Goal: Use online tool/utility: Use online tool/utility

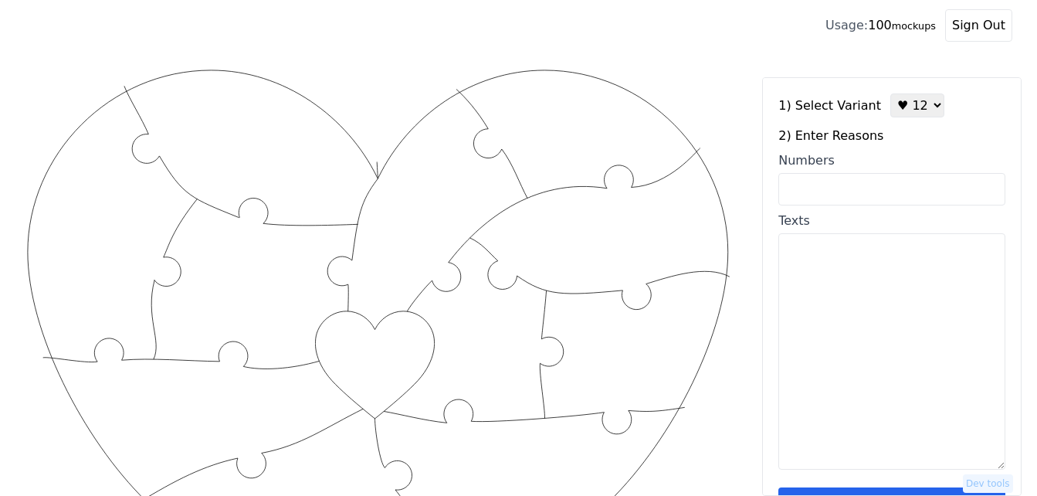
click at [858, 183] on input "Numbers" at bounding box center [891, 189] width 227 height 32
paste input "1, 2, 3, 16, 23, 32, 39, 47, 48, 53, 66, 67, 78, 79, 85, 93, 95, 96"
type input "1, 2, 3, 16, 23, 32, 39, 47, 48, 53, 66, 67, 78, 79, 85, 93, 95, 96"
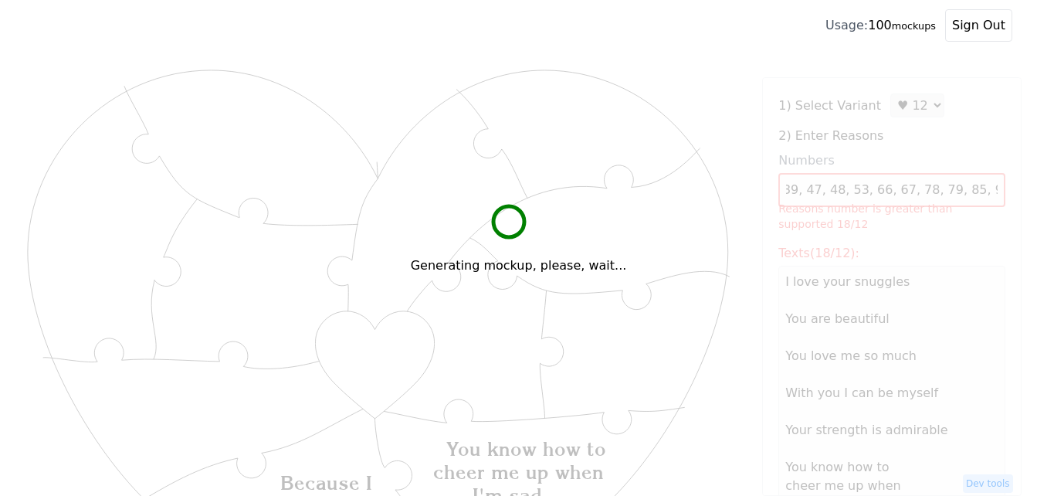
scroll to position [0, 0]
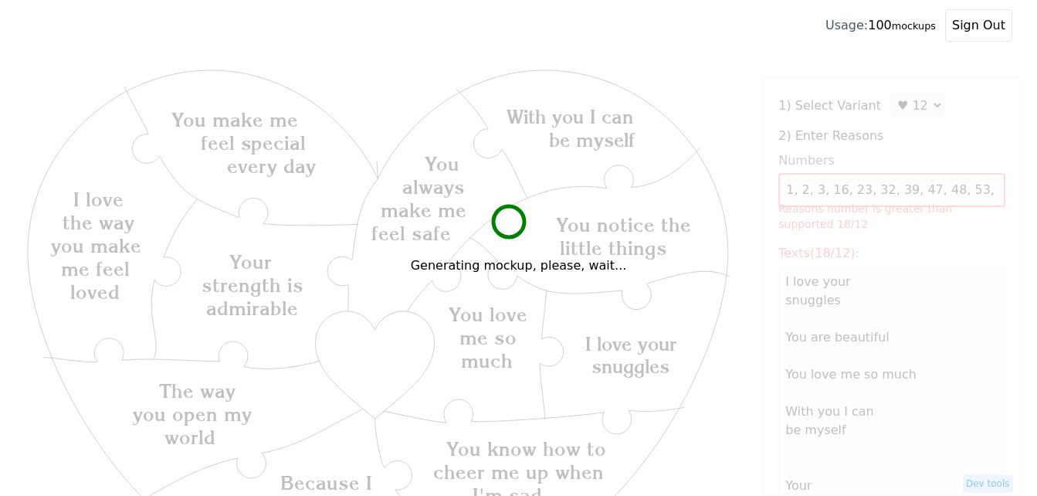
type textarea "I love your snuggles You are beautiful You love me so much With you I can be my…"
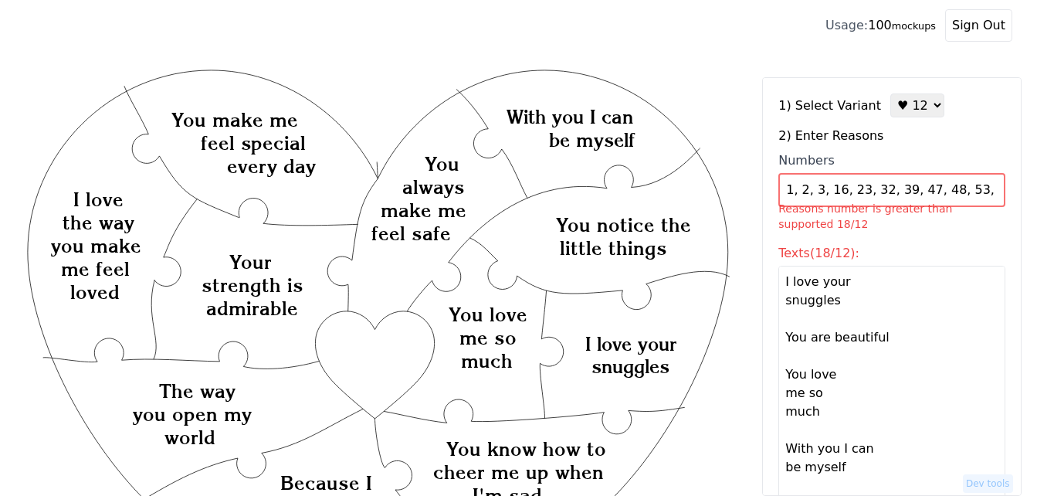
click at [893, 111] on select "♥ 12 ♥ 18 ♥ 28 ♥ 40 ♥ 50 ♥ 60 ♥ 70" at bounding box center [917, 105] width 54 height 24
select select "2"
click at [890, 93] on select "♥ 12 ♥ 18 ♥ 28 ♥ 40 ♥ 50 ♥ 60 ♥ 70" at bounding box center [917, 105] width 54 height 24
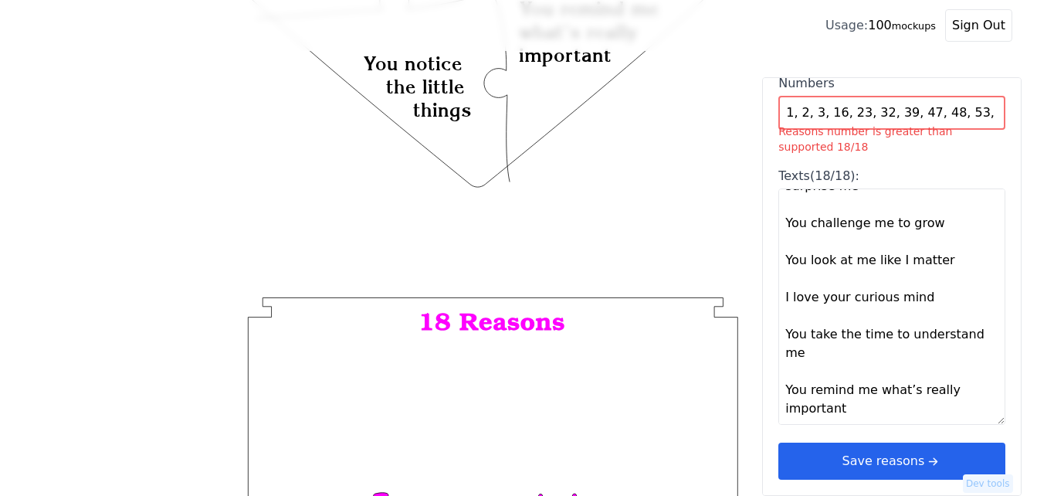
scroll to position [772, 0]
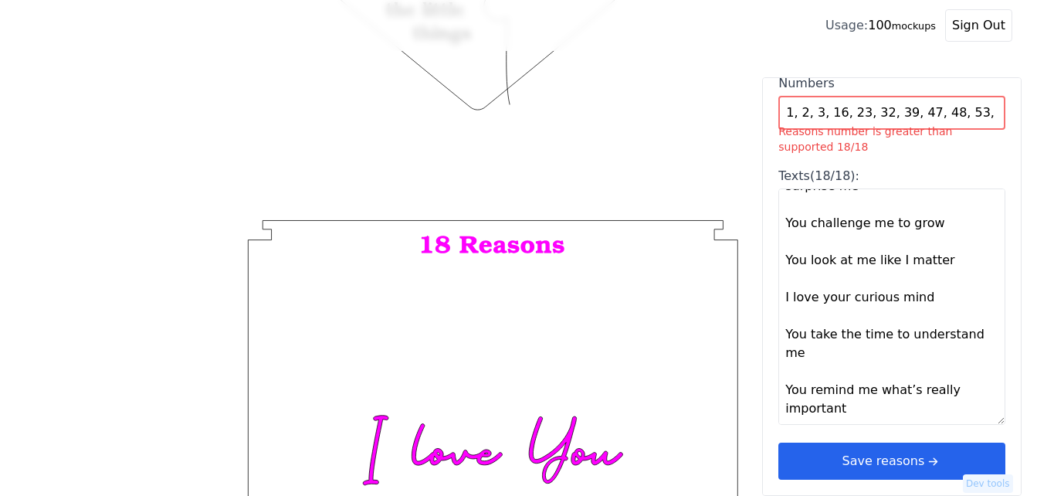
click at [902, 459] on button "Save reasons" at bounding box center [891, 460] width 227 height 37
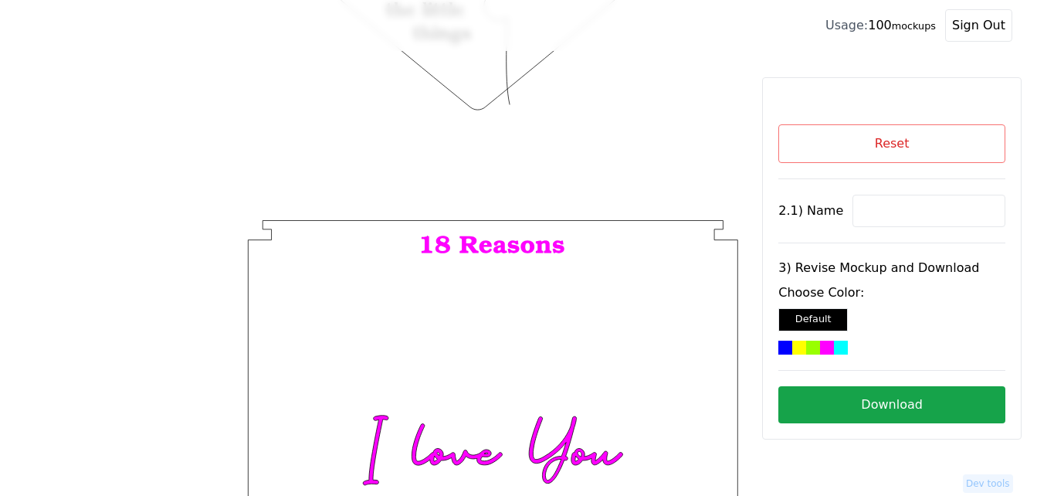
scroll to position [0, 0]
click at [887, 208] on input at bounding box center [928, 211] width 153 height 32
paste input "[PERSON_NAME]"
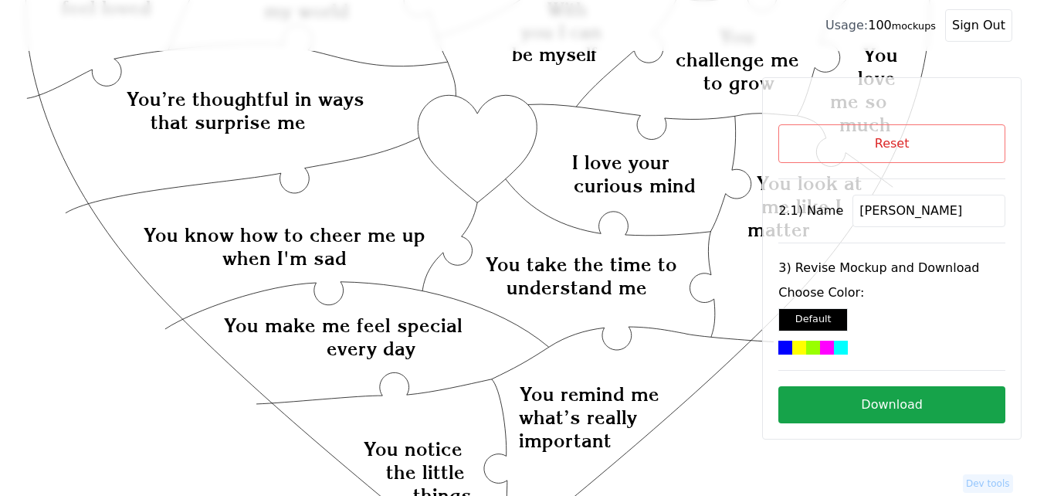
scroll to position [309, 0]
type input "[PERSON_NAME]"
click at [493, 150] on icon "Created with Snap Created with Snap Created with Snap You’re thoughtful in ways…" at bounding box center [478, 379] width 907 height 1243
click at [837, 346] on div at bounding box center [841, 348] width 14 height 14
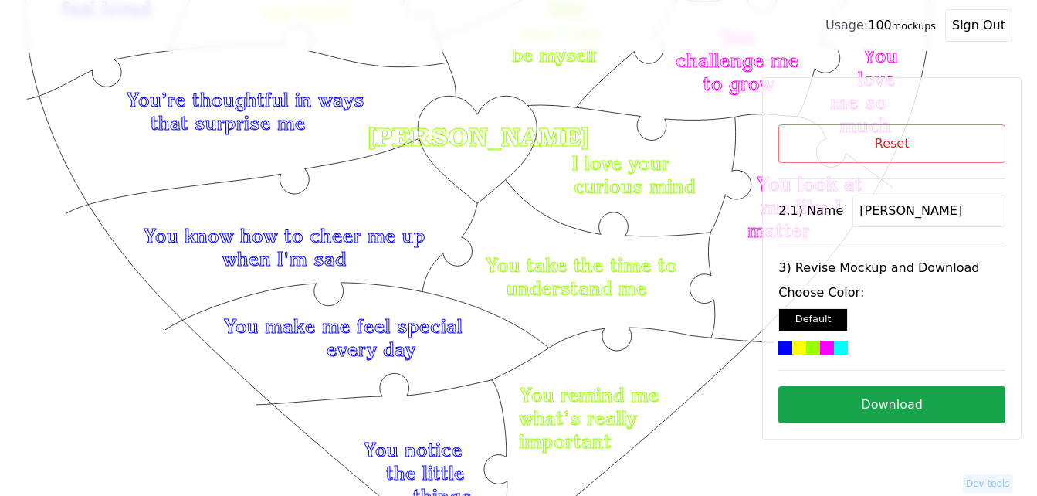
click at [890, 407] on button "Download" at bounding box center [891, 404] width 227 height 37
click at [850, 127] on button "Reset" at bounding box center [891, 143] width 227 height 39
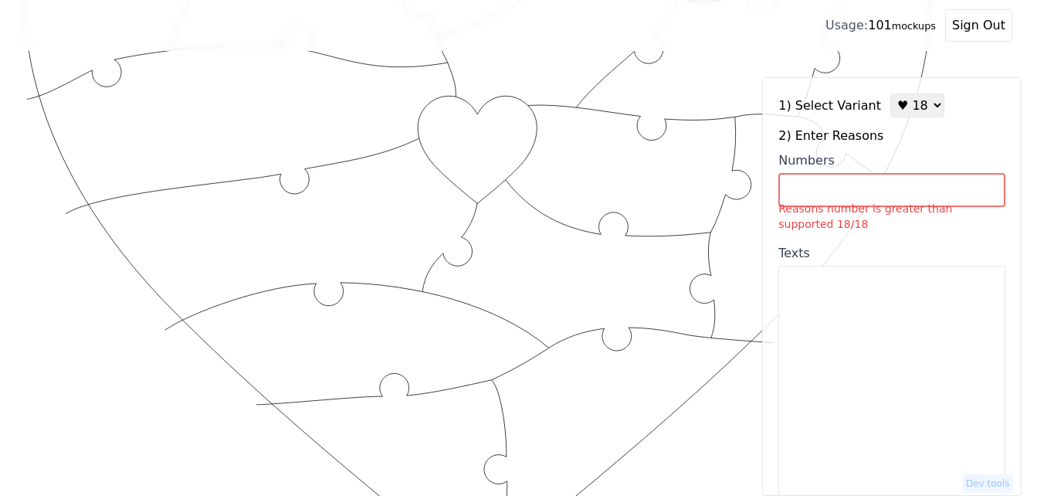
click at [900, 110] on select "♥ 12 ♥ 18 ♥ 28 ♥ 40 ♥ 50 ♥ 60 ♥ 70" at bounding box center [917, 105] width 54 height 24
select select "1"
click at [890, 93] on select "♥ 12 ♥ 18 ♥ 28 ♥ 40 ♥ 50 ♥ 60 ♥ 70" at bounding box center [917, 105] width 54 height 24
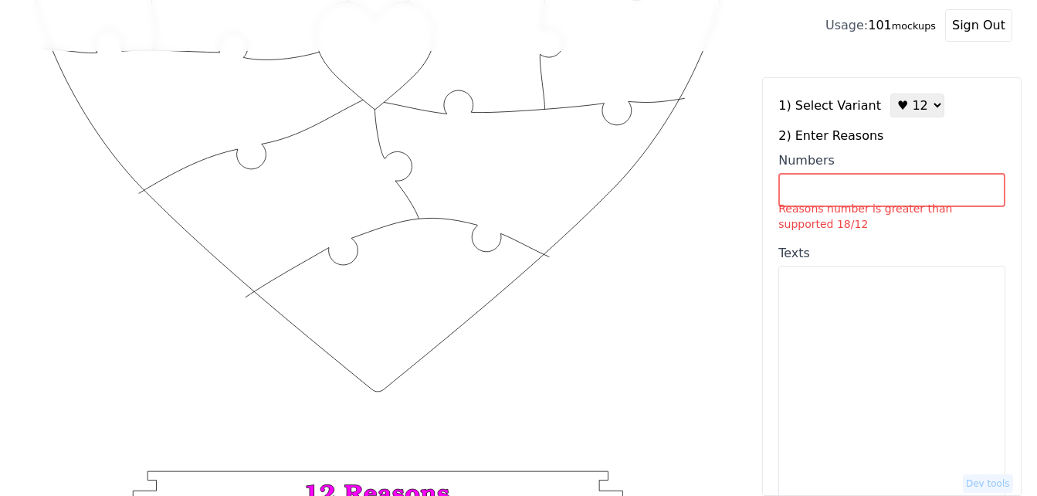
click at [888, 190] on input "Numbers Reasons number is greater than supported 18/12" at bounding box center [891, 190] width 227 height 34
click at [815, 408] on textarea "Texts" at bounding box center [891, 384] width 227 height 236
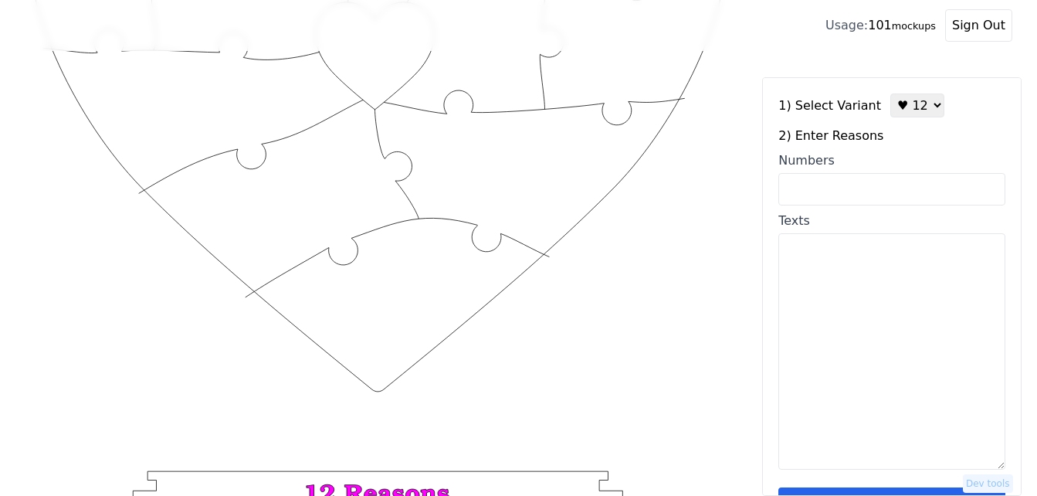
paste textarea "1) You are so beautiful, 2) Your smile is infectious, 3) You're the strongest w…"
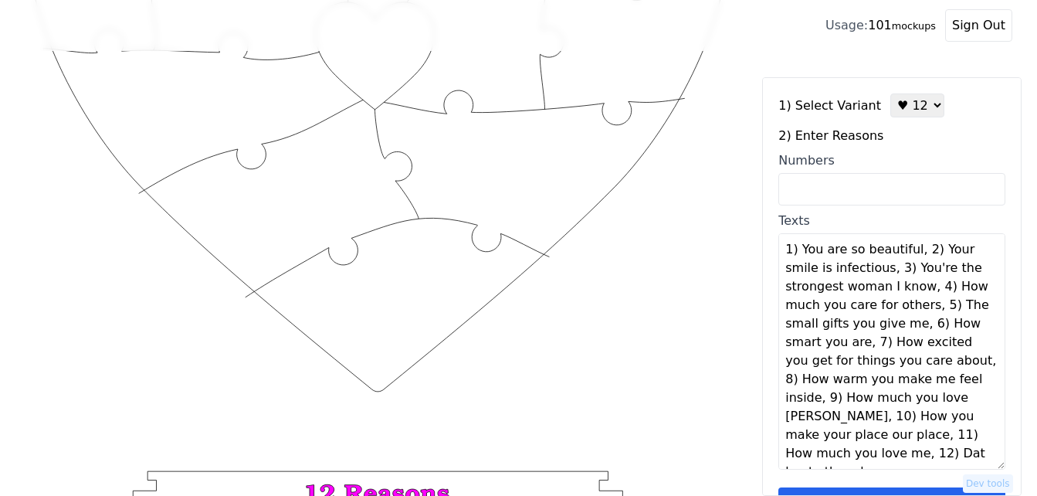
click at [910, 254] on textarea "1) You are so beautiful, 2) Your smile is infectious, 3) You're the strongest w…" at bounding box center [891, 351] width 227 height 236
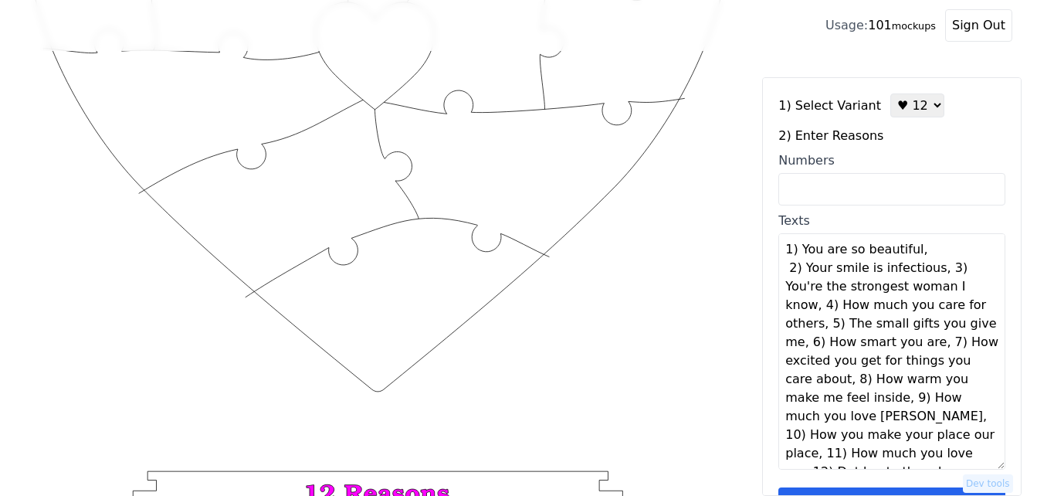
click at [934, 273] on textarea "1) You are so beautiful, 2) Your smile is infectious, 3) You're the strongest w…" at bounding box center [891, 351] width 227 height 236
click at [821, 307] on textarea "1) You are so beautiful, 2) Your smile is infectious, 3) You're the strongest w…" at bounding box center [891, 351] width 227 height 236
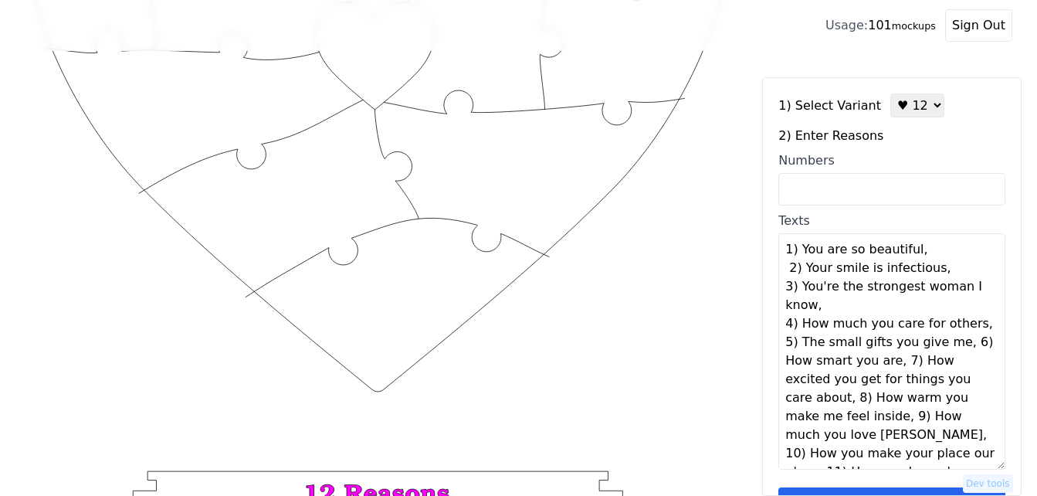
click at [953, 344] on textarea "1) You are so beautiful, 2) Your smile is infectious, 3) You're the strongest w…" at bounding box center [891, 351] width 227 height 236
click at [908, 361] on textarea "1) You are so beautiful, 2) Your smile is infectious, 3) You're the strongest w…" at bounding box center [891, 351] width 227 height 236
click at [873, 400] on textarea "1) You are so beautiful, 2) Your smile is infectious, 3) You're the strongest w…" at bounding box center [891, 351] width 227 height 236
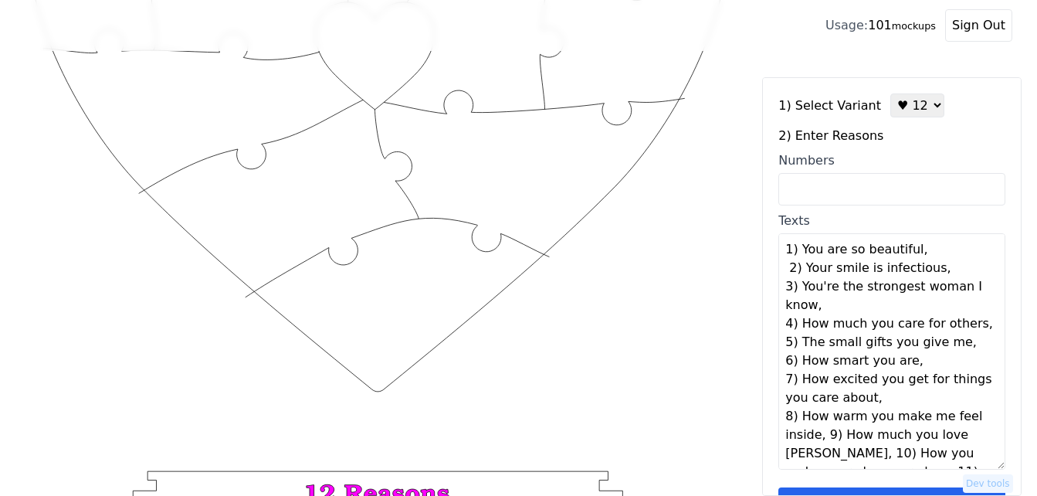
scroll to position [56, 0]
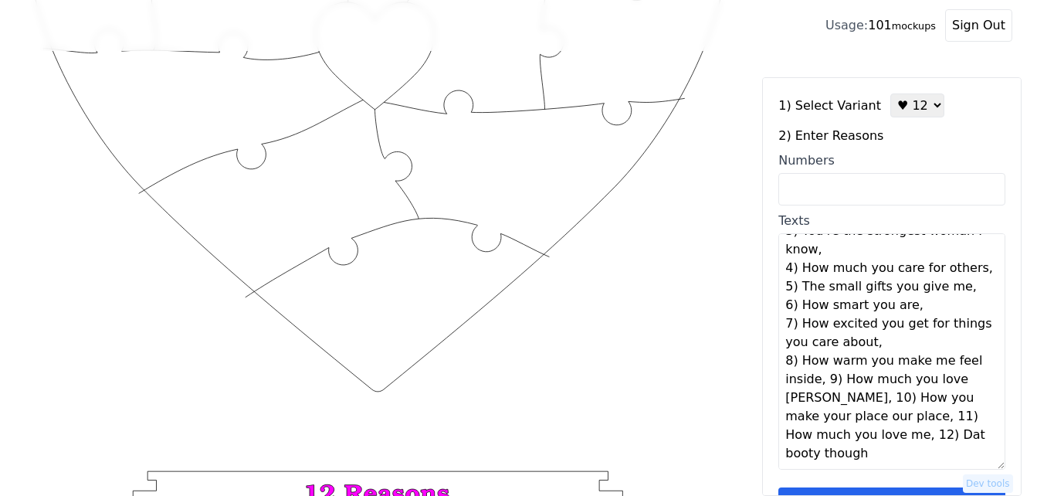
click at [821, 381] on textarea "1) You are so beautiful, 2) Your smile is infectious, 3) You're the strongest w…" at bounding box center [891, 351] width 227 height 236
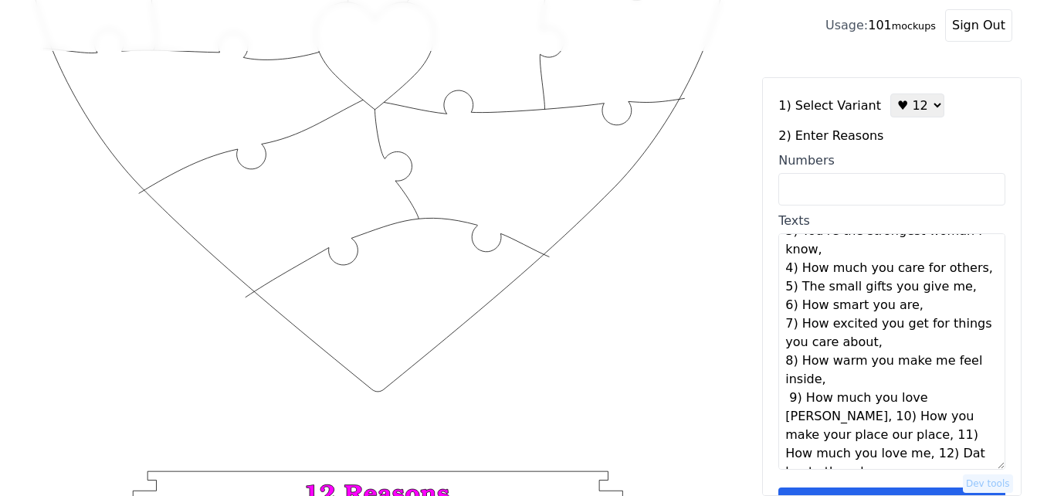
click at [818, 436] on textarea "1) You are so beautiful, 2) Your smile is infectious, 3) You're the strongest w…" at bounding box center [891, 351] width 227 height 236
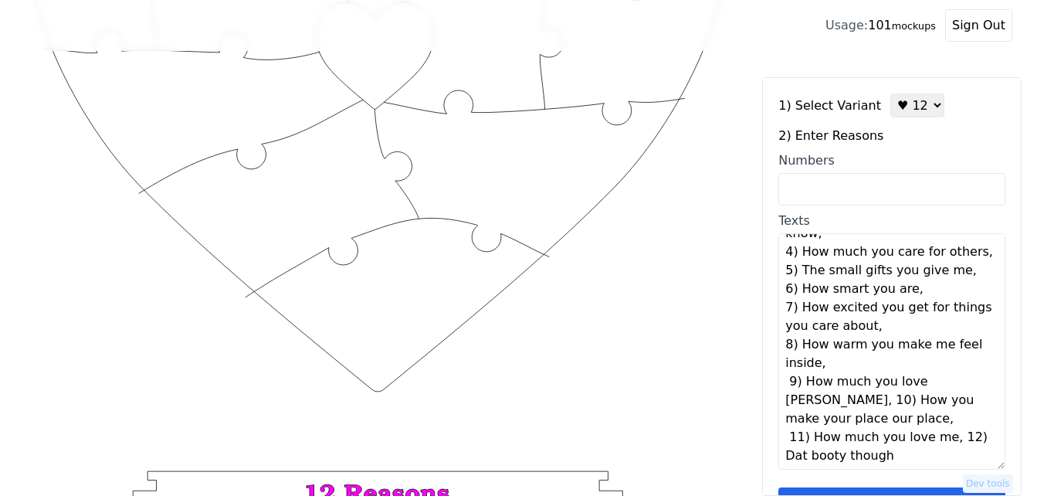
scroll to position [74, 0]
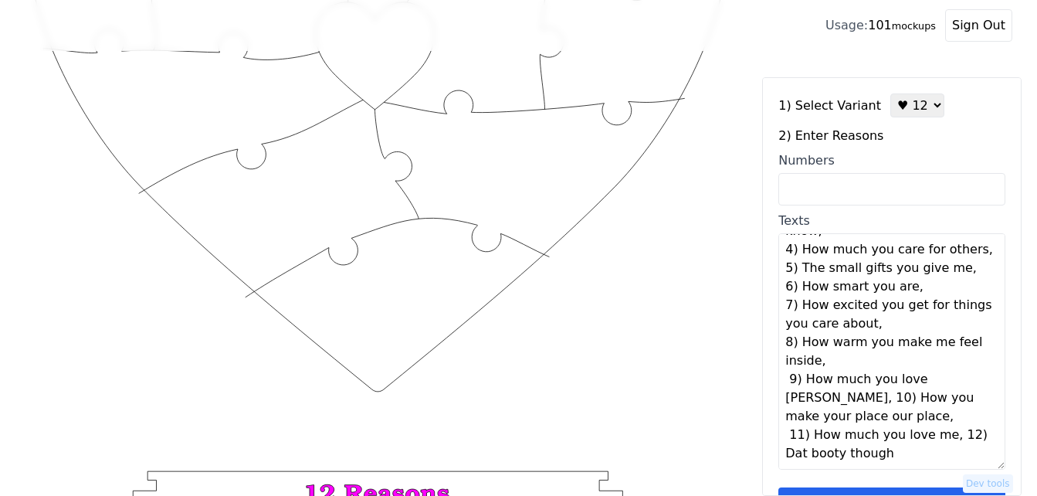
click at [945, 436] on textarea "1) You are so beautiful, 2) Your smile is infectious, 3) You're the strongest w…" at bounding box center [891, 351] width 227 height 236
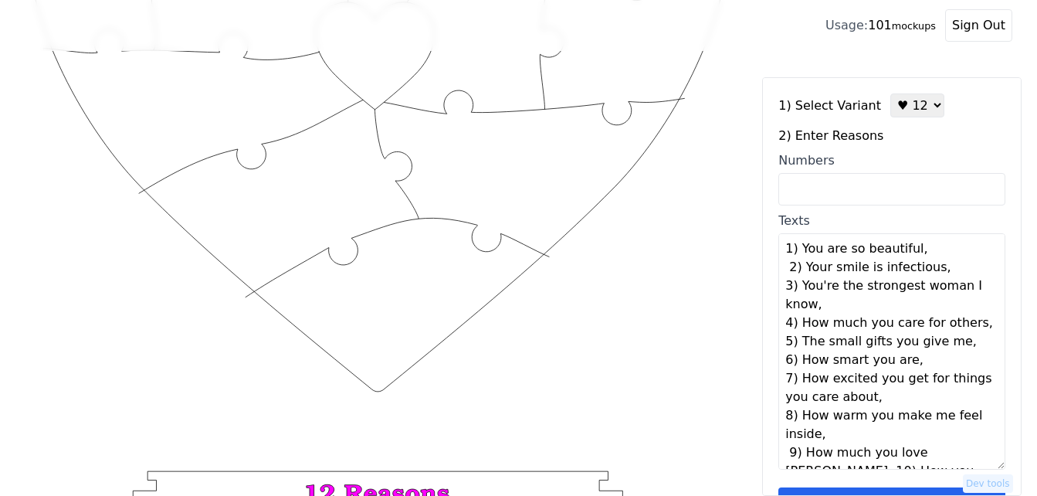
scroll to position [0, 0]
click at [935, 259] on textarea "1) You are so beautiful, 2) Your smile is infectious, 3) You're the strongest w…" at bounding box center [891, 351] width 227 height 236
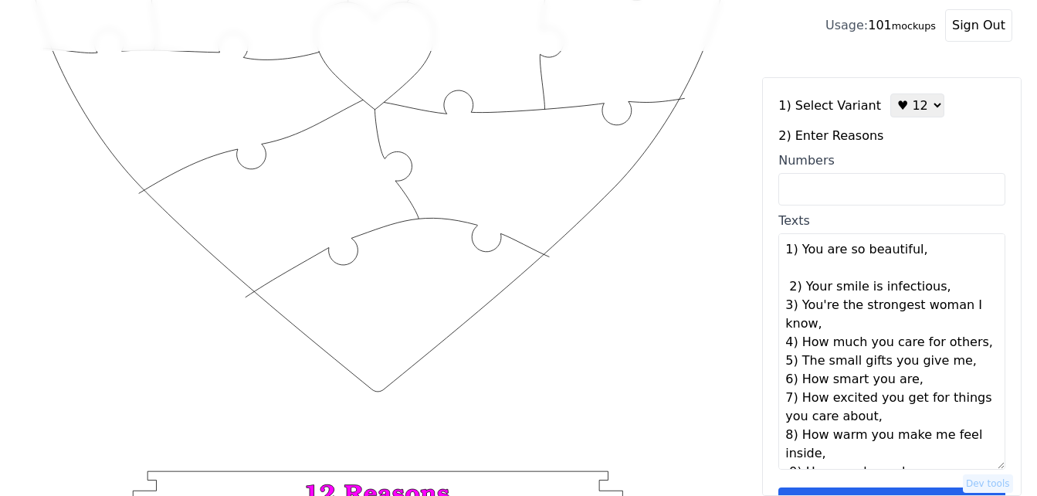
click at [941, 289] on textarea "1) You are so beautiful, 2) Your smile is infectious, 3) You're the strongest w…" at bounding box center [891, 351] width 227 height 236
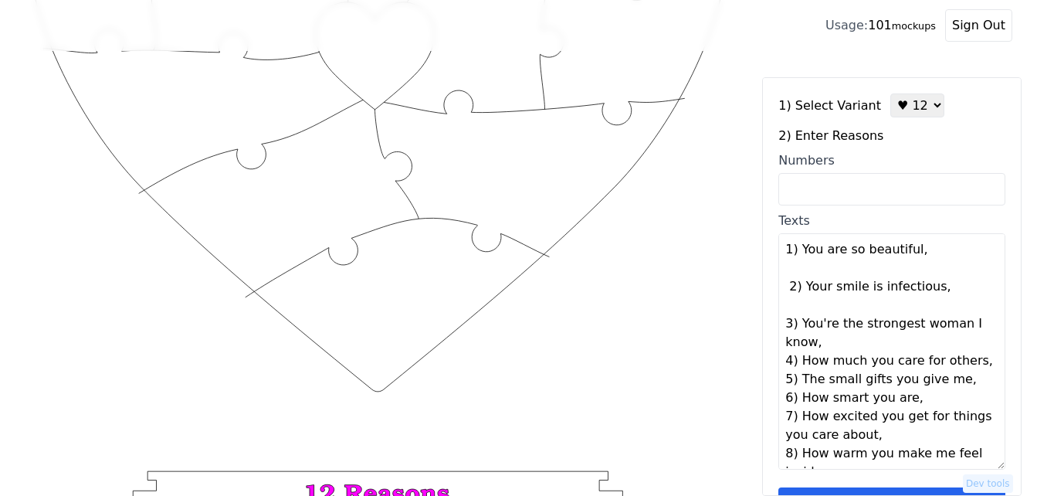
click at [863, 344] on textarea "1) You are so beautiful, 2) Your smile is infectious, 3) You're the strongest w…" at bounding box center [891, 351] width 227 height 236
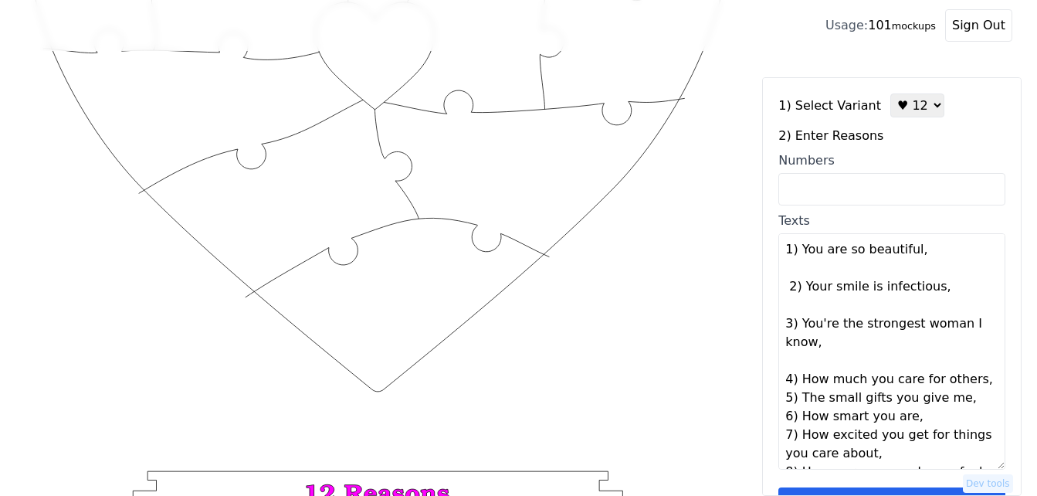
scroll to position [77, 0]
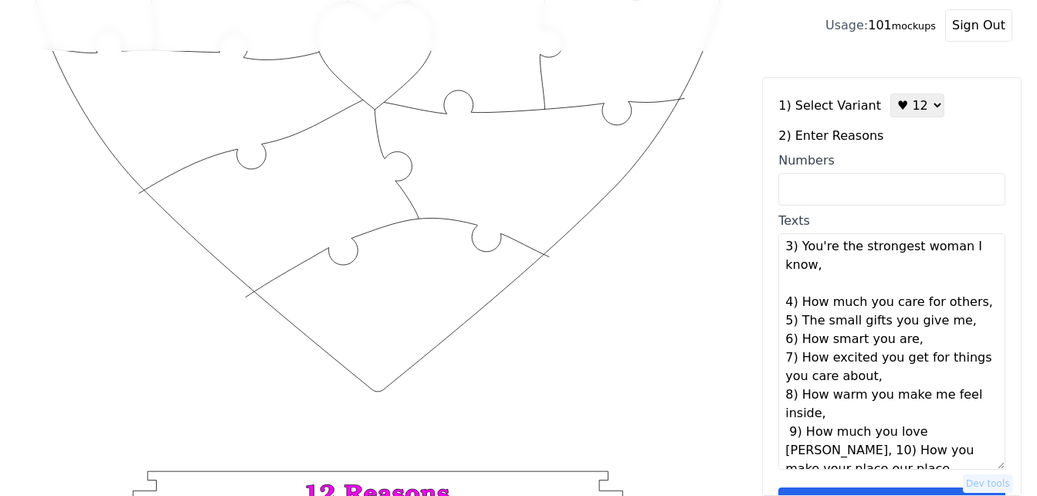
click at [969, 310] on textarea "1) You are so beautiful, 2) Your smile is infectious, 3) You're the strongest w…" at bounding box center [891, 351] width 227 height 236
click at [974, 307] on textarea "1) You are so beautiful, 2) Your smile is infectious, 3) You're the strongest w…" at bounding box center [891, 351] width 227 height 236
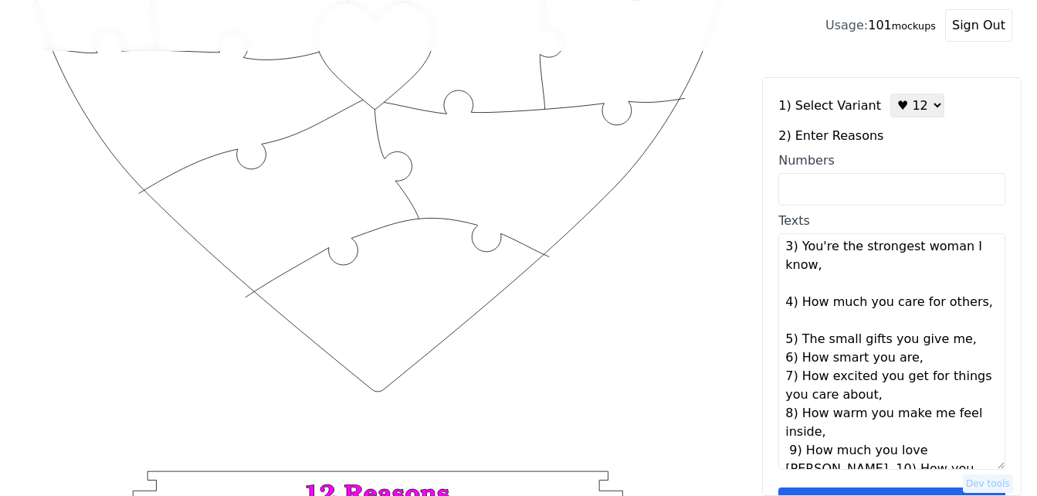
click at [961, 340] on textarea "1) You are so beautiful, 2) Your smile is infectious, 3) You're the strongest w…" at bounding box center [891, 351] width 227 height 236
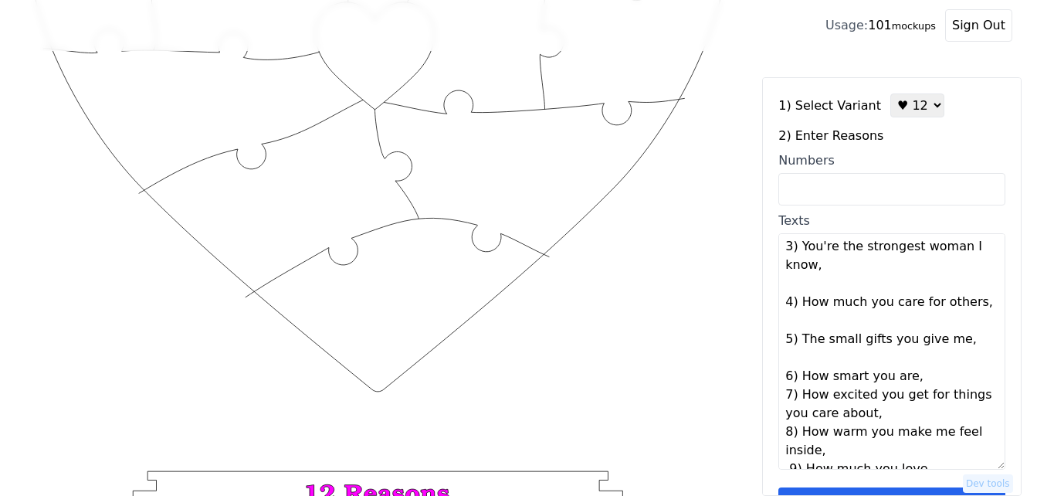
click at [927, 373] on textarea "1) You are so beautiful, 2) Your smile is infectious, 3) You're the strongest w…" at bounding box center [891, 351] width 227 height 236
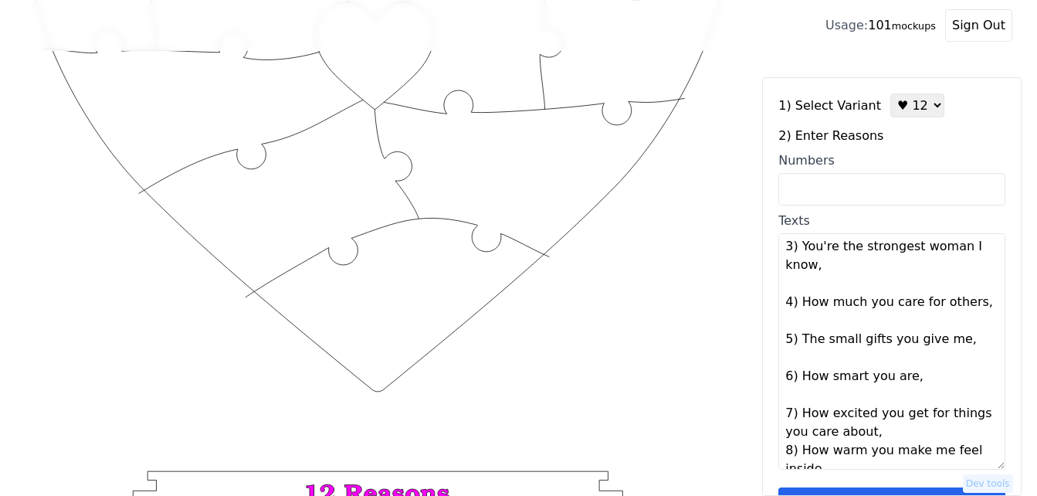
scroll to position [154, 0]
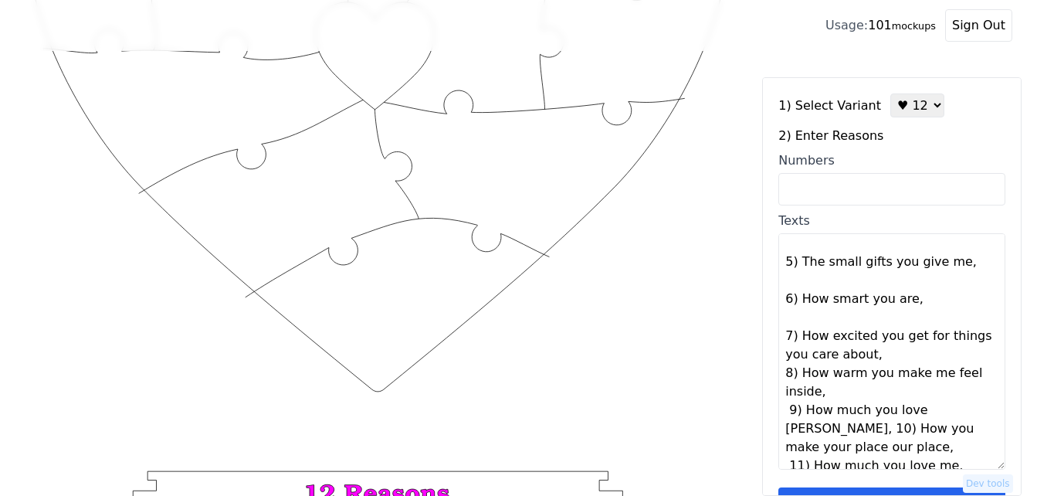
click at [902, 359] on textarea "1) You are so beautiful, 2) Your smile is infectious, 3) You're the strongest w…" at bounding box center [891, 351] width 227 height 236
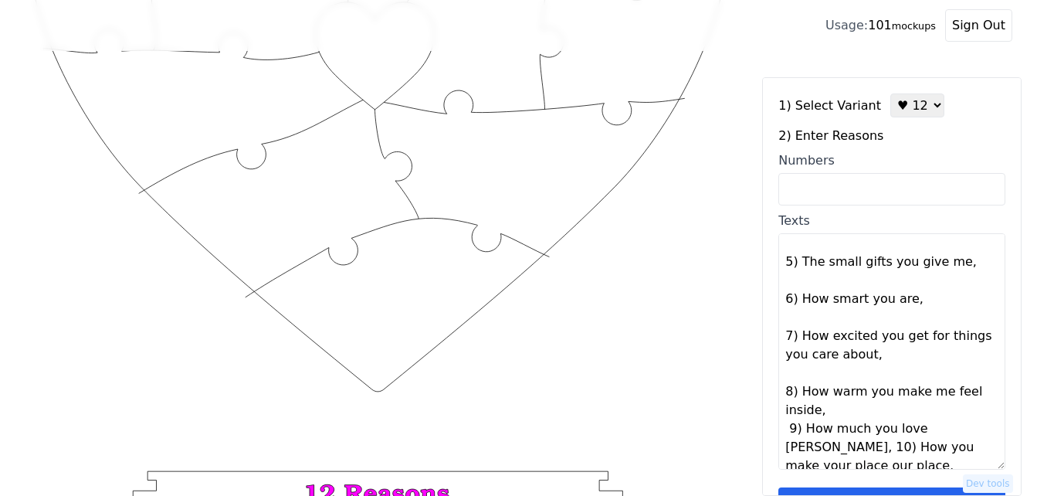
click at [861, 406] on textarea "1) You are so beautiful, 2) Your smile is infectious, 3) You're the strongest w…" at bounding box center [891, 351] width 227 height 236
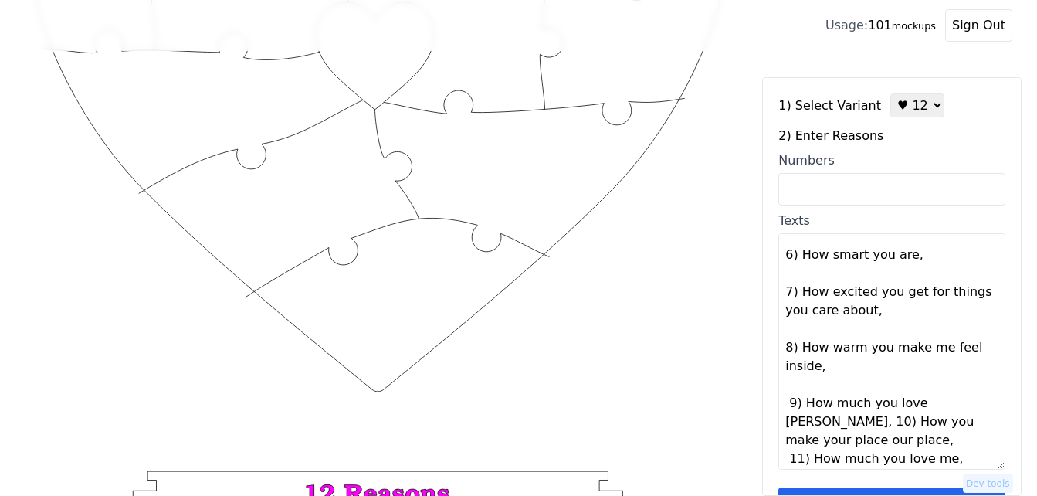
scroll to position [222, 0]
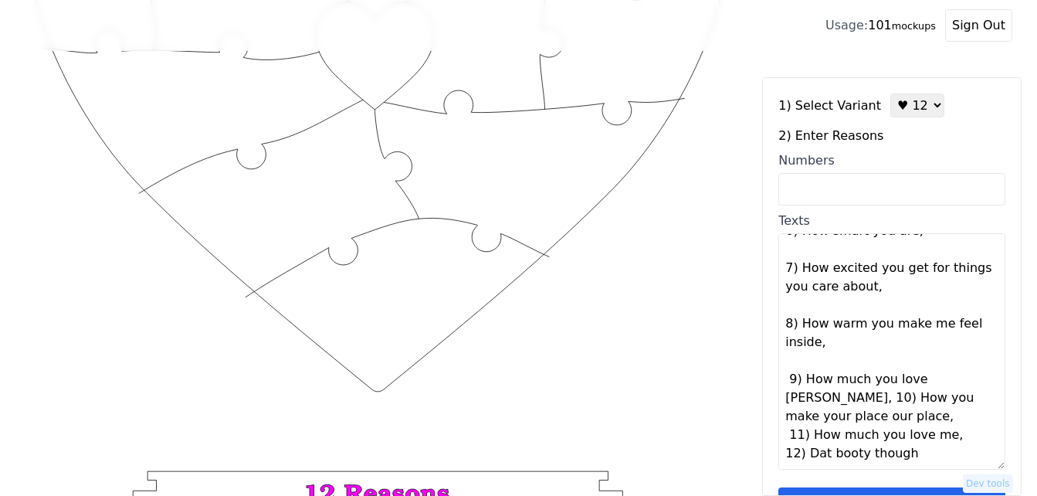
click at [972, 387] on textarea "1) You are so beautiful, 2) Your smile is infectious, 3) You're the strongest w…" at bounding box center [891, 351] width 227 height 236
click at [977, 378] on textarea "1) You are so beautiful, 2) Your smile is infectious, 3) You're the strongest w…" at bounding box center [891, 351] width 227 height 236
click at [885, 436] on textarea "1) You are so beautiful, 2) Your smile is infectious, 3) You're the strongest w…" at bounding box center [891, 351] width 227 height 236
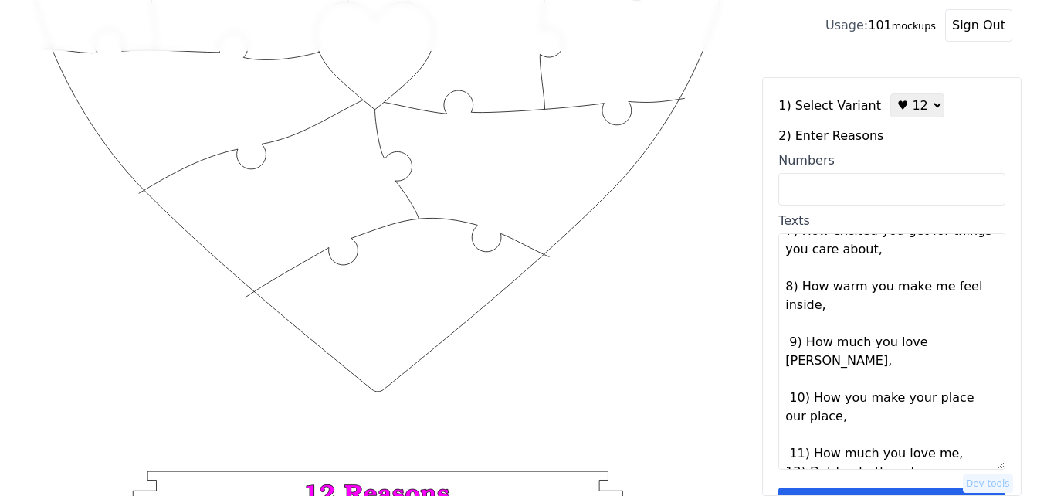
click at [954, 441] on textarea "1) You are so beautiful, 2) Your smile is infectious, 3) You're the strongest w…" at bounding box center [891, 351] width 227 height 236
type textarea "You are so beautiful Your smile is infectious You're the strongest woman I know…"
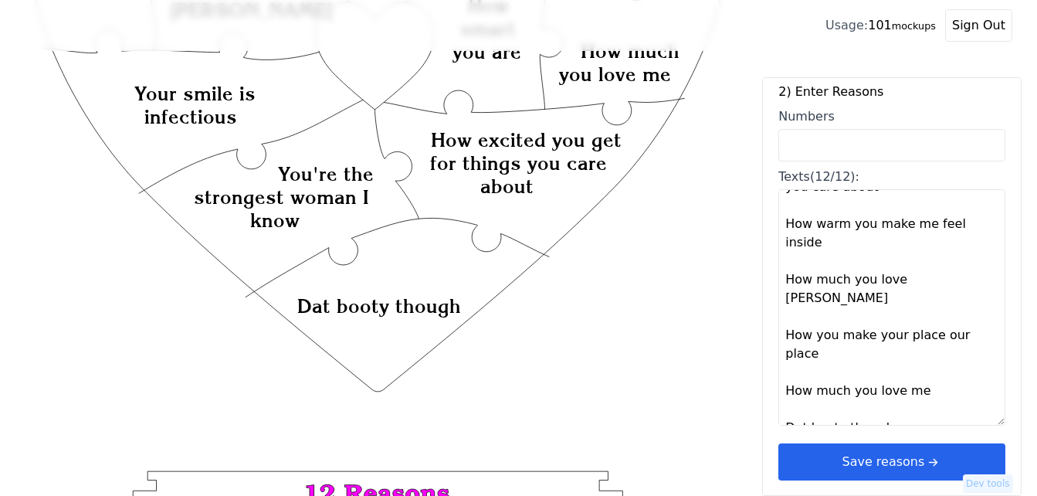
scroll to position [46, 0]
click at [888, 455] on button "Save reasons" at bounding box center [891, 460] width 227 height 37
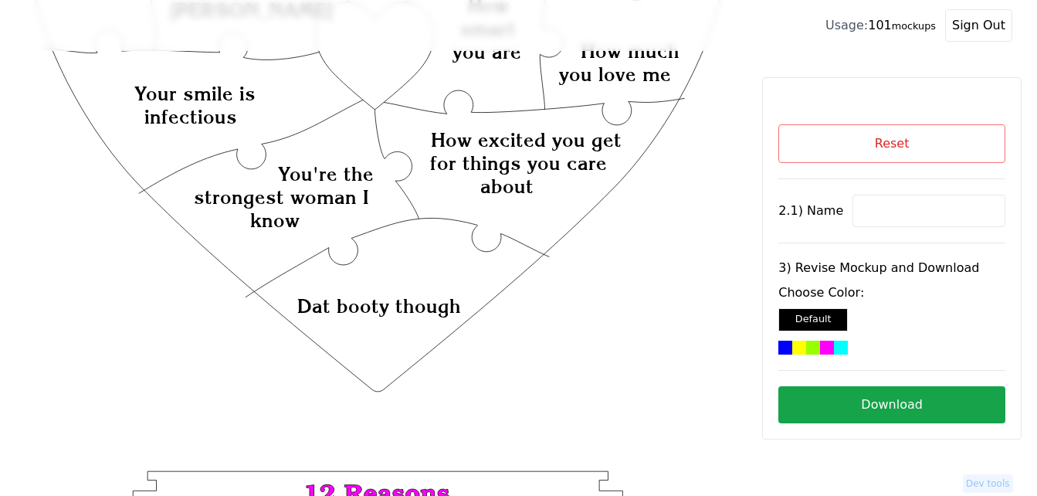
scroll to position [0, 0]
click at [883, 215] on input at bounding box center [928, 211] width 153 height 32
paste input "[PERSON_NAME]"
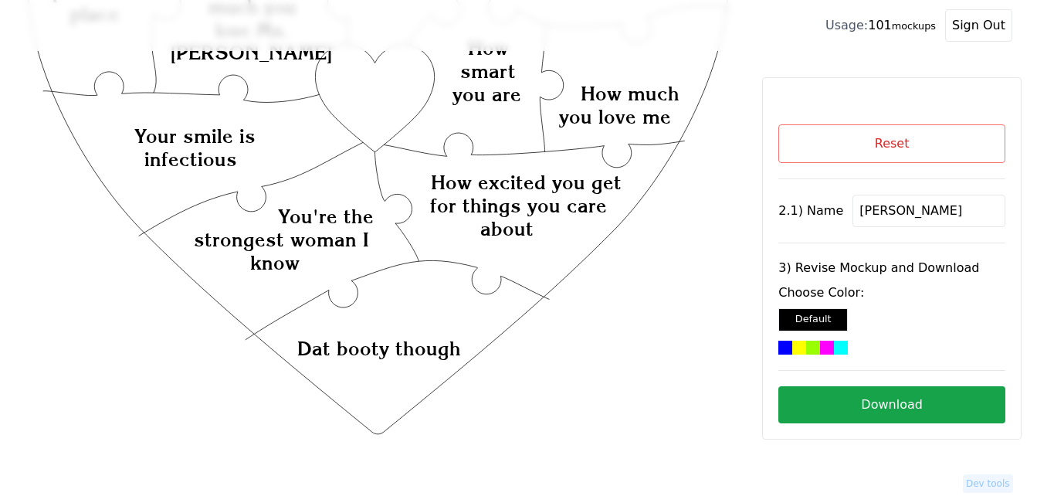
scroll to position [232, 0]
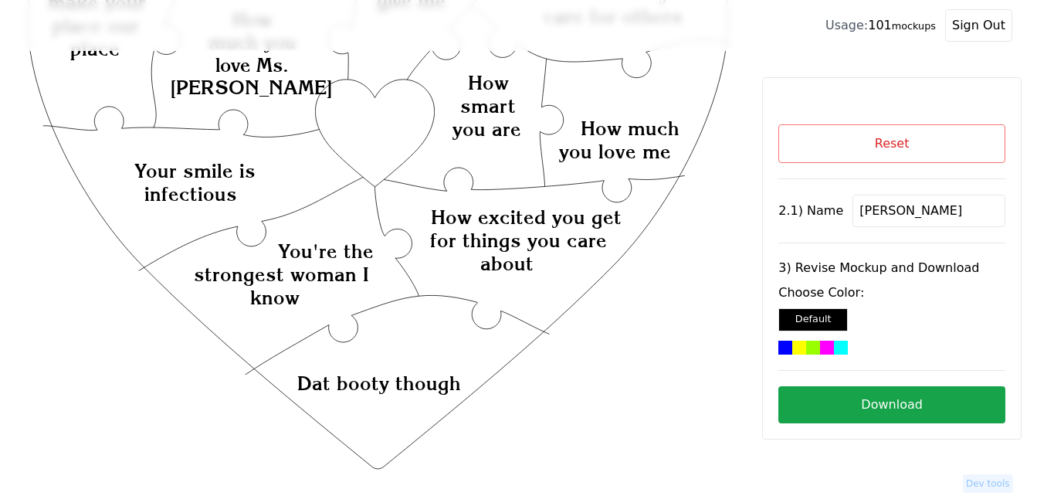
type input "[PERSON_NAME]"
click at [386, 124] on icon "Created with Snap Created with Snap Created with Snap How excited you get for t…" at bounding box center [378, 350] width 707 height 1030
click at [826, 344] on div at bounding box center [827, 348] width 14 height 14
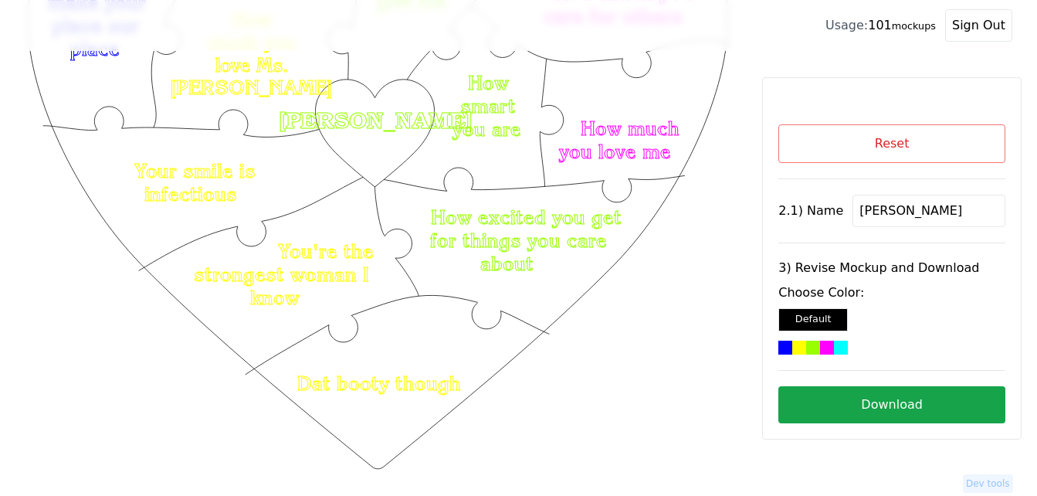
click at [865, 402] on button "Download" at bounding box center [891, 404] width 227 height 37
click at [843, 147] on button "Reset" at bounding box center [891, 143] width 227 height 39
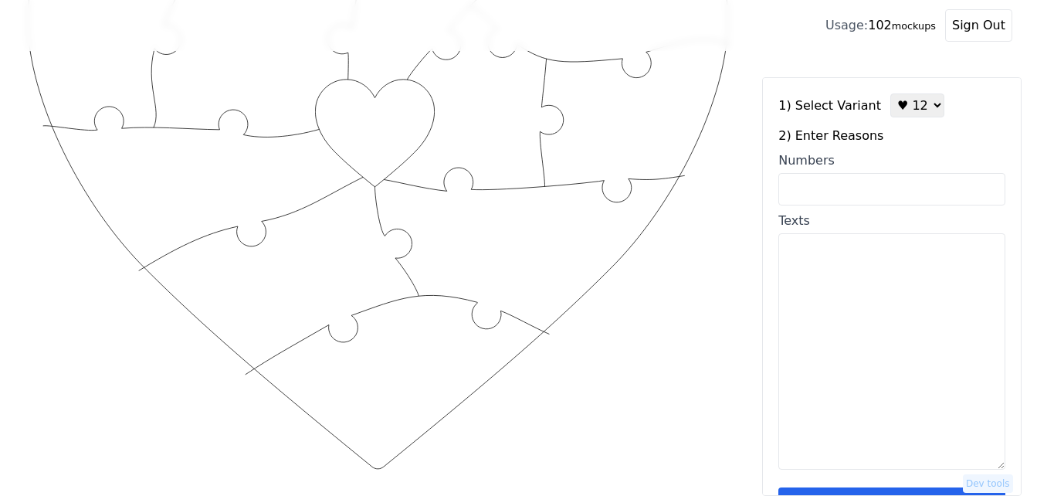
click at [901, 103] on select "♥ 12 ♥ 18 ♥ 28 ♥ 40 ♥ 50 ♥ 60 ♥ 70" at bounding box center [917, 105] width 54 height 24
select select "2"
click at [890, 93] on select "♥ 12 ♥ 18 ♥ 28 ♥ 40 ♥ 50 ♥ 60 ♥ 70" at bounding box center [917, 105] width 54 height 24
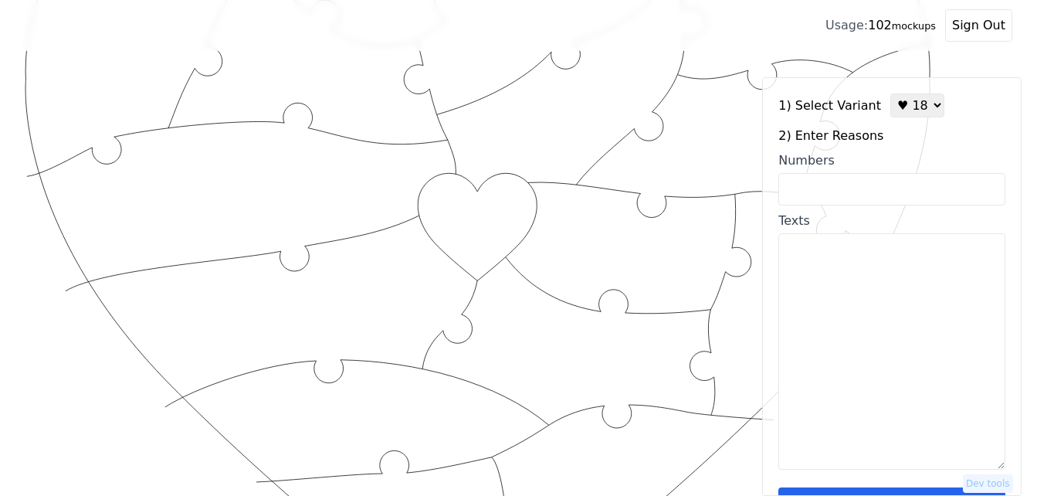
click at [897, 197] on input "Numbers" at bounding box center [891, 189] width 227 height 32
paste input "1, 2, 8, 18, 19, 31, 35, 43, 47, 51, 52, 54, 57, 64, 91, 95, 99, 100"
type input "1, 2, 8, 18, 19, 31, 35, 43, 47, 51, 52, 54, 57, 64, 91, 95, 99, 100"
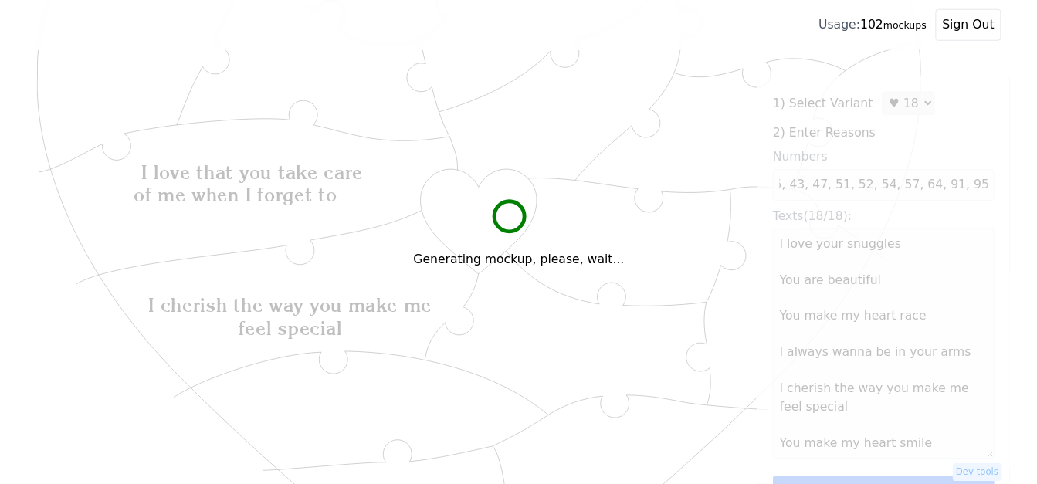
scroll to position [0, 0]
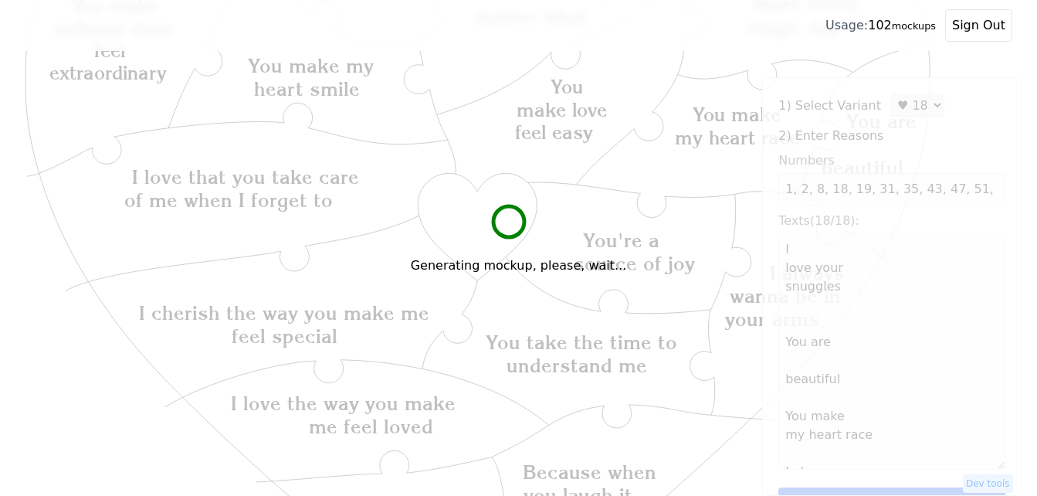
type textarea "I love your snuggles You are beautiful You make my heart race I always wanna be…"
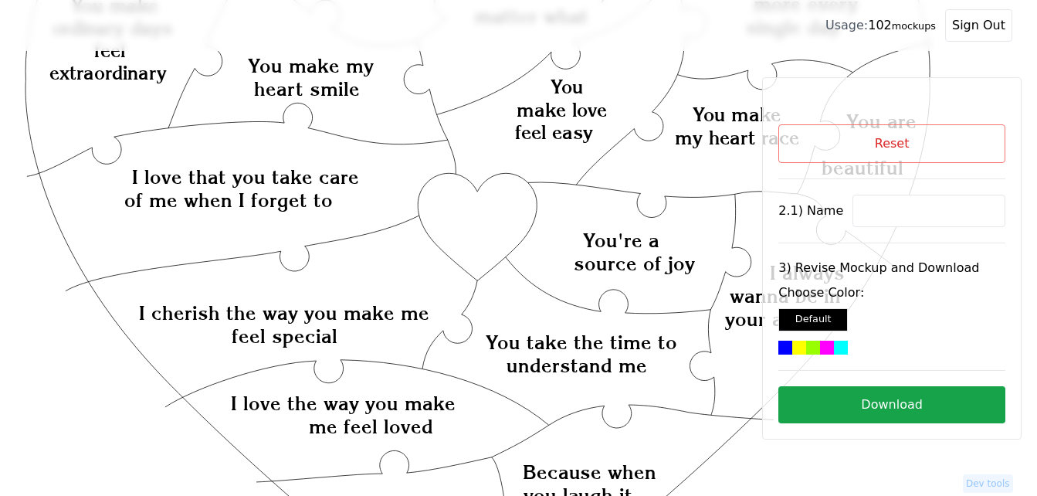
click at [883, 206] on input at bounding box center [928, 211] width 153 height 32
paste input "Lauren"
type input "Lauren"
click at [500, 227] on icon "Created with Snap Created with Snap Created with Snap I love that you take care…" at bounding box center [478, 456] width 907 height 1243
click at [828, 344] on div at bounding box center [827, 348] width 14 height 14
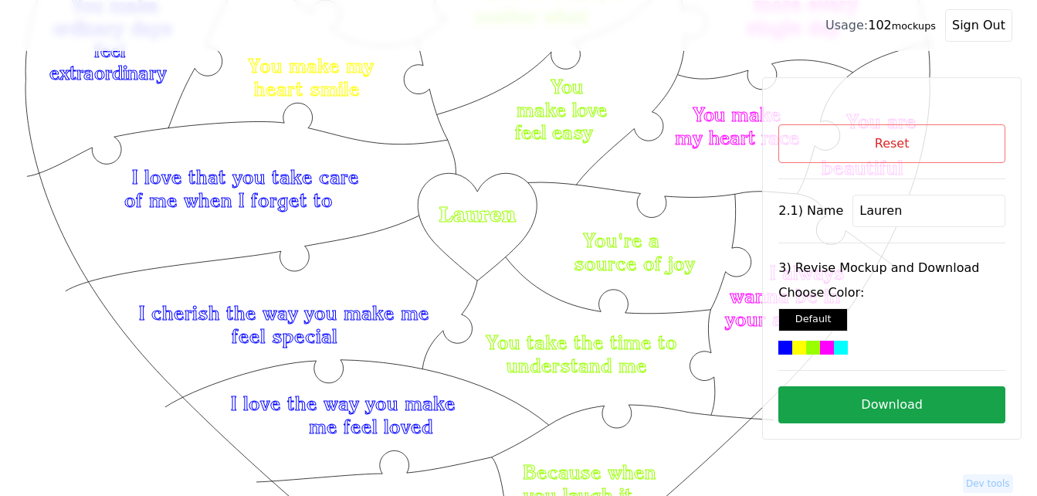
click at [862, 402] on button "Download" at bounding box center [891, 404] width 227 height 37
click at [913, 132] on button "Reset" at bounding box center [891, 143] width 227 height 39
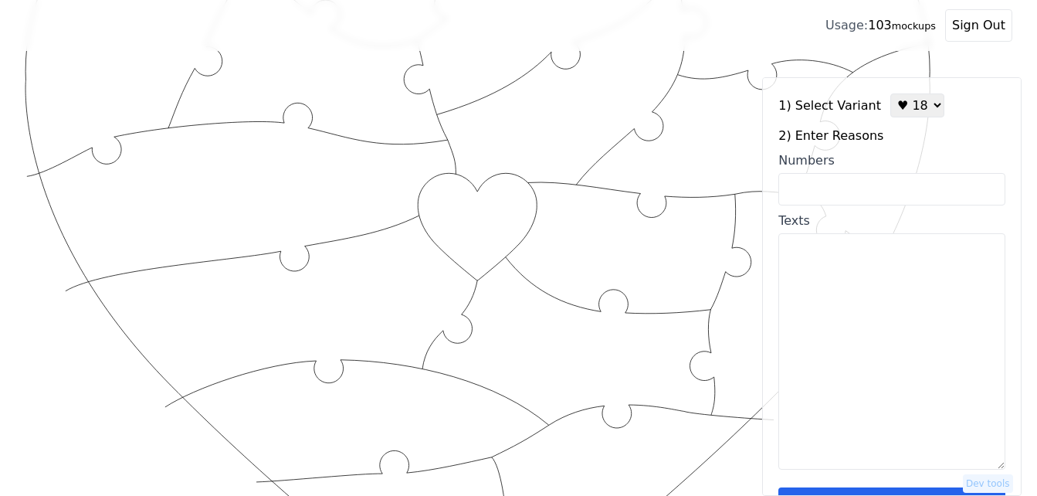
click at [914, 114] on select "♥ 12 ♥ 18 ♥ 28 ♥ 40 ♥ 50 ♥ 60 ♥ 70" at bounding box center [917, 105] width 54 height 24
select select "3"
click at [890, 93] on select "♥ 12 ♥ 18 ♥ 28 ♥ 40 ♥ 50 ♥ 60 ♥ 70" at bounding box center [917, 105] width 54 height 24
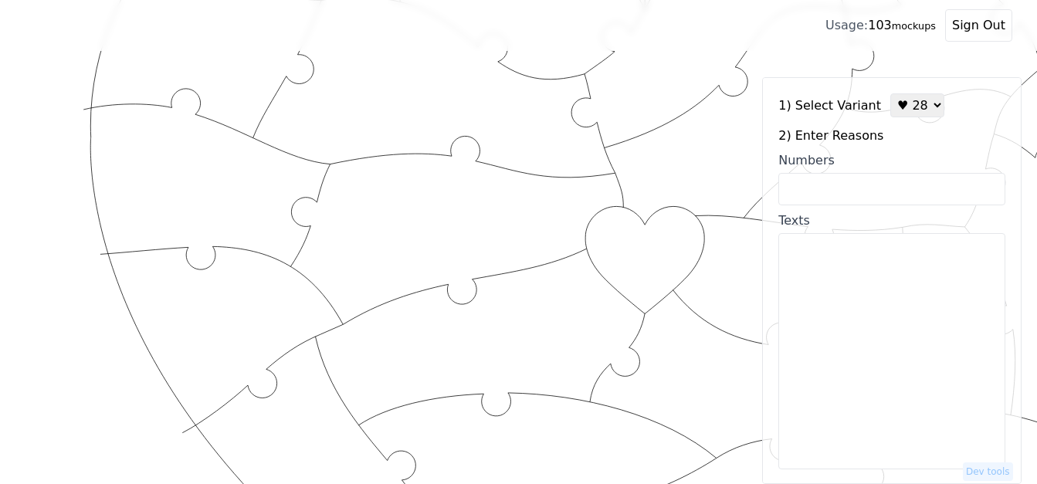
click at [886, 192] on input "Numbers" at bounding box center [891, 189] width 227 height 32
paste input "4, 5, 11, 13, 16, 18, 27, 29, 30, 31, 33, 34, 36 38, 40, 43, 50, 55, 56, 58, 60…"
type input "4, 5, 11, 13, 16, 18, 27, 29, 30, 31, 33, 34, 36 38, 40, 43, 50, 55, 56, 58, 60…"
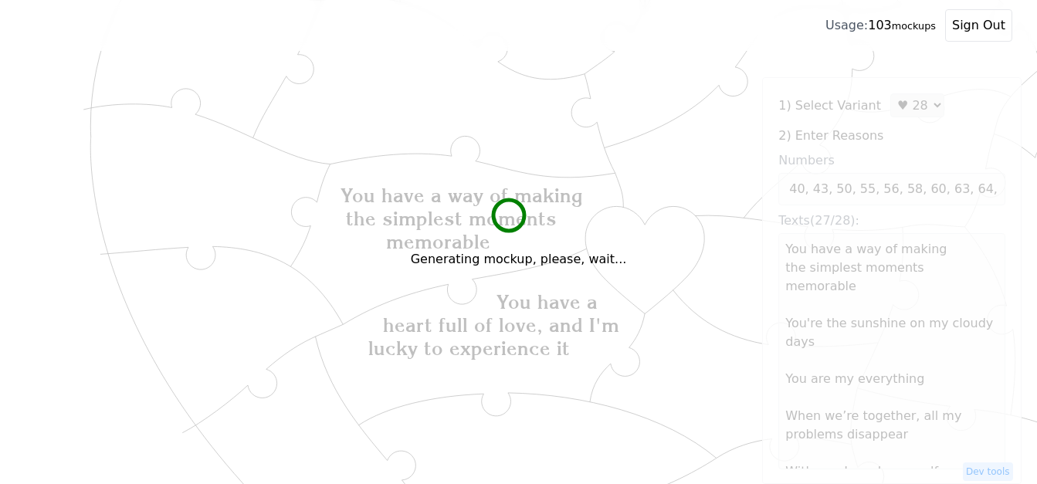
scroll to position [0, 0]
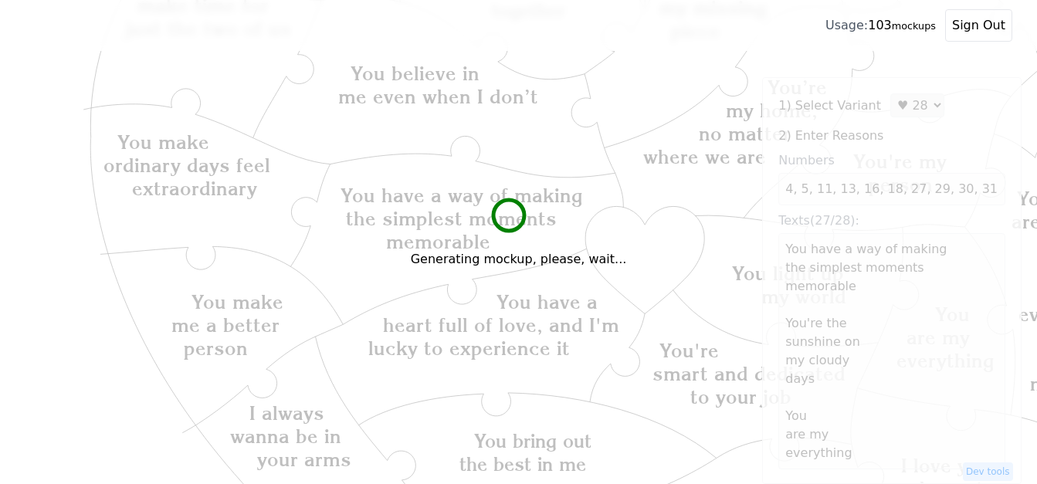
type textarea "You have a way of making the simplest moments memorable You're the sunshine on …"
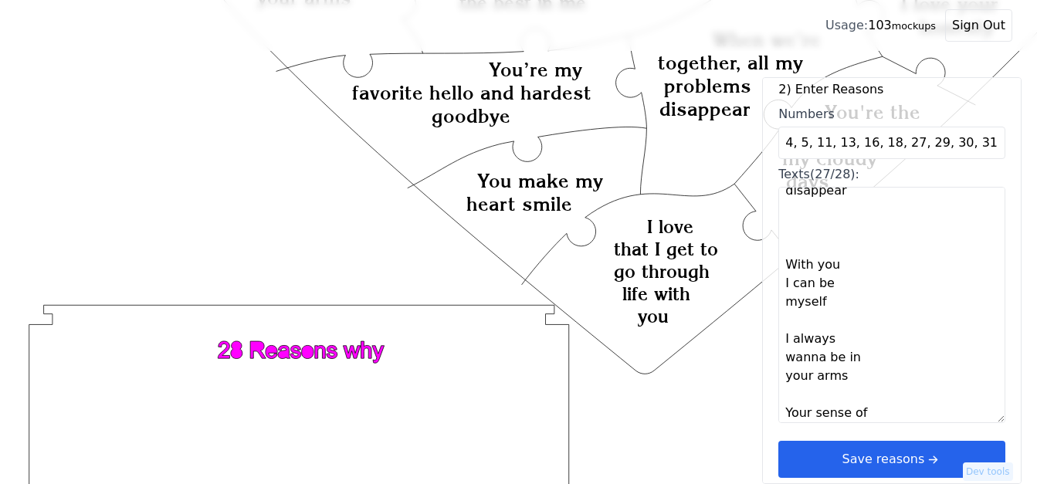
scroll to position [695, 0]
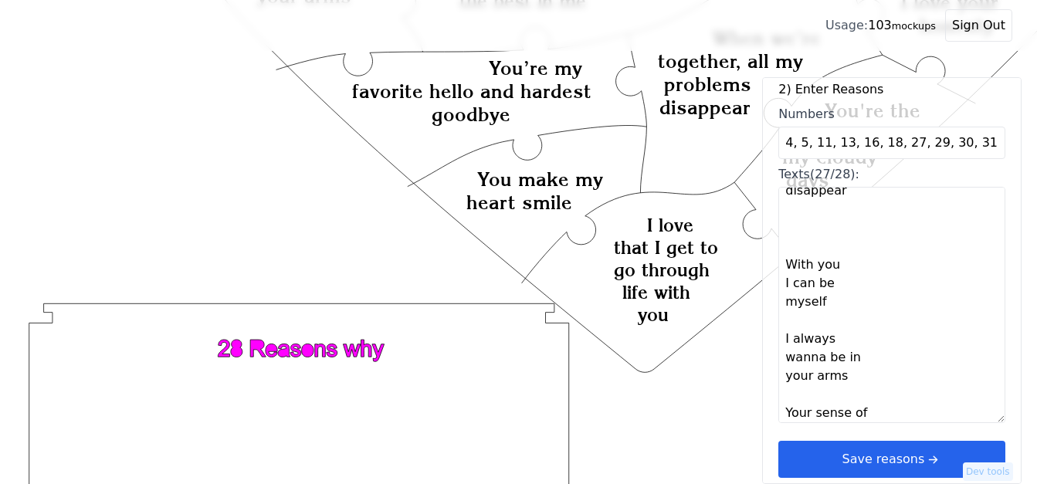
click at [900, 461] on button "Save reasons" at bounding box center [891, 459] width 227 height 37
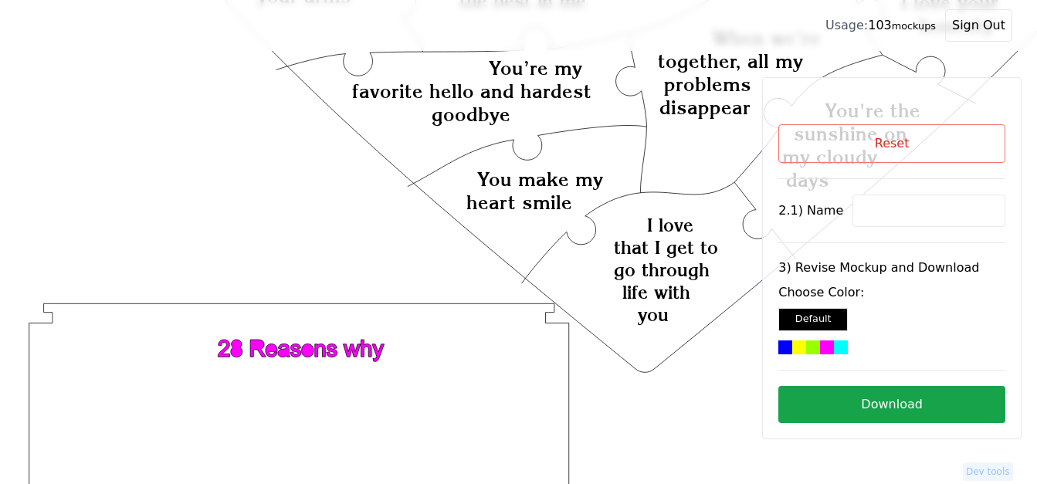
scroll to position [0, 0]
click at [867, 212] on input at bounding box center [928, 211] width 153 height 32
paste input "[PERSON_NAME]"
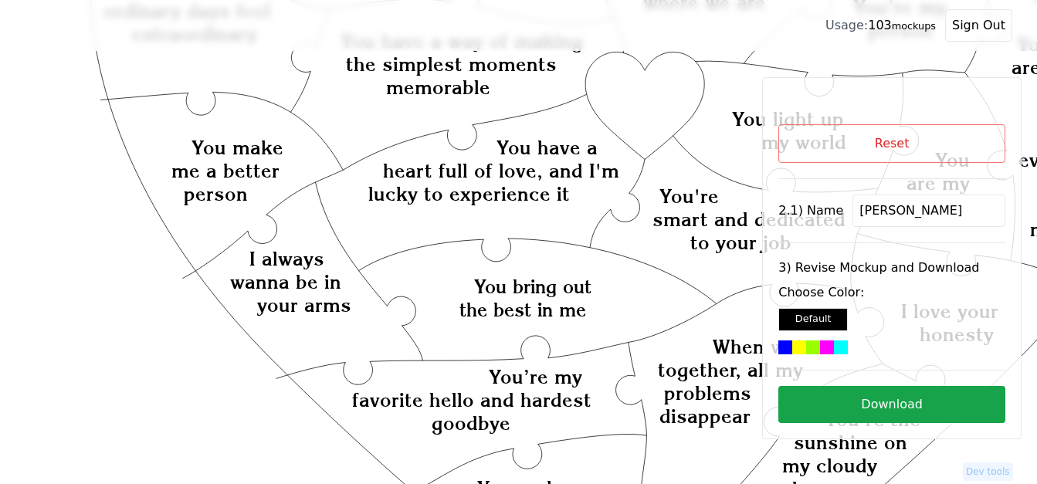
scroll to position [309, 0]
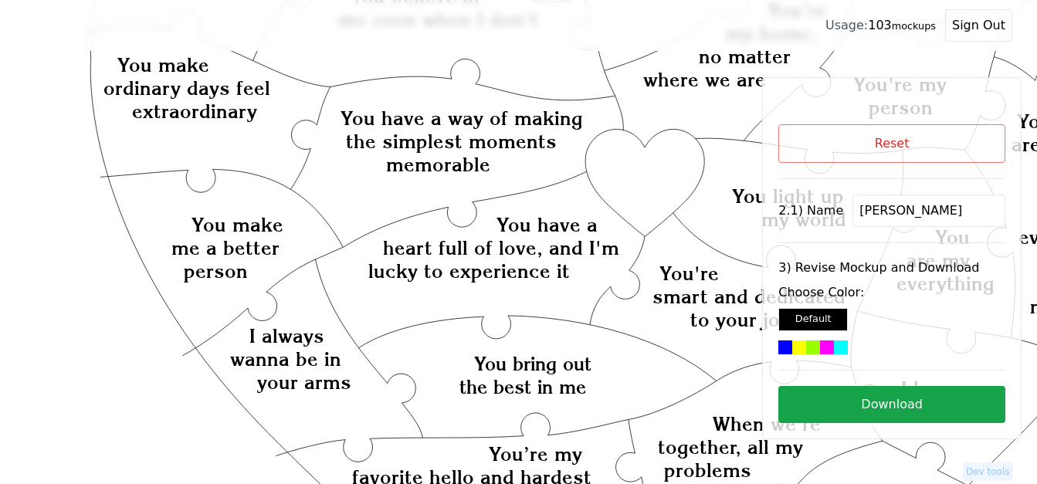
type input "[PERSON_NAME]"
click at [640, 190] on icon "Created with Snap Created with Snap Created with Snap You have a heart full of …" at bounding box center [617, 443] width 1185 height 1371
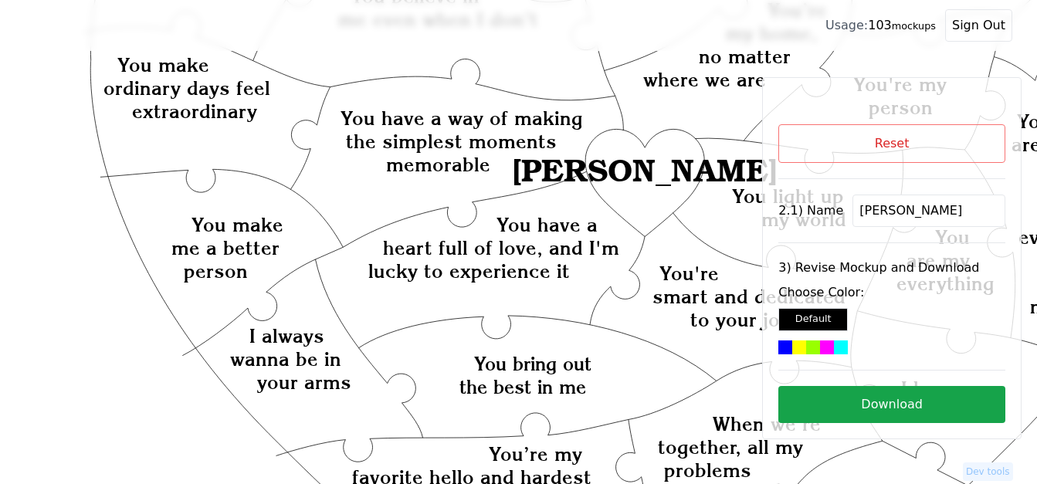
click at [799, 344] on div at bounding box center [799, 348] width 14 height 14
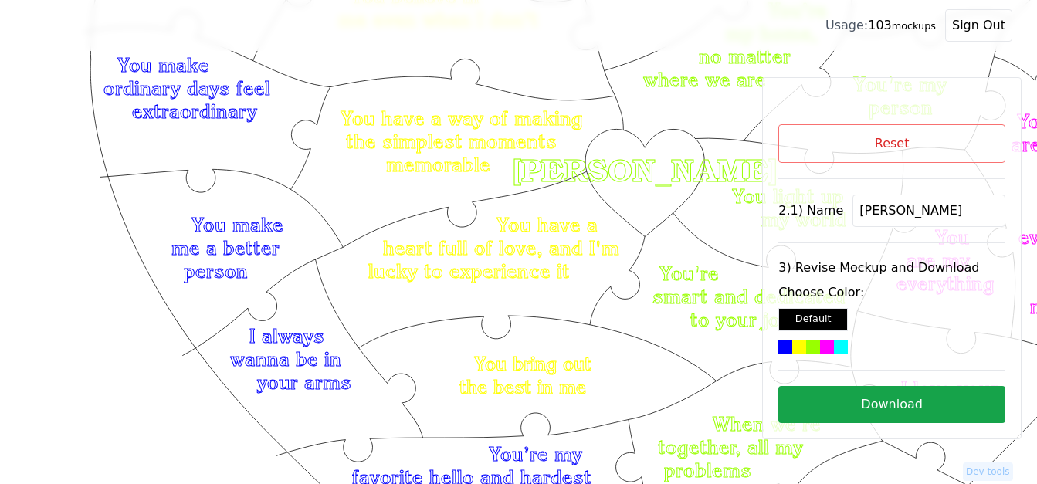
click at [854, 400] on button "Download" at bounding box center [891, 404] width 227 height 37
click at [898, 147] on button "Reset" at bounding box center [891, 143] width 227 height 39
select select "3"
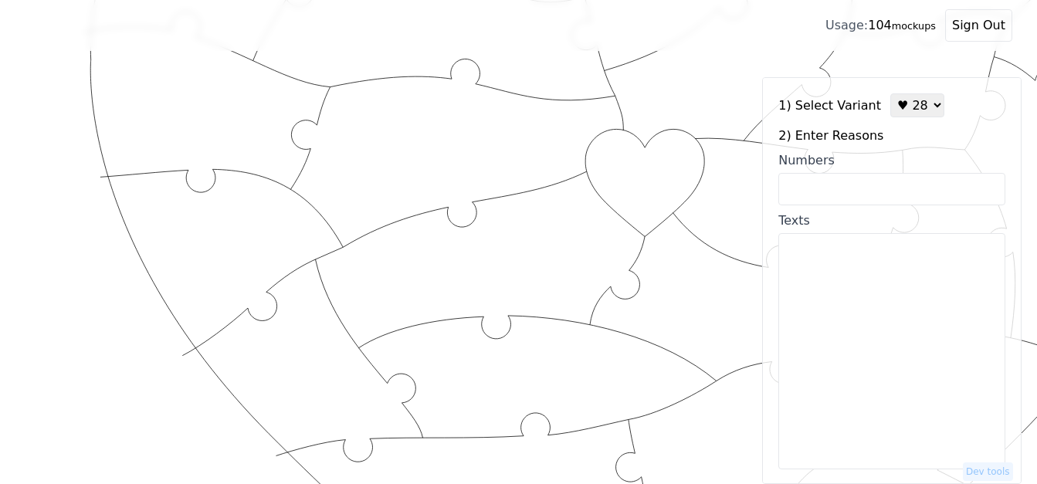
click at [865, 276] on textarea "Texts" at bounding box center [891, 351] width 227 height 236
paste textarea "You are unapologetically yourself. You love me unconditionally. You accept my w…"
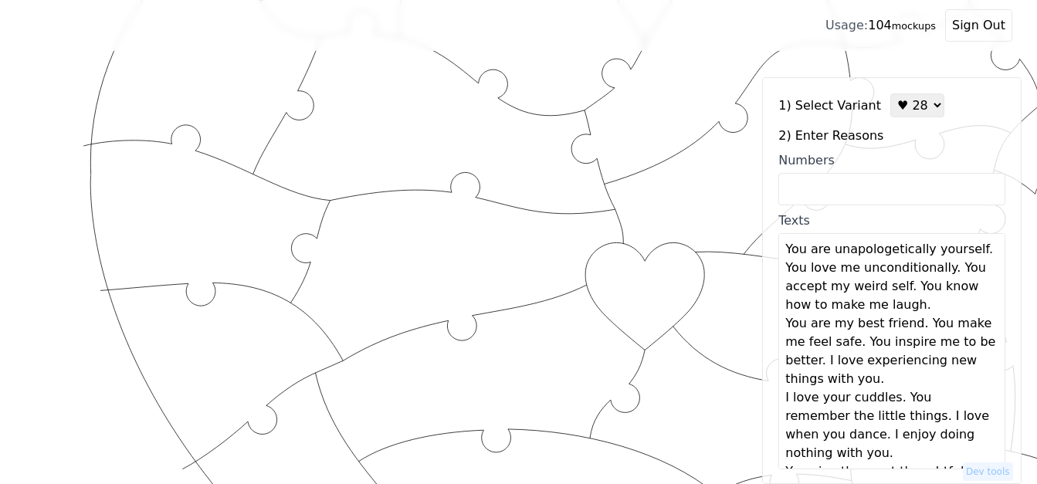
scroll to position [0, 0]
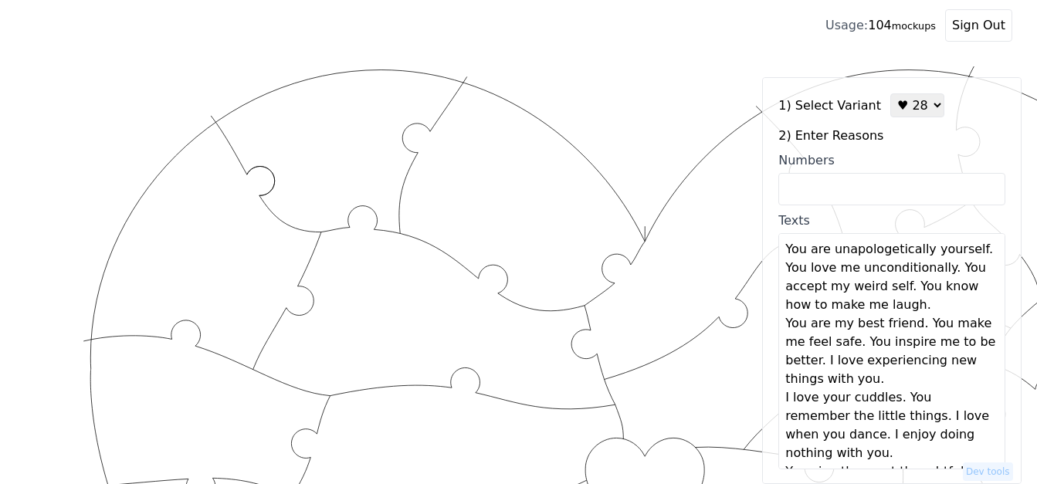
click at [973, 254] on textarea "You are unapologetically yourself. You love me unconditionally. You accept my w…" at bounding box center [891, 351] width 227 height 236
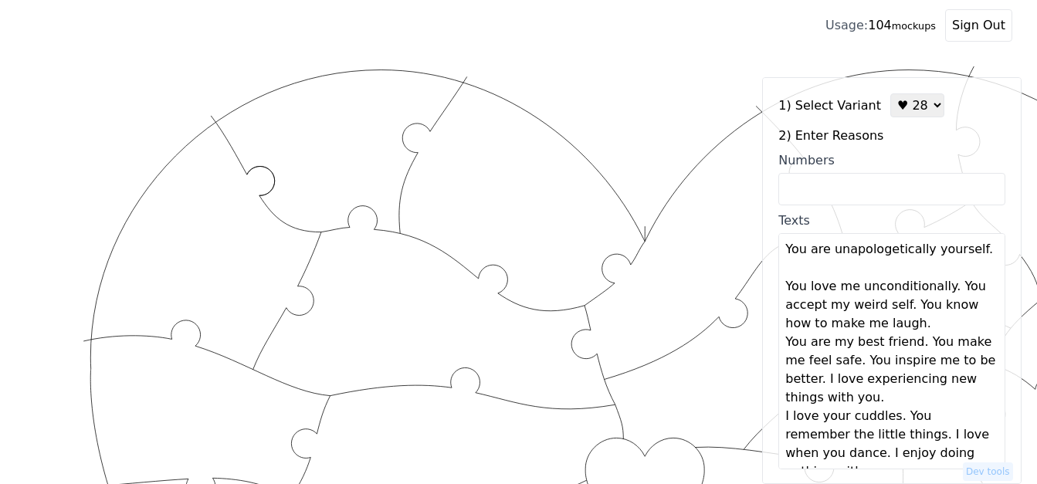
click at [943, 290] on textarea "You are unapologetically yourself. You love me unconditionally. You accept my w…" at bounding box center [891, 351] width 227 height 236
click at [944, 290] on textarea "You are unapologetically yourself. You love me unconditionally. You accept my w…" at bounding box center [891, 351] width 227 height 236
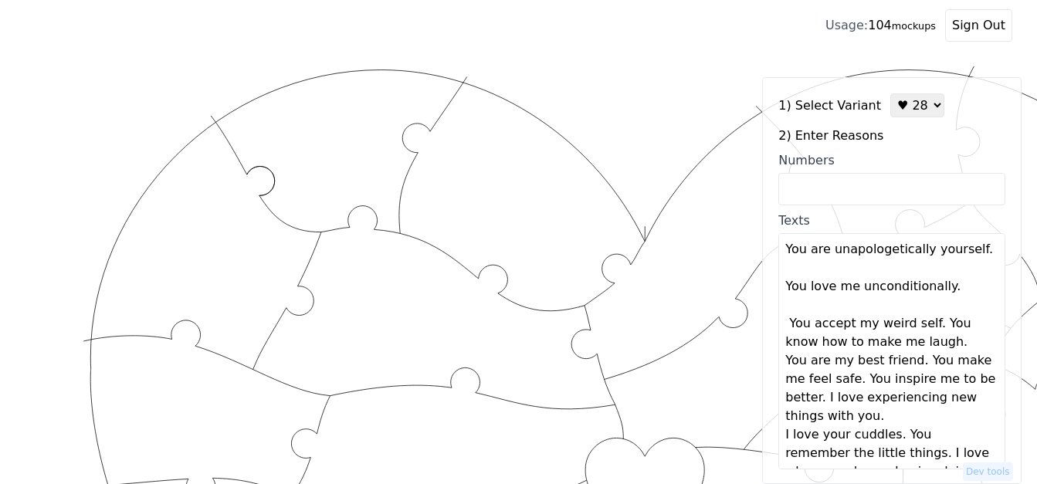
click at [929, 324] on textarea "You are unapologetically yourself. You love me unconditionally. You accept my w…" at bounding box center [891, 351] width 227 height 236
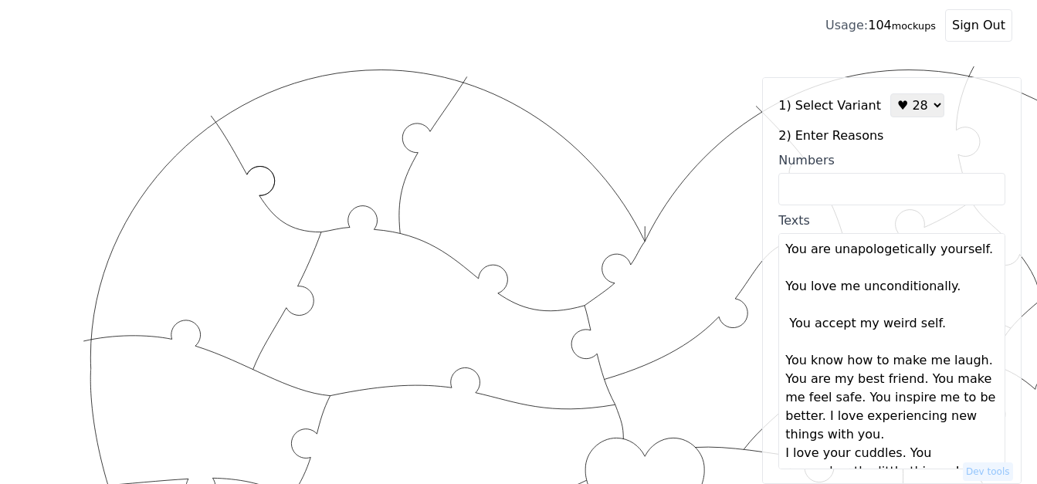
click at [972, 367] on textarea "You are unapologetically yourself. You love me unconditionally. You accept my w…" at bounding box center [891, 351] width 227 height 236
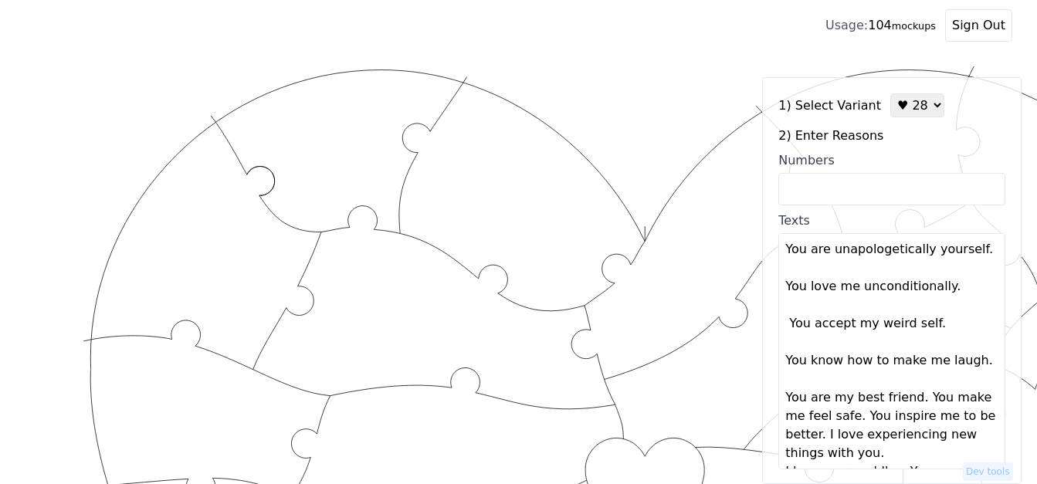
click at [910, 402] on textarea "You are unapologetically yourself. You love me unconditionally. You accept my w…" at bounding box center [891, 351] width 227 height 236
click at [912, 401] on textarea "You are unapologetically yourself. You love me unconditionally. You accept my w…" at bounding box center [891, 351] width 227 height 236
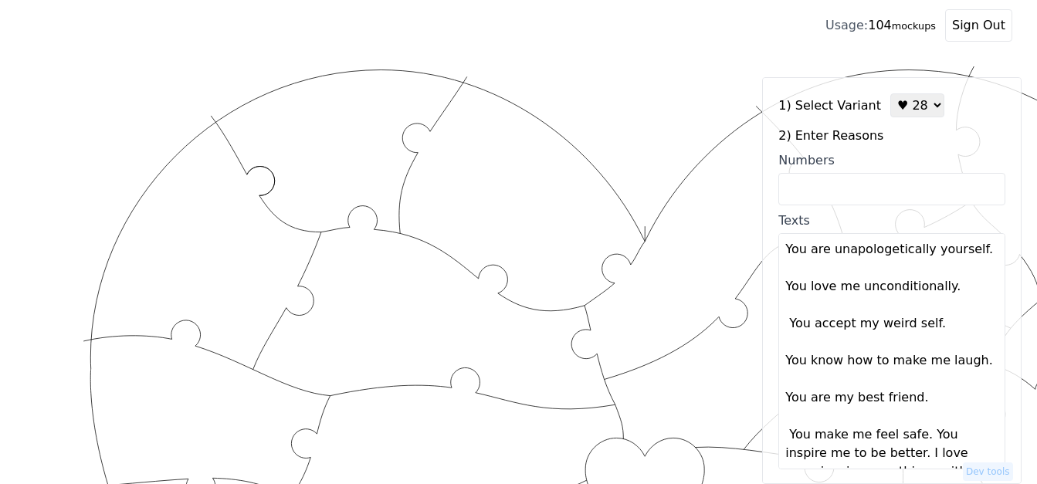
click at [913, 439] on textarea "You are unapologetically yourself. You love me unconditionally. You accept my w…" at bounding box center [891, 351] width 227 height 236
click at [916, 438] on textarea "You are unapologetically yourself. You love me unconditionally. You accept my w…" at bounding box center [891, 351] width 227 height 236
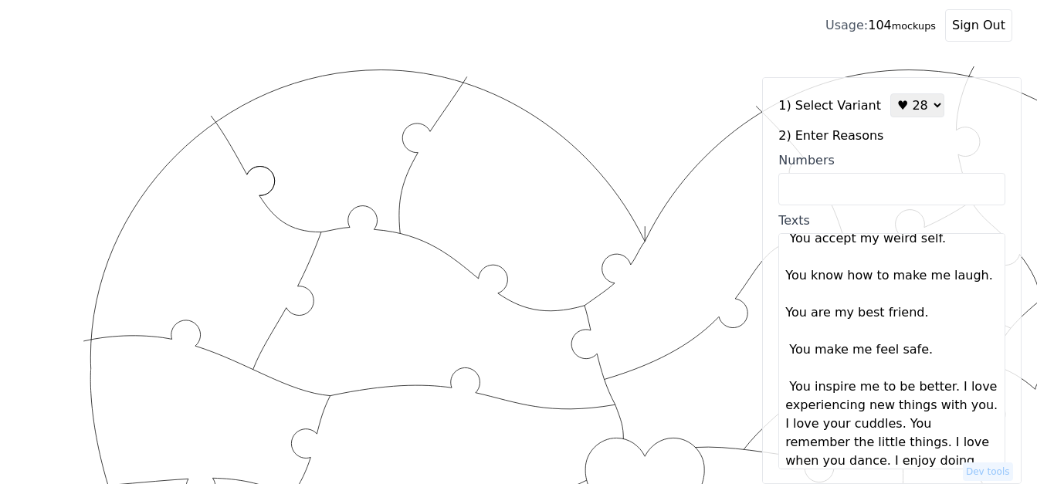
scroll to position [154, 0]
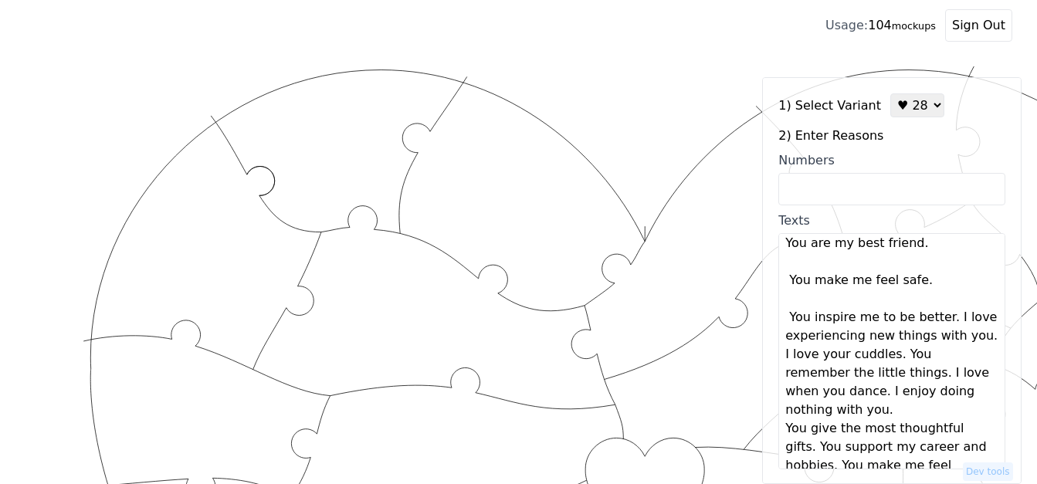
click at [941, 323] on textarea "You are unapologetically yourself. You love me unconditionally. You accept my w…" at bounding box center [891, 351] width 227 height 236
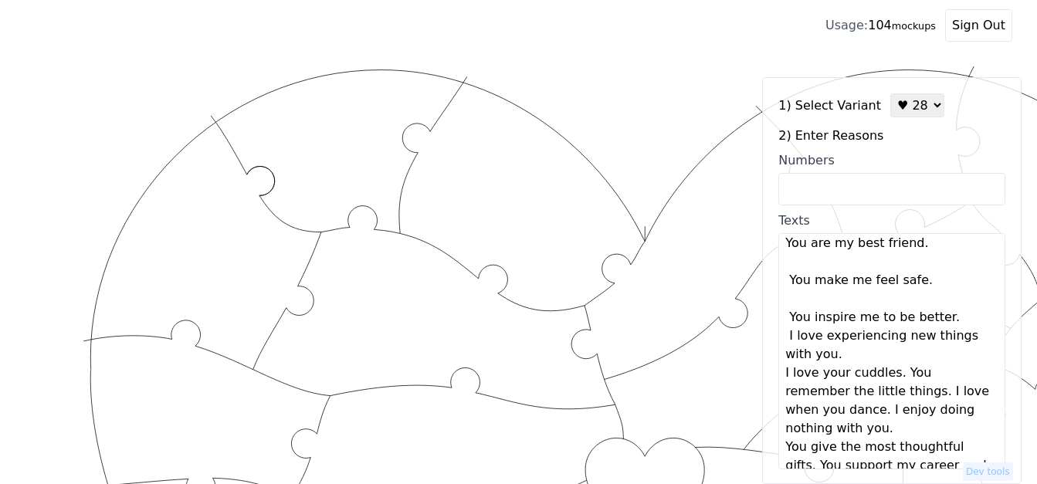
click at [944, 321] on textarea "You are unapologetically yourself. You love me unconditionally. You accept my w…" at bounding box center [891, 351] width 227 height 236
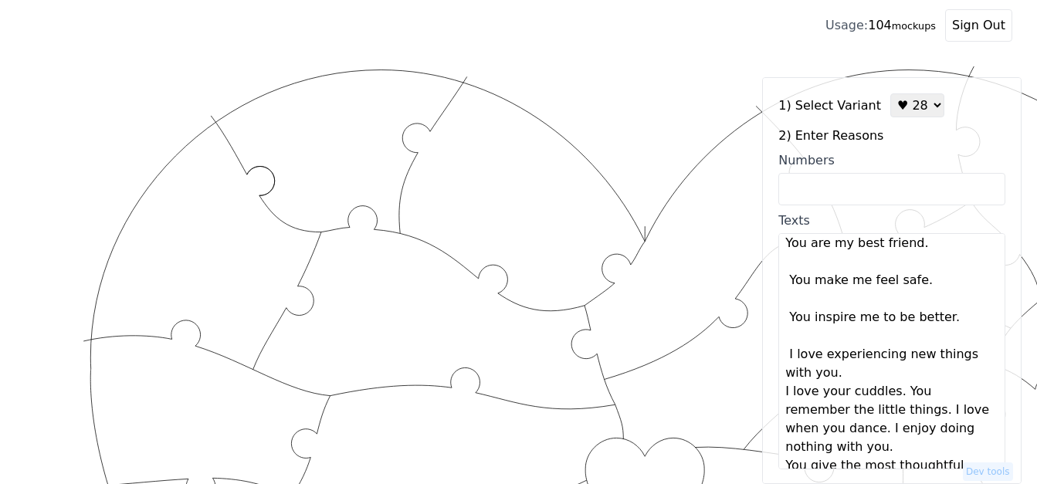
click at [850, 375] on textarea "You are unapologetically yourself. You love me unconditionally. You accept my w…" at bounding box center [891, 351] width 227 height 236
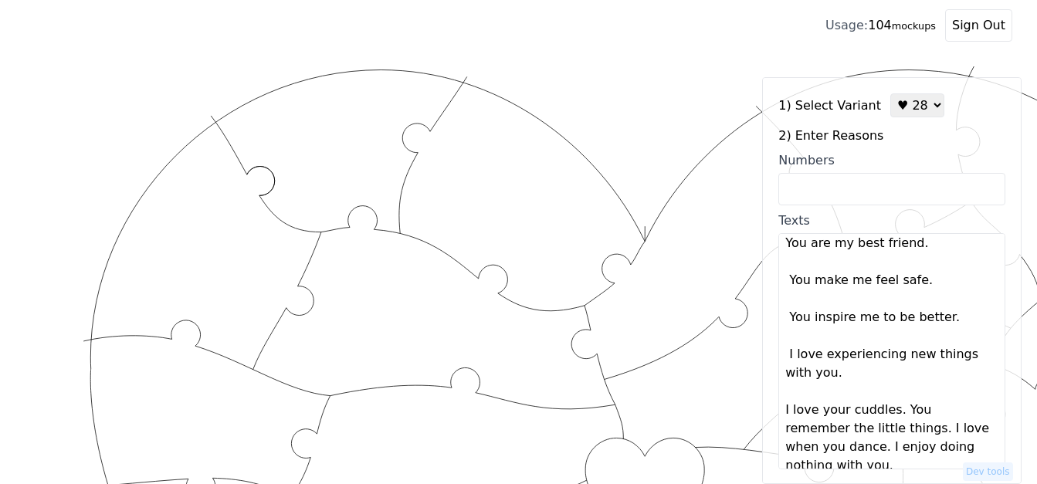
click at [856, 375] on textarea "You are unapologetically yourself. You love me unconditionally. You accept my w…" at bounding box center [891, 351] width 227 height 236
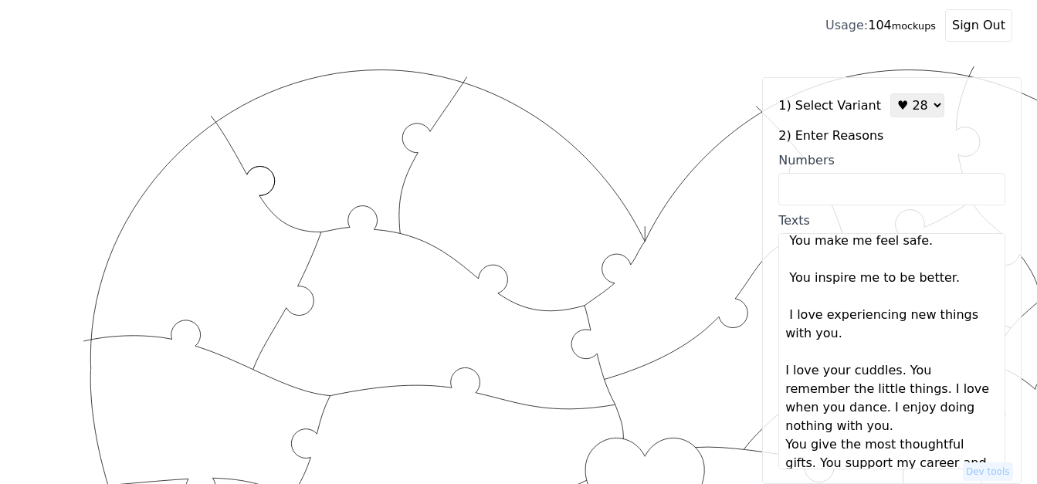
scroll to position [232, 0]
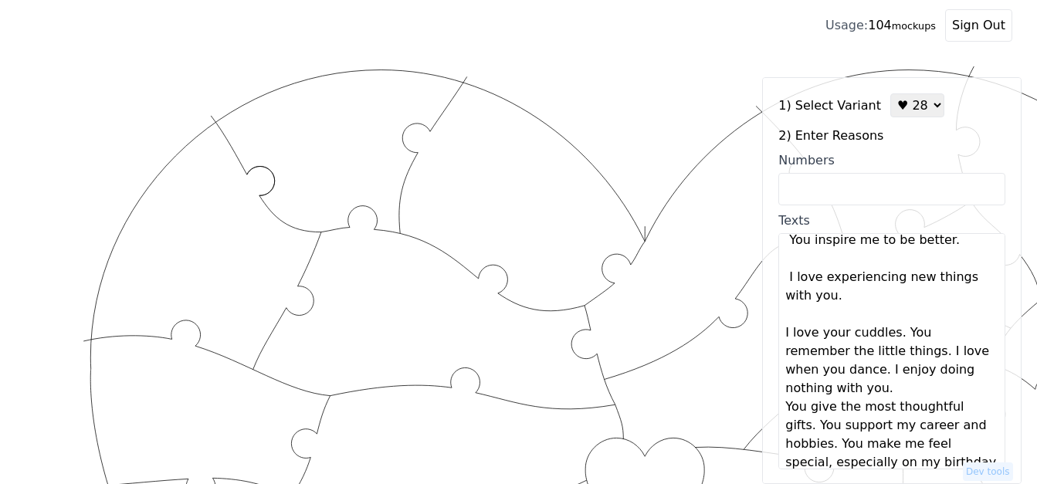
click at [893, 338] on textarea "You are unapologetically yourself. You love me unconditionally. You accept my w…" at bounding box center [891, 351] width 227 height 236
click at [896, 337] on textarea "You are unapologetically yourself. You love me unconditionally. You accept my w…" at bounding box center [891, 351] width 227 height 236
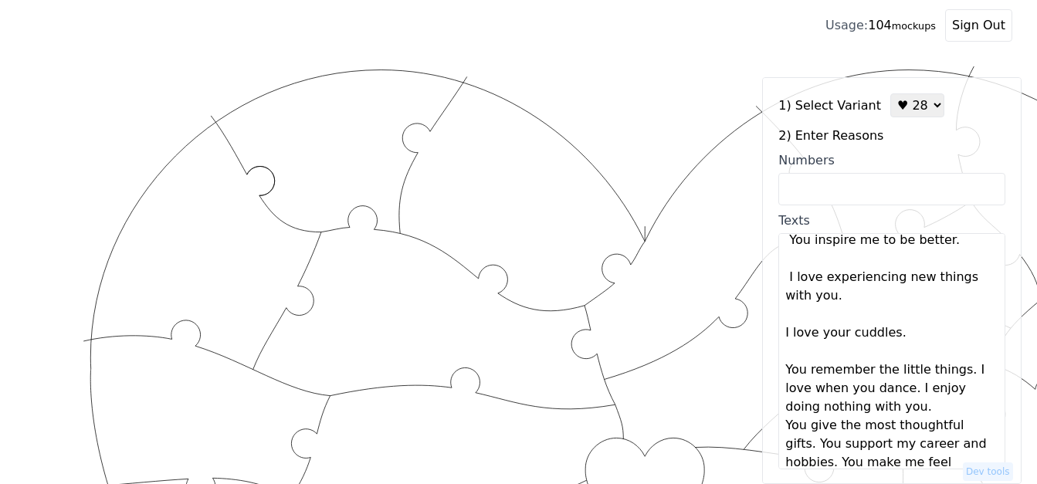
click at [955, 372] on textarea "You are unapologetically yourself. You love me unconditionally. You accept my w…" at bounding box center [891, 351] width 227 height 236
click at [955, 373] on textarea "You are unapologetically yourself. You love me unconditionally. You accept my w…" at bounding box center [891, 351] width 227 height 236
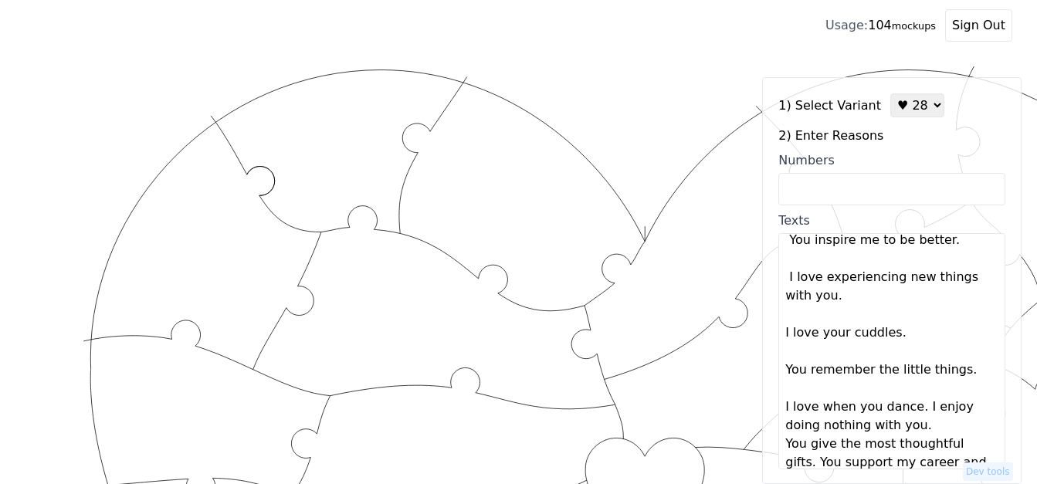
click at [910, 408] on textarea "You are unapologetically yourself. You love me unconditionally. You accept my w…" at bounding box center [891, 351] width 227 height 236
click at [916, 408] on textarea "You are unapologetically yourself. You love me unconditionally. You accept my w…" at bounding box center [891, 351] width 227 height 236
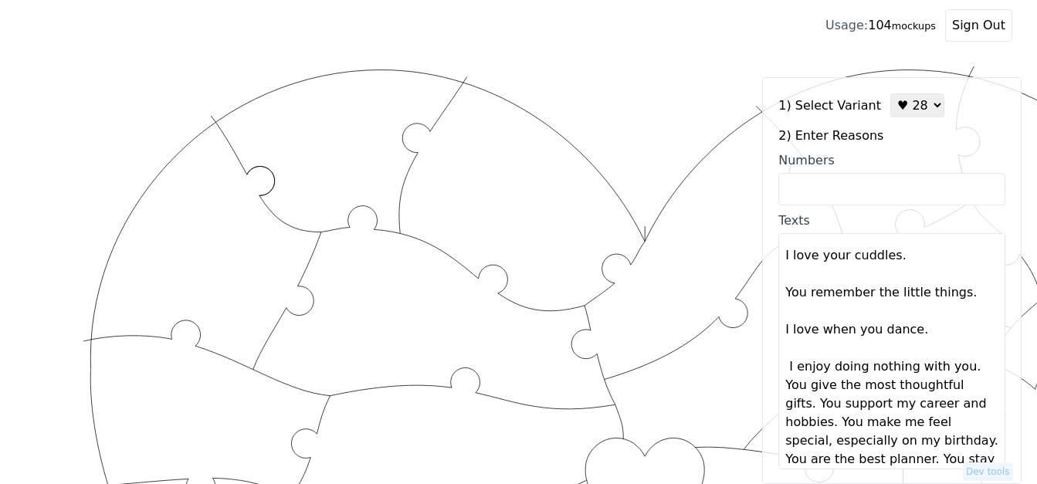
click at [964, 370] on textarea "You are unapologetically yourself. You love me unconditionally. You accept my w…" at bounding box center [891, 351] width 227 height 236
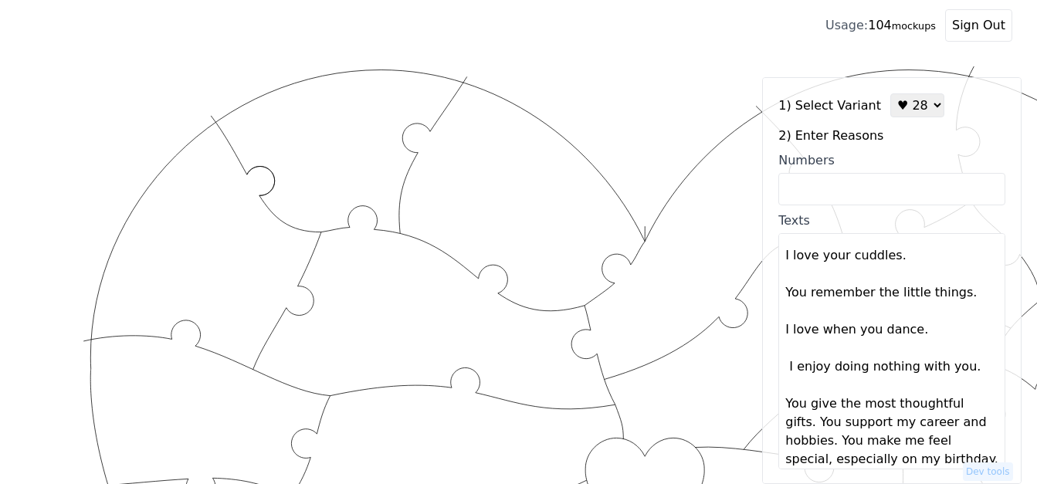
click at [980, 407] on textarea "You are unapologetically yourself. You love me unconditionally. You accept my w…" at bounding box center [891, 351] width 227 height 236
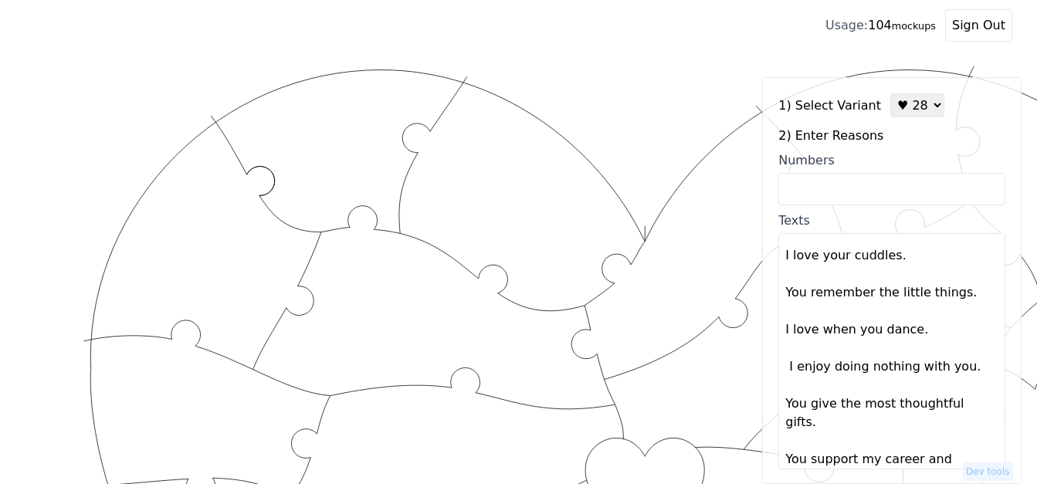
scroll to position [386, 0]
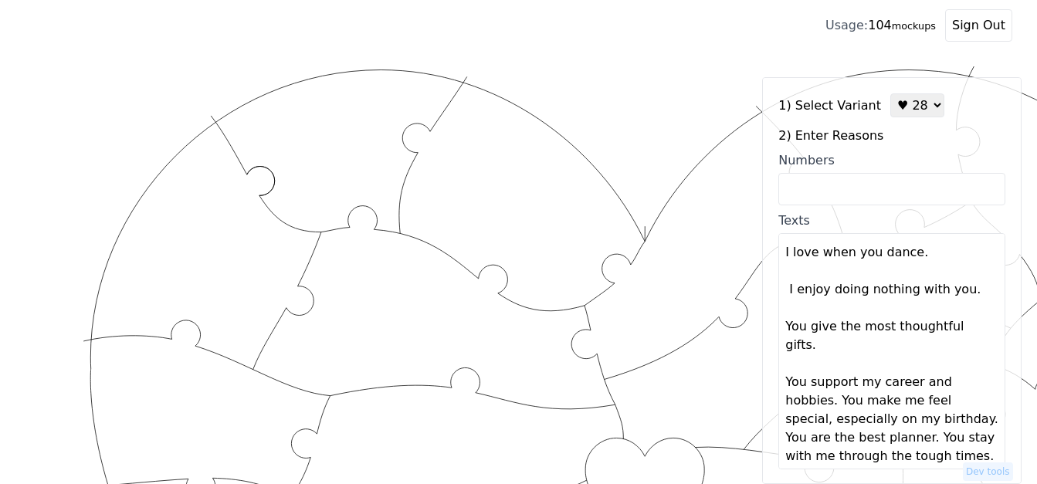
click at [834, 388] on textarea "You are unapologetically yourself. You love me unconditionally. You accept my w…" at bounding box center [891, 351] width 227 height 236
click at [836, 386] on textarea "You are unapologetically yourself. You love me unconditionally. You accept my w…" at bounding box center [891, 351] width 227 height 236
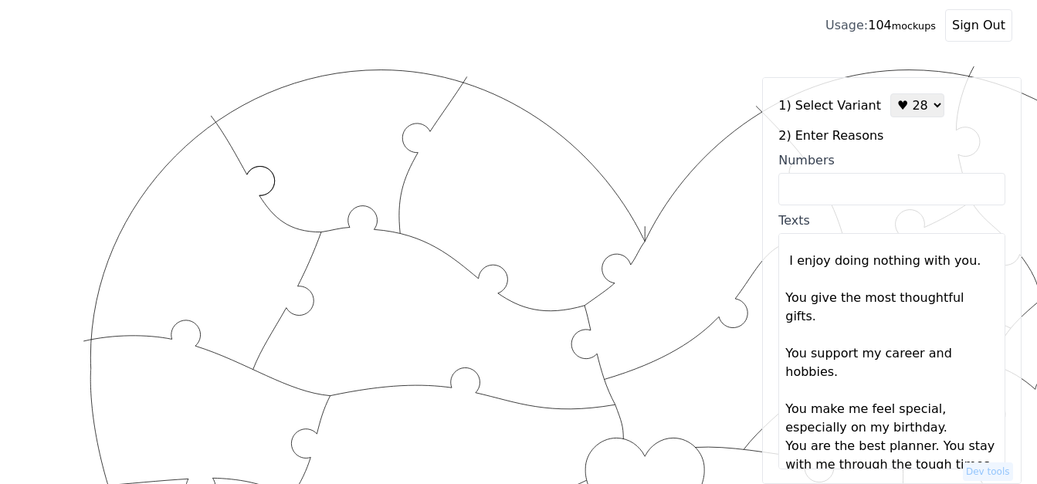
scroll to position [463, 0]
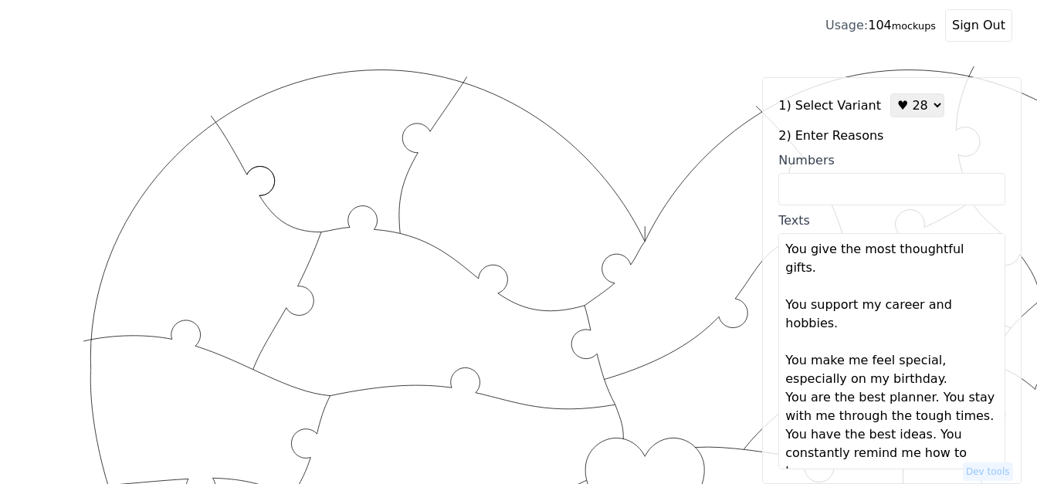
click at [934, 343] on textarea "You are unapologetically yourself. You love me unconditionally. You accept my w…" at bounding box center [891, 351] width 227 height 236
click at [932, 364] on textarea "You are unapologetically yourself. You love me unconditionally. You accept my w…" at bounding box center [891, 351] width 227 height 236
click at [924, 399] on textarea "You are unapologetically yourself. You love me unconditionally. You accept my w…" at bounding box center [891, 351] width 227 height 236
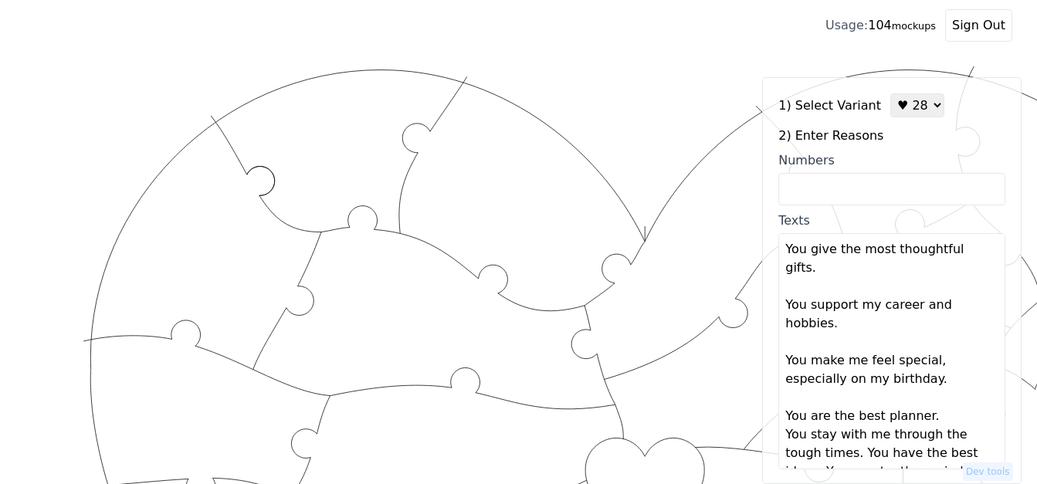
click at [924, 399] on textarea "You are unapologetically yourself. You love me unconditionally. You accept my w…" at bounding box center [891, 351] width 227 height 236
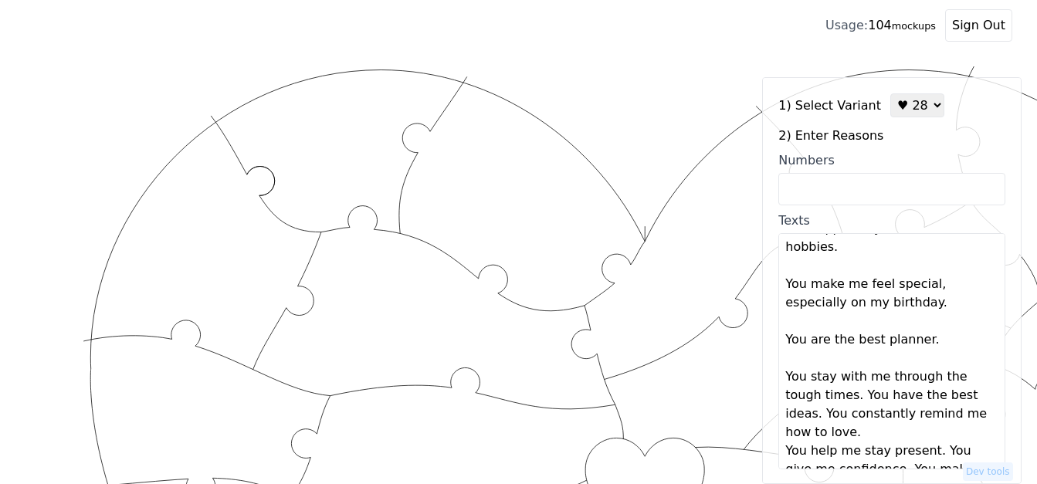
scroll to position [541, 0]
click at [856, 379] on textarea "You are unapologetically yourself. You love me unconditionally. You accept my w…" at bounding box center [891, 351] width 227 height 236
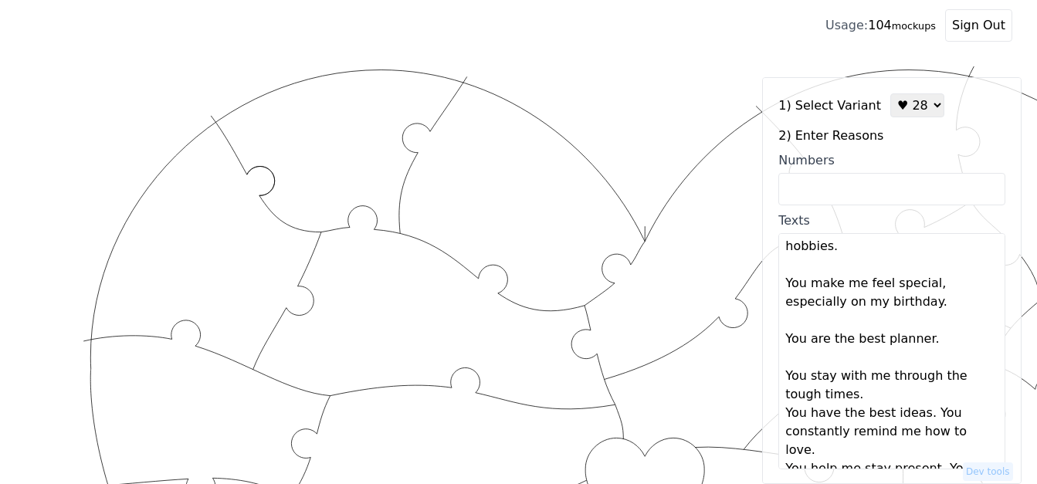
click at [856, 379] on textarea "You are unapologetically yourself. You love me unconditionally. You accept my w…" at bounding box center [891, 351] width 227 height 236
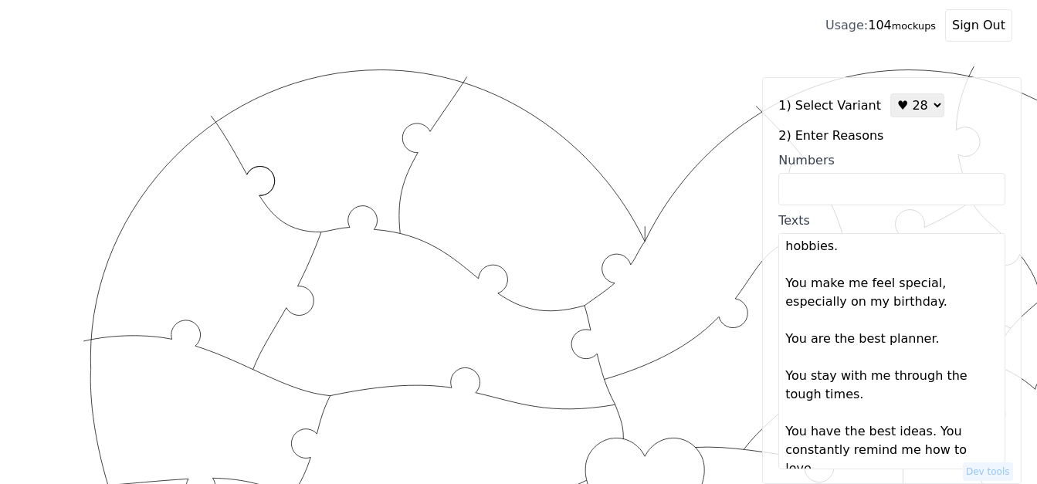
click at [917, 416] on textarea "You are unapologetically yourself. You love me unconditionally. You accept my w…" at bounding box center [891, 351] width 227 height 236
click at [920, 416] on textarea "You are unapologetically yourself. You love me unconditionally. You accept my w…" at bounding box center [891, 351] width 227 height 236
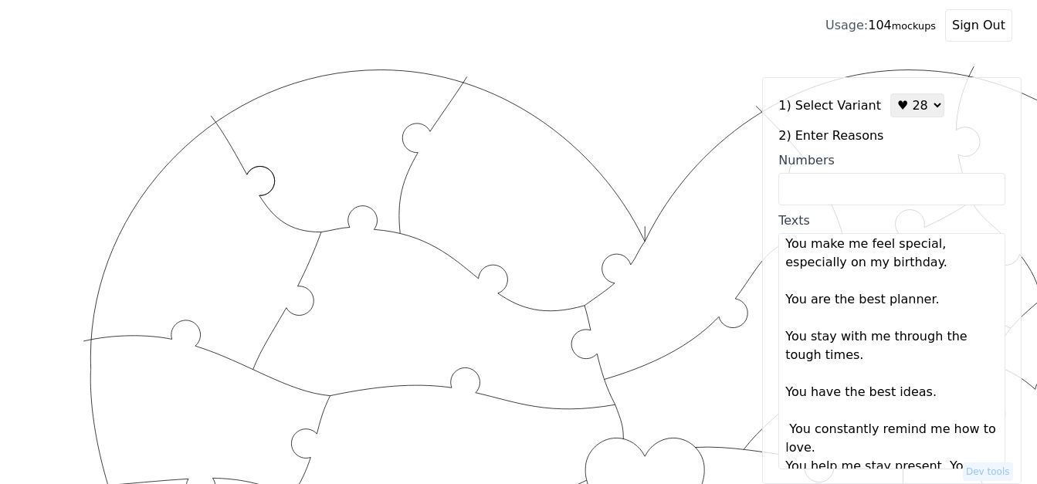
scroll to position [618, 0]
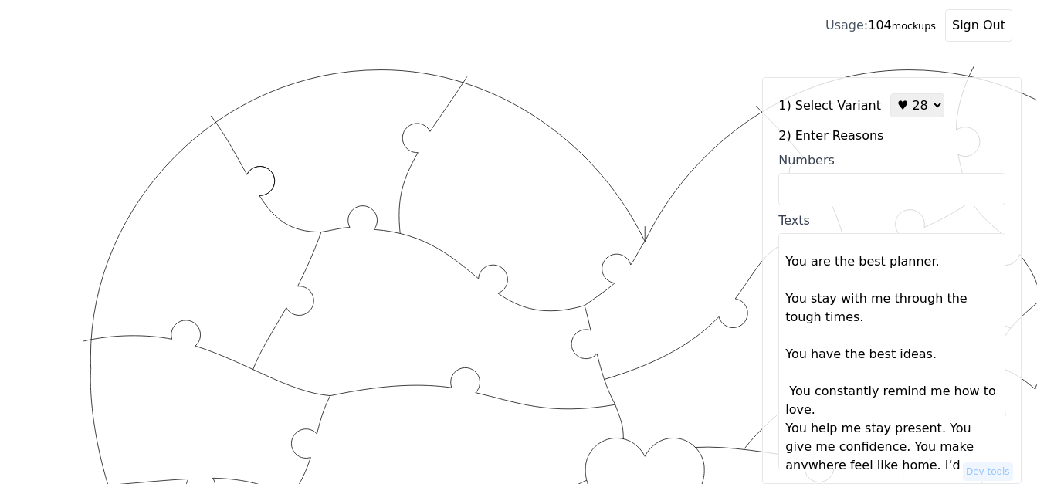
click at [841, 396] on textarea "You are unapologetically yourself. You love me unconditionally. You accept my w…" at bounding box center [891, 351] width 227 height 236
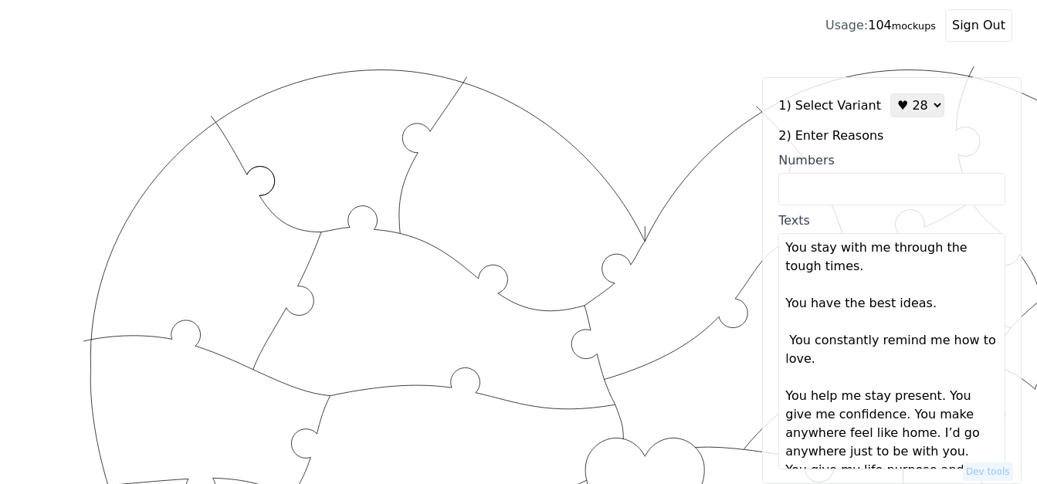
scroll to position [695, 0]
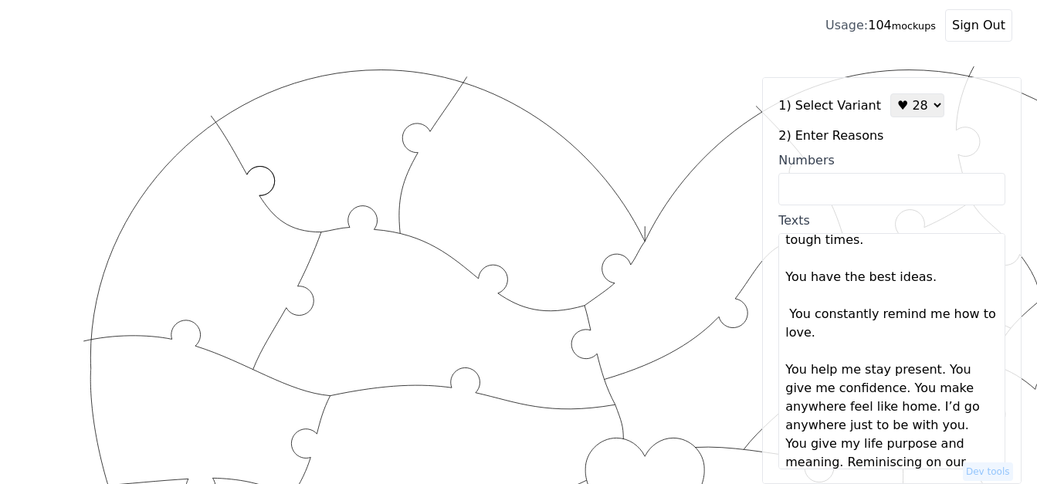
click at [927, 357] on textarea "You are unapologetically yourself. You love me unconditionally. You accept my w…" at bounding box center [891, 351] width 227 height 236
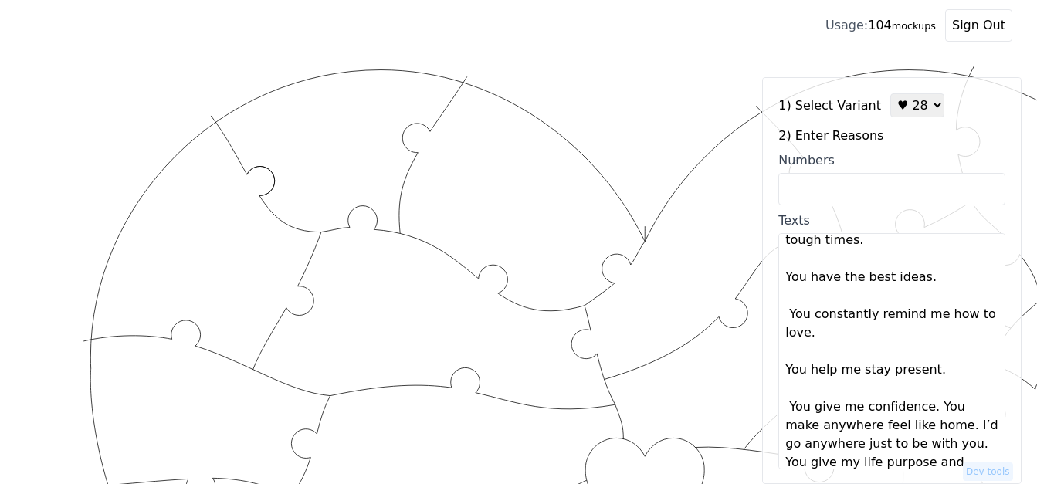
click at [930, 355] on textarea "You are unapologetically yourself. You love me unconditionally. You accept my w…" at bounding box center [891, 351] width 227 height 236
click at [923, 390] on textarea "You are unapologetically yourself. You love me unconditionally. You accept my w…" at bounding box center [891, 351] width 227 height 236
click at [929, 389] on textarea "You are unapologetically yourself. You love me unconditionally. You accept my w…" at bounding box center [891, 351] width 227 height 236
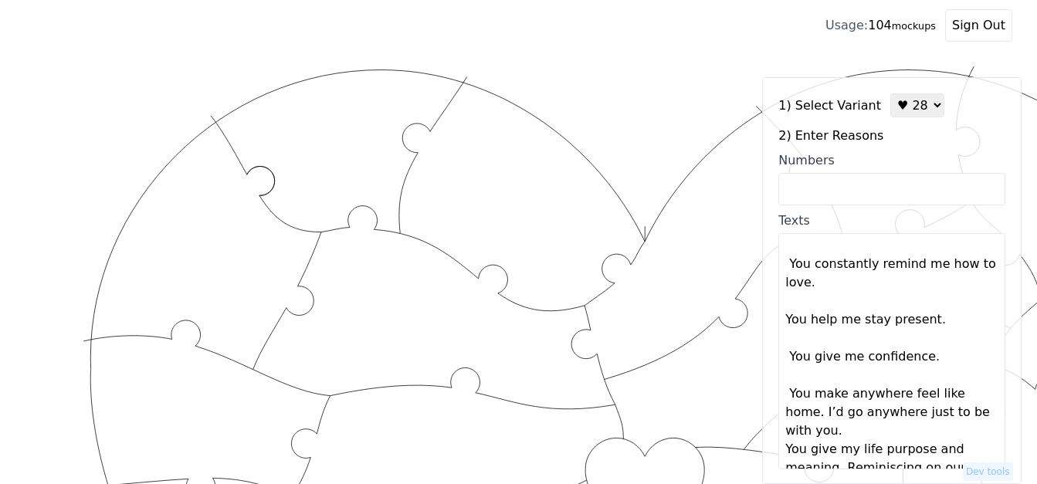
scroll to position [772, 0]
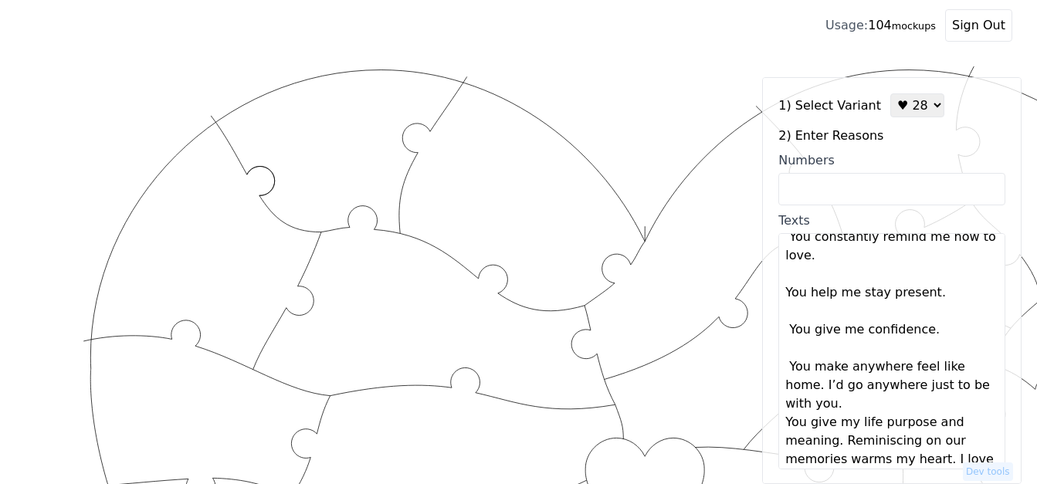
click at [820, 370] on textarea "You are unapologetically yourself. You love me unconditionally. You accept my w…" at bounding box center [891, 351] width 227 height 236
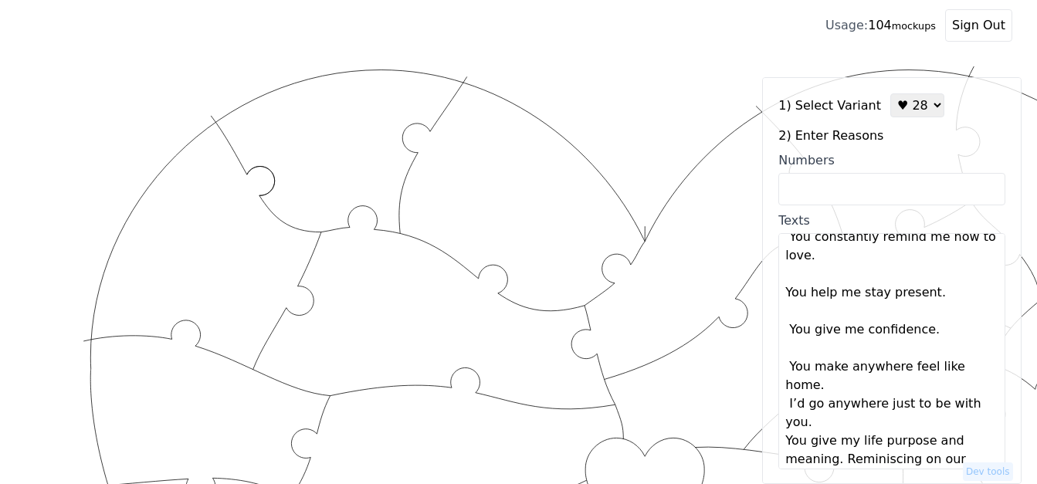
click at [826, 369] on textarea "You are unapologetically yourself. You love me unconditionally. You accept my w…" at bounding box center [891, 351] width 227 height 236
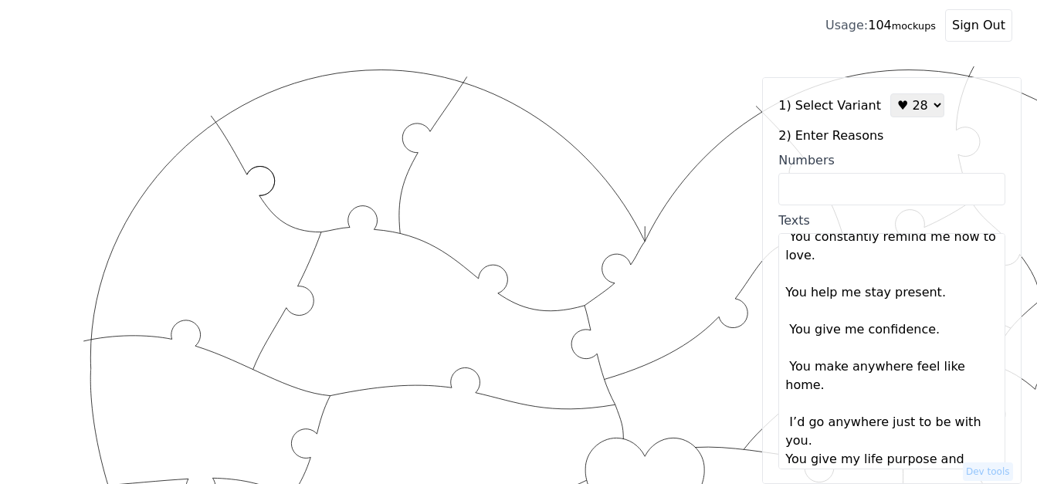
click at [819, 425] on textarea "You are unapologetically yourself. You love me unconditionally. You accept my w…" at bounding box center [891, 351] width 227 height 236
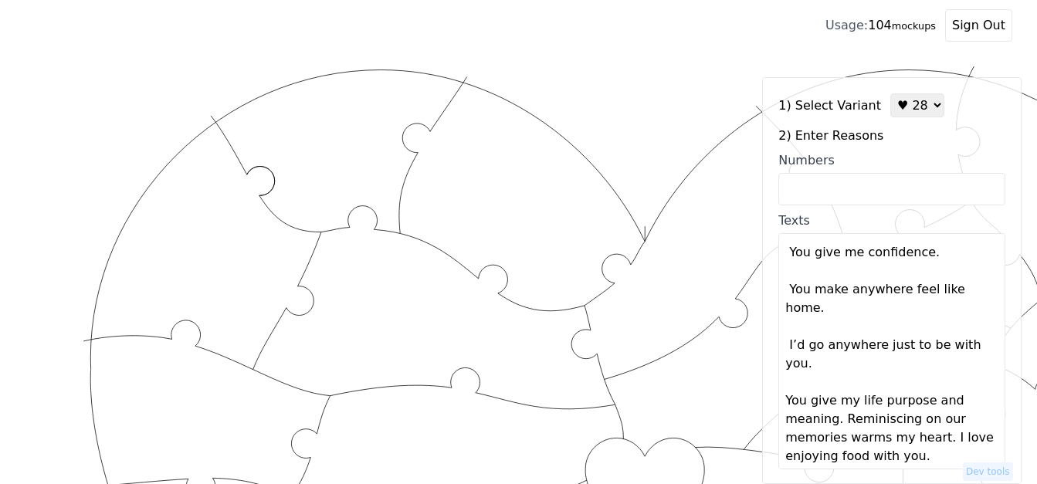
click at [836, 405] on textarea "You are unapologetically yourself. You love me unconditionally. You accept my w…" at bounding box center [891, 351] width 227 height 236
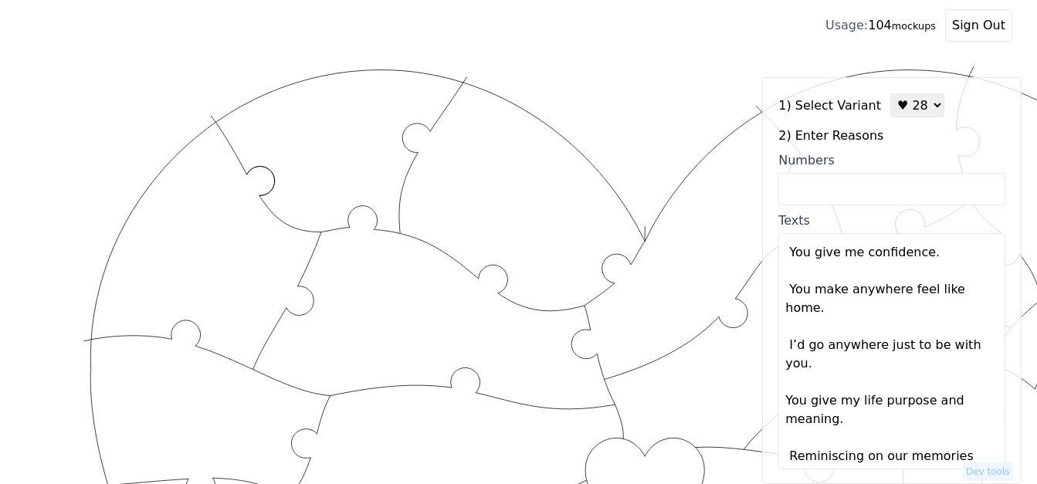
click at [839, 405] on textarea "You are unapologetically yourself. You love me unconditionally. You accept my w…" at bounding box center [891, 351] width 227 height 236
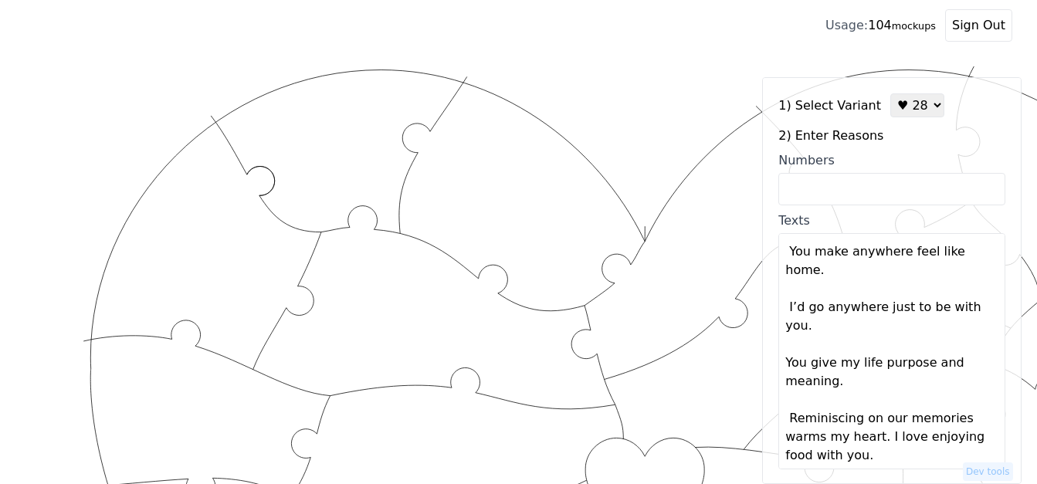
scroll to position [908, 0]
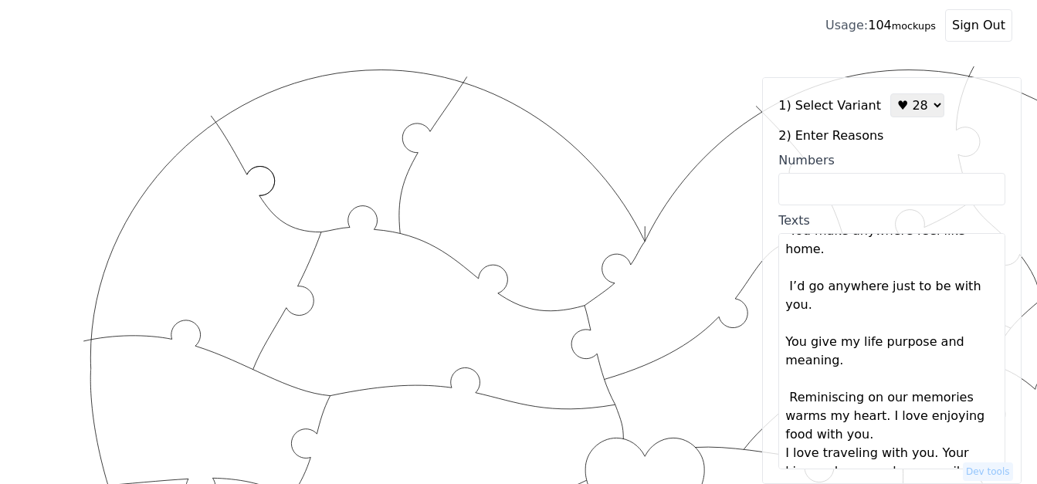
click at [879, 399] on textarea "You are unapologetically yourself. You love me unconditionally. You accept my w…" at bounding box center [891, 351] width 227 height 236
click at [880, 399] on textarea "You are unapologetically yourself. You love me unconditionally. You accept my w…" at bounding box center [891, 351] width 227 height 236
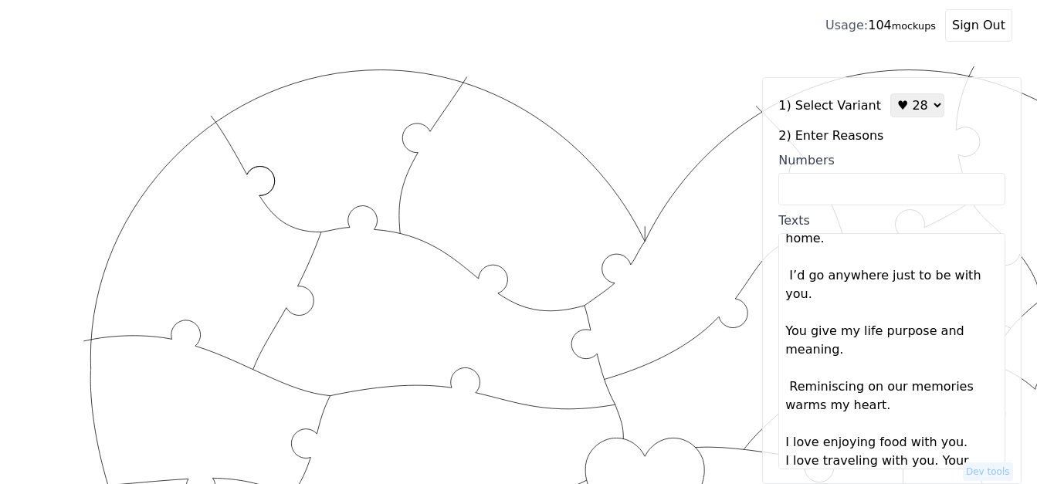
scroll to position [927, 0]
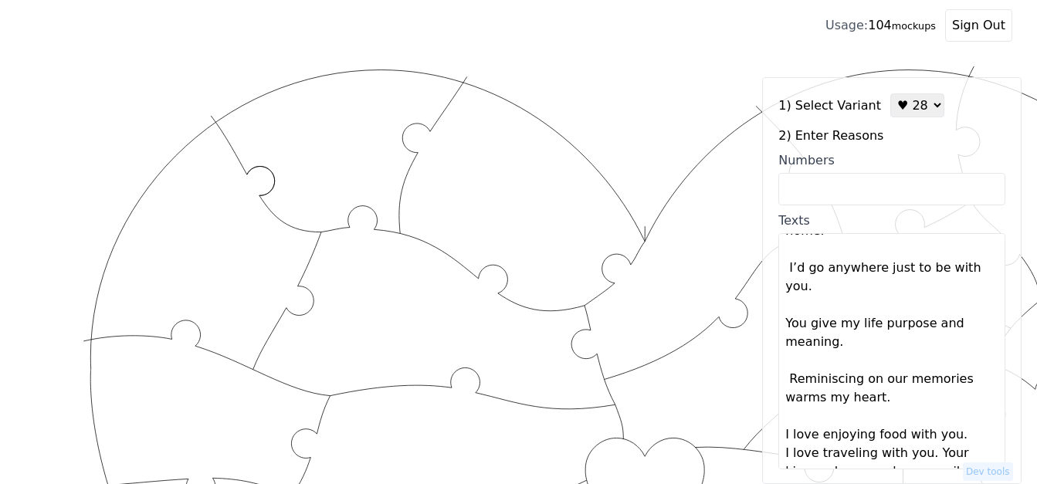
click at [951, 417] on textarea "You are unapologetically yourself. You love me unconditionally. You accept my w…" at bounding box center [891, 351] width 227 height 236
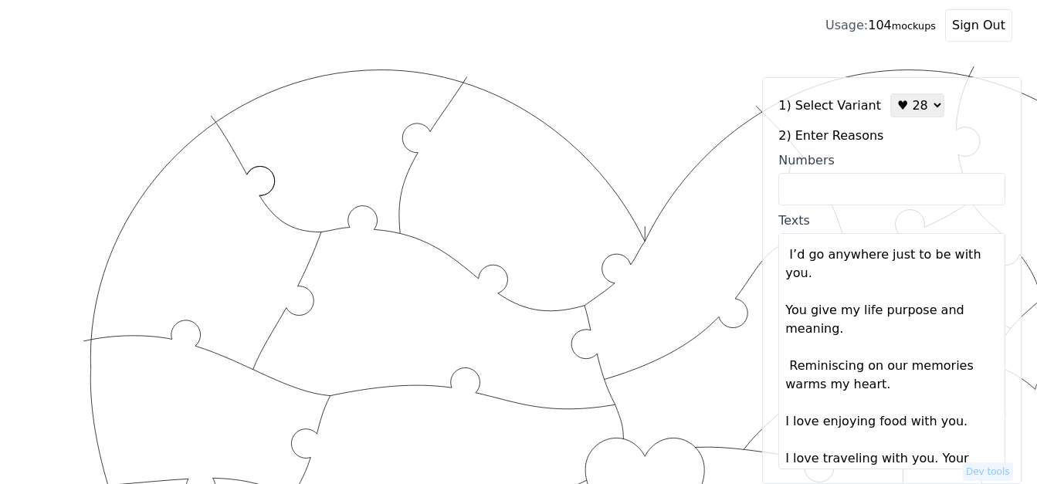
scroll to position [945, 0]
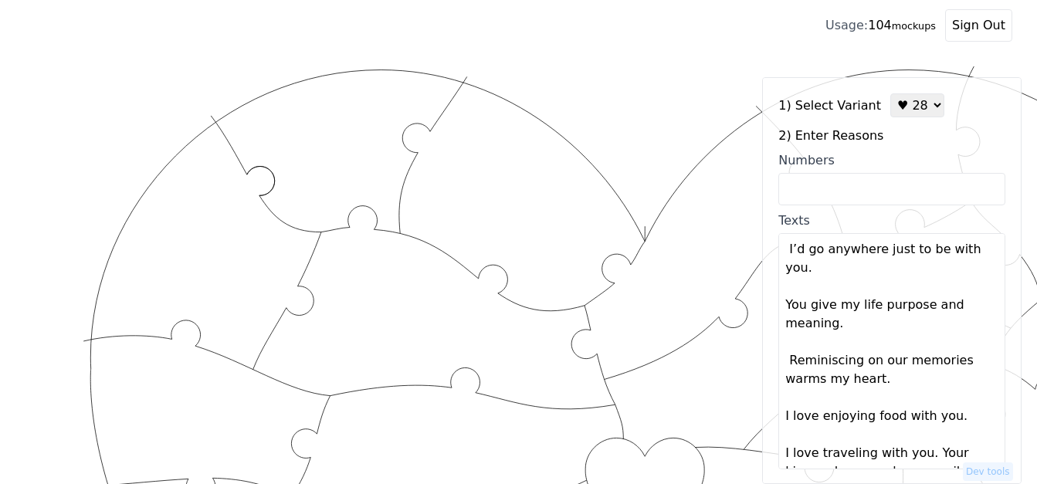
click at [923, 436] on textarea "You are unapologetically yourself. You love me unconditionally. You accept my w…" at bounding box center [891, 351] width 227 height 236
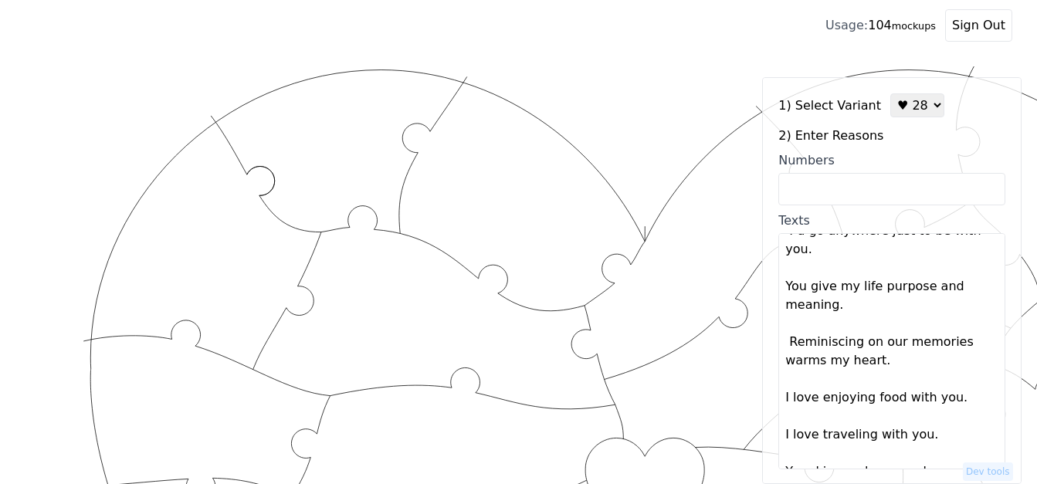
type textarea "You are unapologetically yourself You love me unconditionally You accept my wei…"
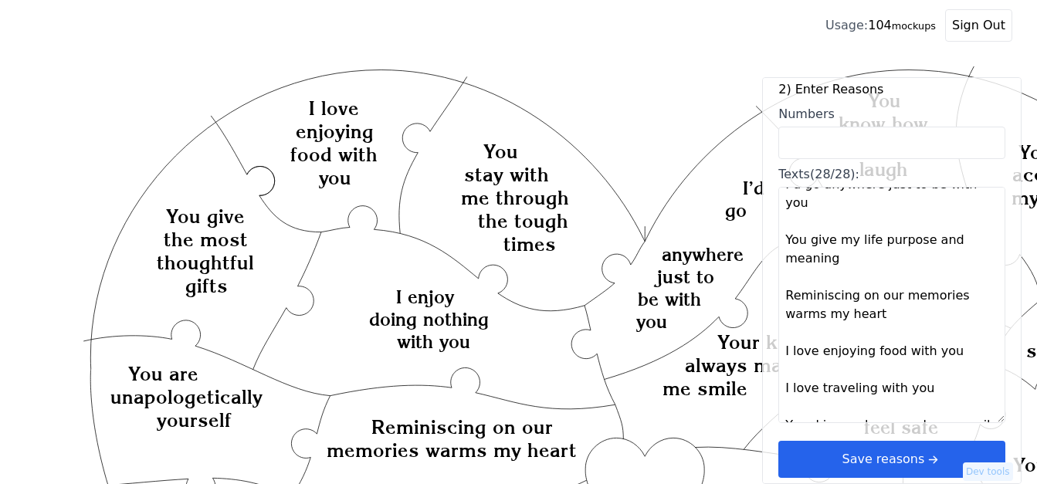
scroll to position [77, 0]
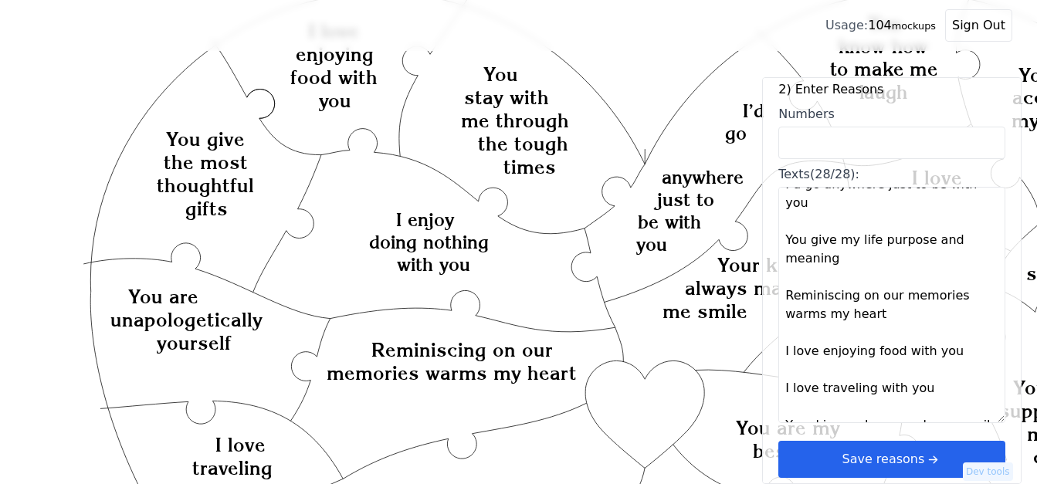
click at [855, 462] on button "Save reasons" at bounding box center [891, 459] width 227 height 37
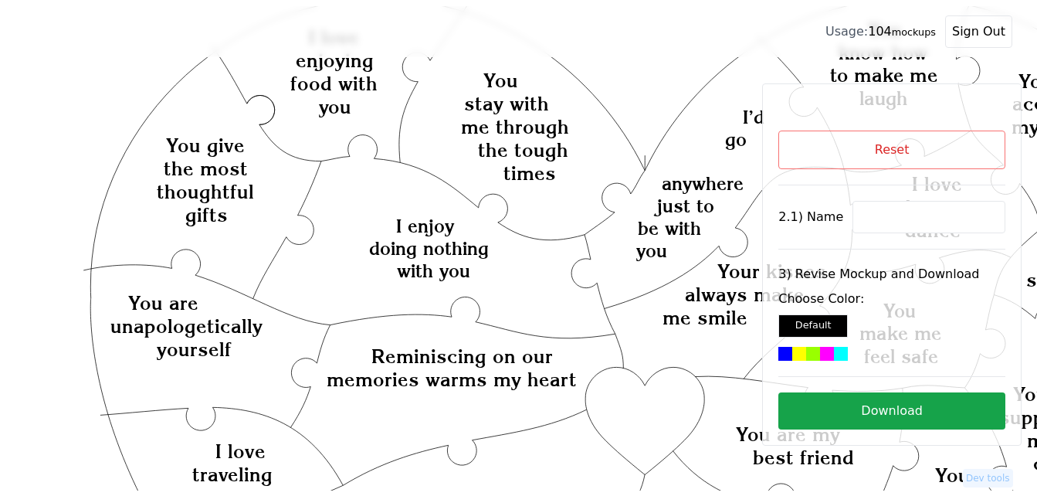
scroll to position [0, 0]
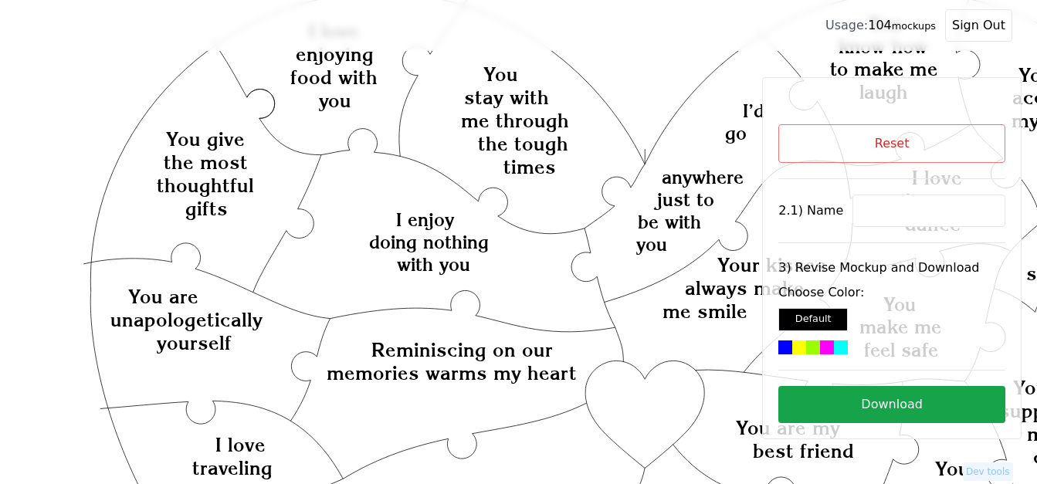
click at [911, 207] on input at bounding box center [928, 211] width 153 height 32
paste input "[PERSON_NAME]"
type input "[PERSON_NAME]"
click at [798, 344] on div at bounding box center [799, 348] width 14 height 14
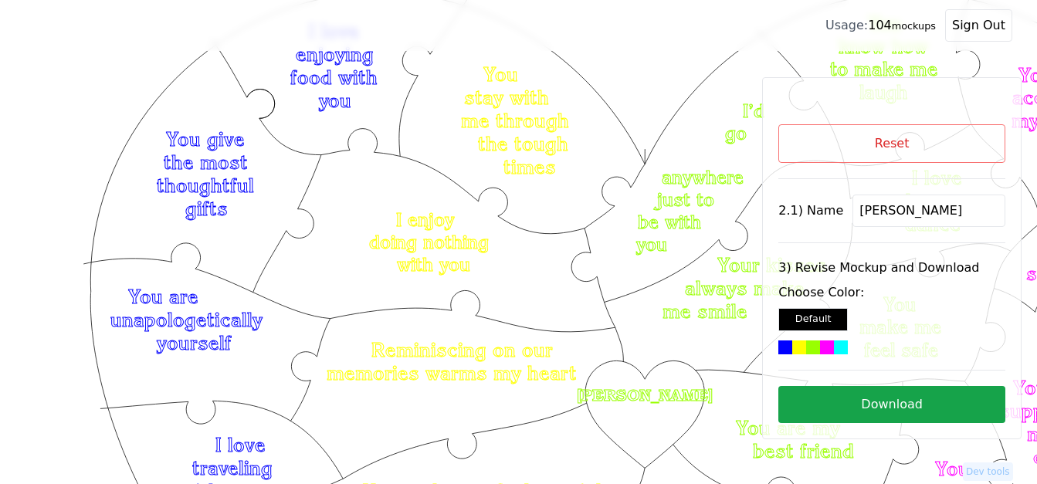
click at [861, 411] on button "Download" at bounding box center [891, 404] width 227 height 37
click at [849, 134] on button "Reset" at bounding box center [891, 143] width 227 height 39
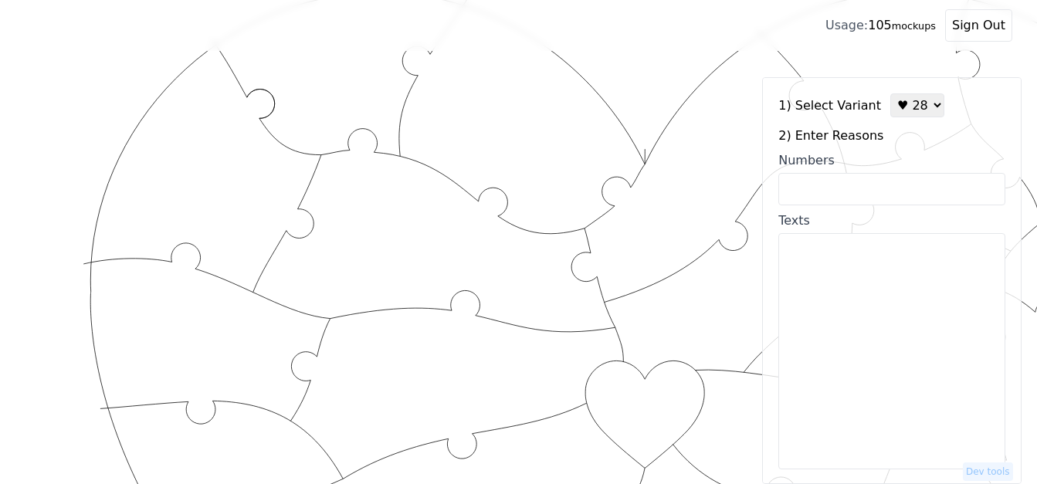
drag, startPoint x: 906, startPoint y: 110, endPoint x: 906, endPoint y: 121, distance: 11.6
click at [906, 110] on select "♥ 12 ♥ 18 ♥ 28 ♥ 40 ♥ 50 ♥ 60 ♥ 70" at bounding box center [917, 105] width 54 height 24
select select "1"
click at [890, 93] on select "♥ 12 ♥ 18 ♥ 28 ♥ 40 ♥ 50 ♥ 60 ♥ 70" at bounding box center [917, 105] width 54 height 24
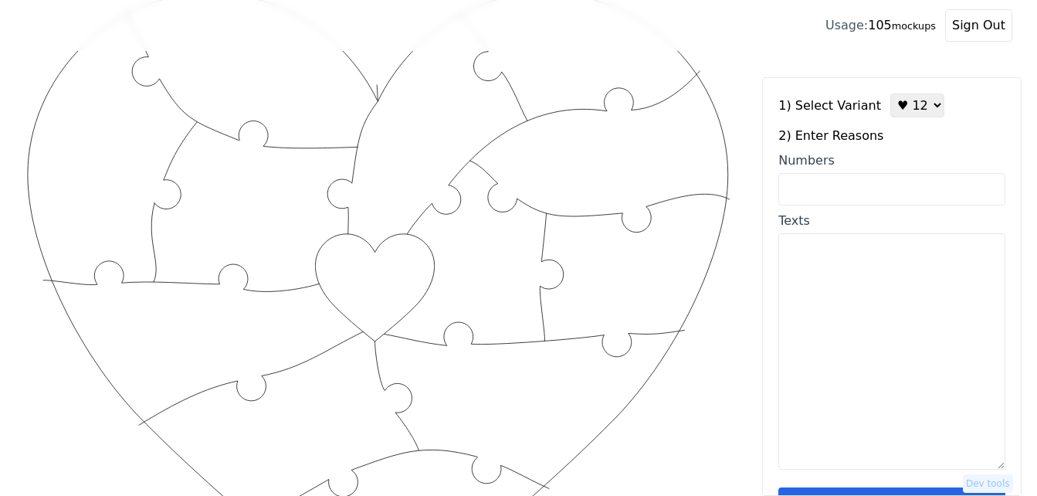
click at [815, 185] on input "Numbers" at bounding box center [891, 189] width 227 height 32
paste input "1, 2, 9, 10, 16, 23, 40, 50, 52, 78, 79, 100"
type input "1, 2, 9, 10, 16, 23, 40, 50, 52, 78, 79, 100"
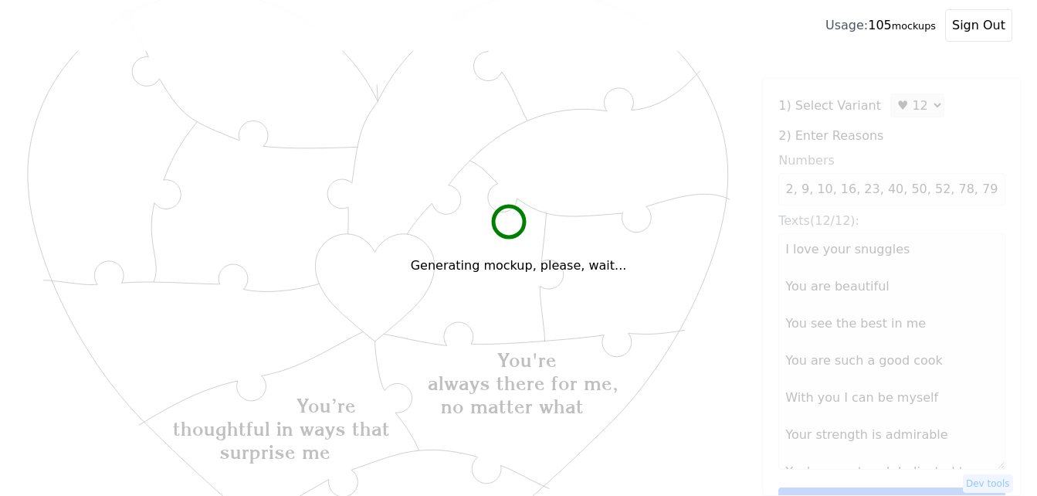
scroll to position [0, 0]
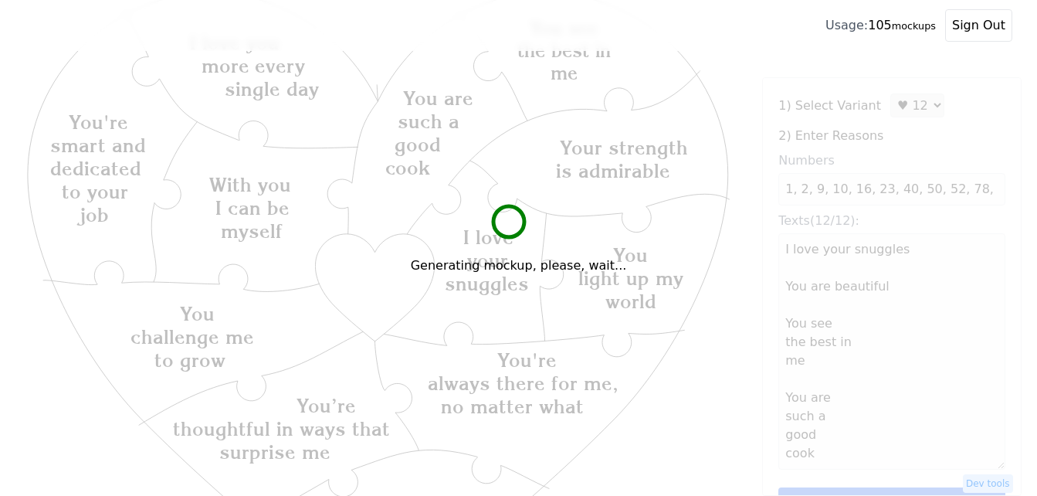
type textarea "I love your snuggles You are beautiful You see the best in me You are such a go…"
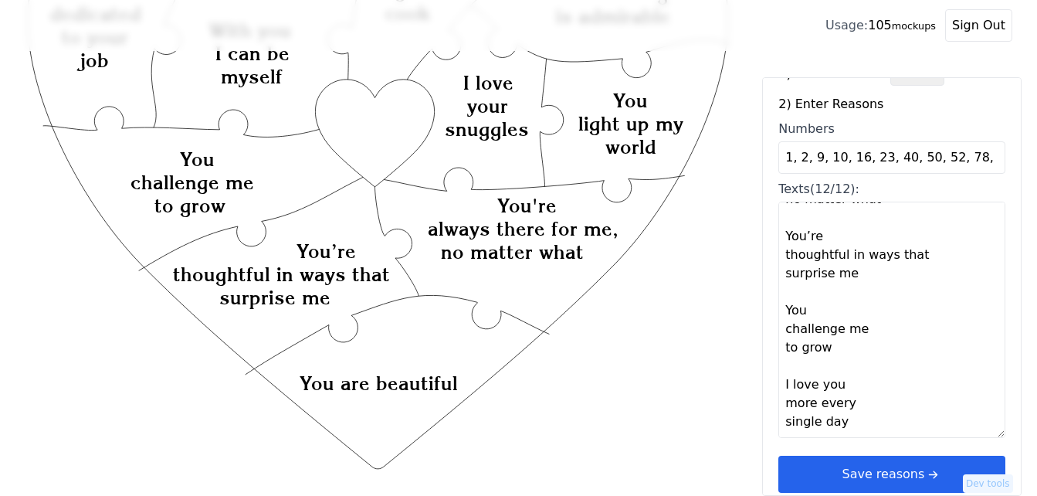
scroll to position [46, 0]
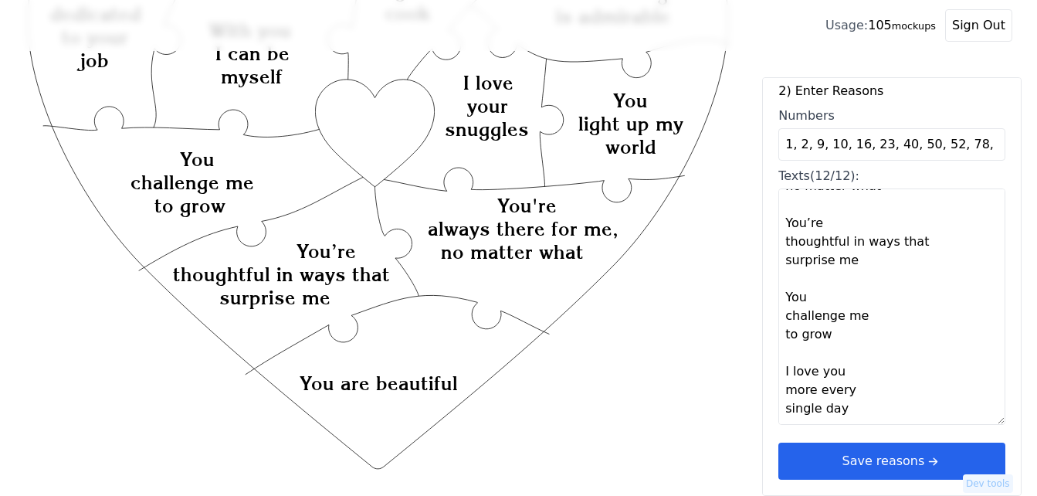
click at [910, 459] on button "Save reasons" at bounding box center [891, 460] width 227 height 37
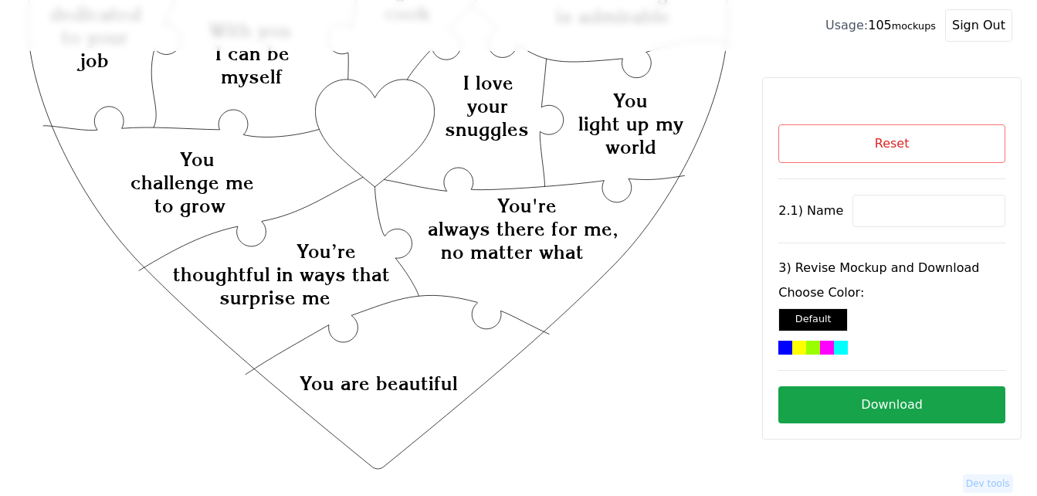
scroll to position [0, 0]
click at [914, 206] on input at bounding box center [928, 211] width 153 height 32
paste input "Mandi"
type input "Mandi"
click at [382, 134] on icon "Created with Snap Created with Snap Created with Snap You're always there for m…" at bounding box center [378, 350] width 707 height 1030
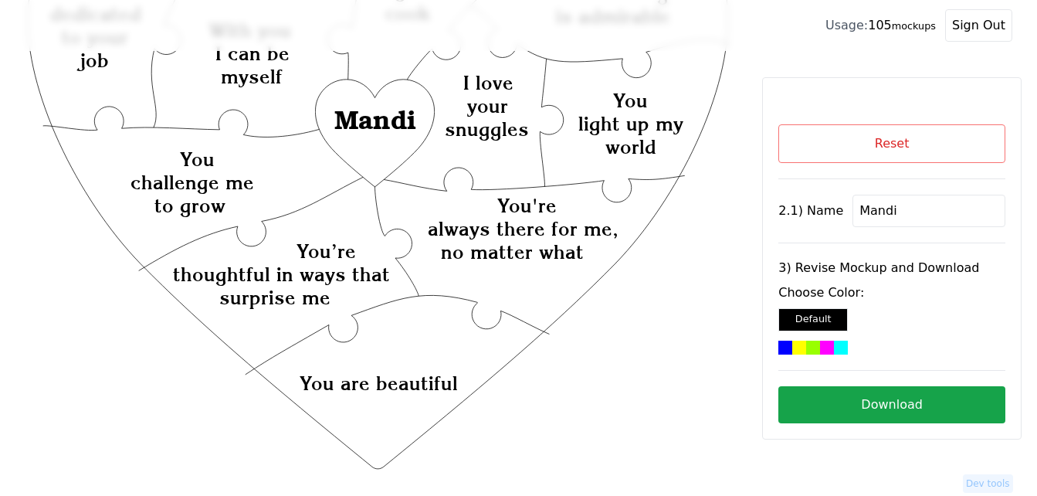
click at [808, 342] on div at bounding box center [813, 348] width 14 height 14
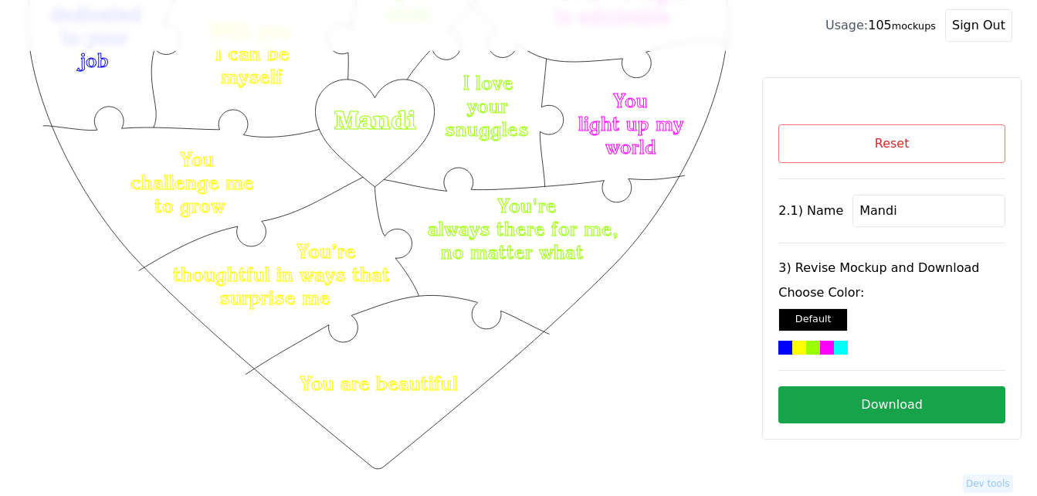
click at [839, 405] on button "Download" at bounding box center [891, 404] width 227 height 37
click at [896, 140] on button "Reset" at bounding box center [891, 143] width 227 height 39
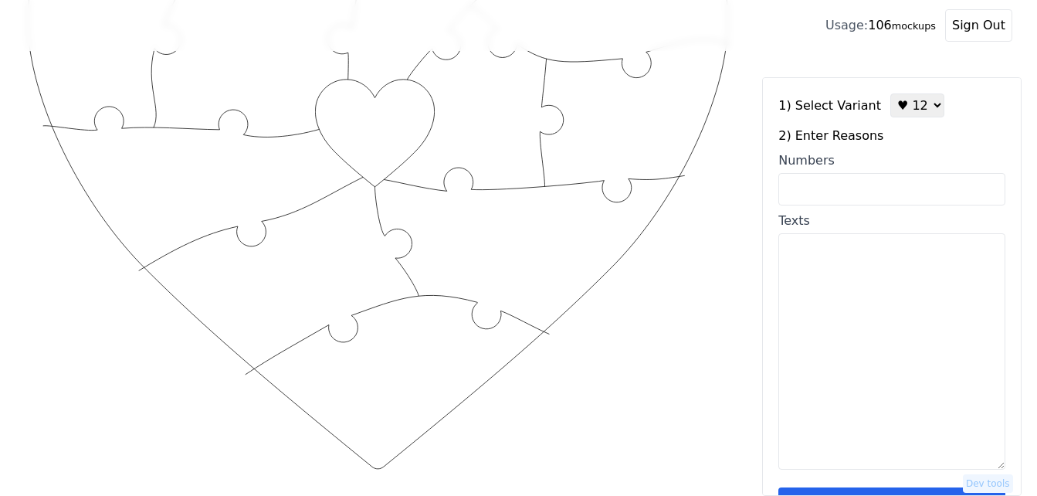
click at [876, 191] on input "Numbers" at bounding box center [891, 189] width 227 height 32
paste input "2, 6, 17, 24, 28, 29, 36, 43, 53, 54, 62, 75, 83, 85, 86, 87, 94, 100"
type input "2, 6, 17, 24, 28, 29, 36, 43, 53, 54, 62, 75, 83, 85, 86, 87, 94, 100"
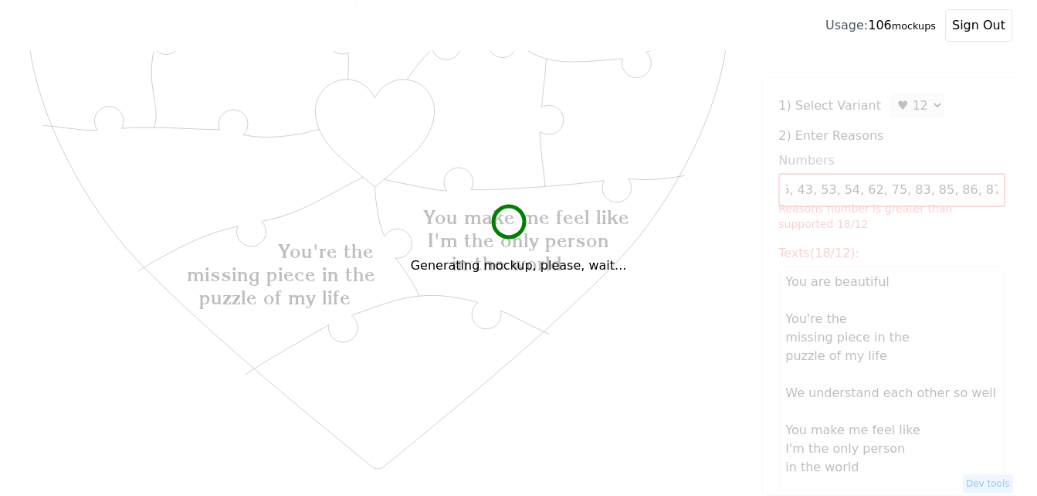
scroll to position [0, 0]
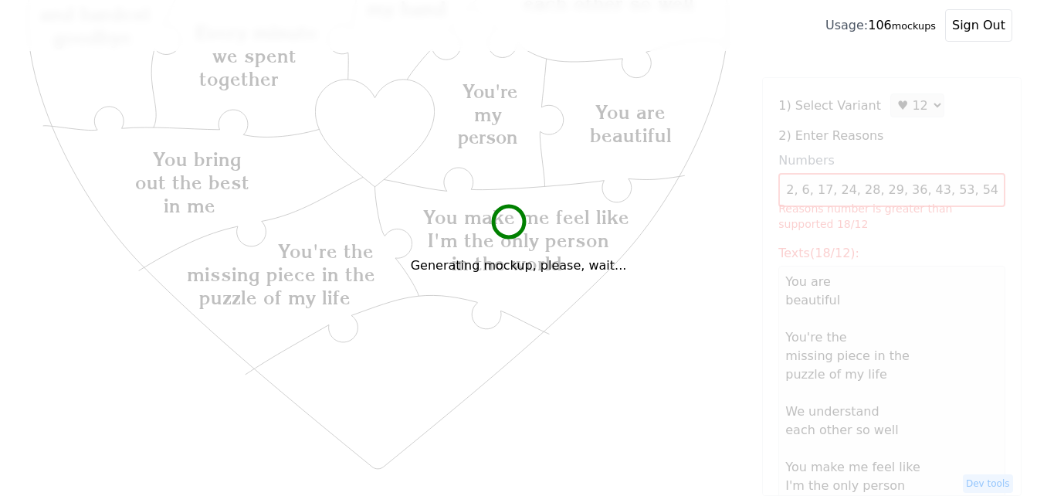
type textarea "You are beautiful You're the missing piece in the puzzle of my life We understa…"
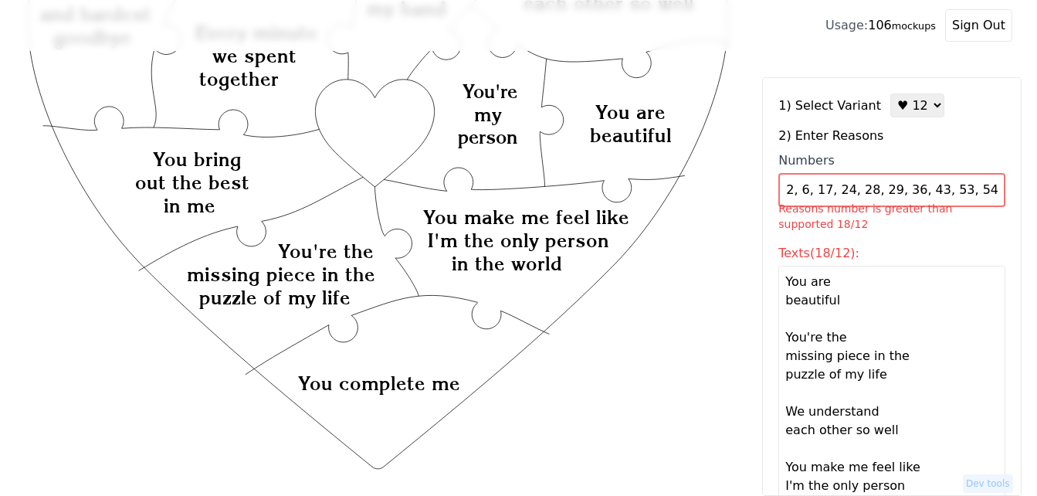
click at [913, 98] on select "♥ 12 ♥ 18 ♥ 28 ♥ 40 ♥ 50 ♥ 60 ♥ 70" at bounding box center [917, 105] width 54 height 24
select select "2"
click at [890, 93] on select "♥ 12 ♥ 18 ♥ 28 ♥ 40 ♥ 50 ♥ 60 ♥ 70" at bounding box center [917, 105] width 54 height 24
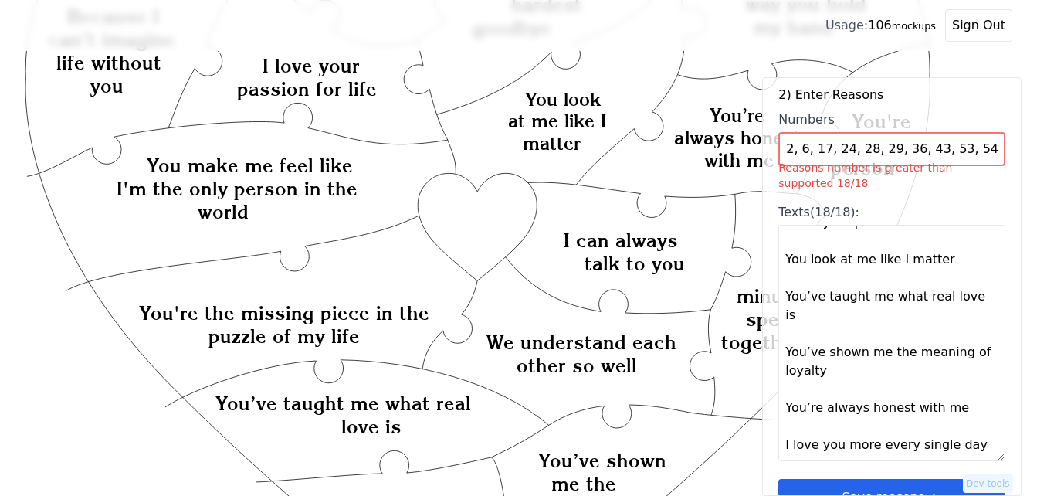
scroll to position [79, 0]
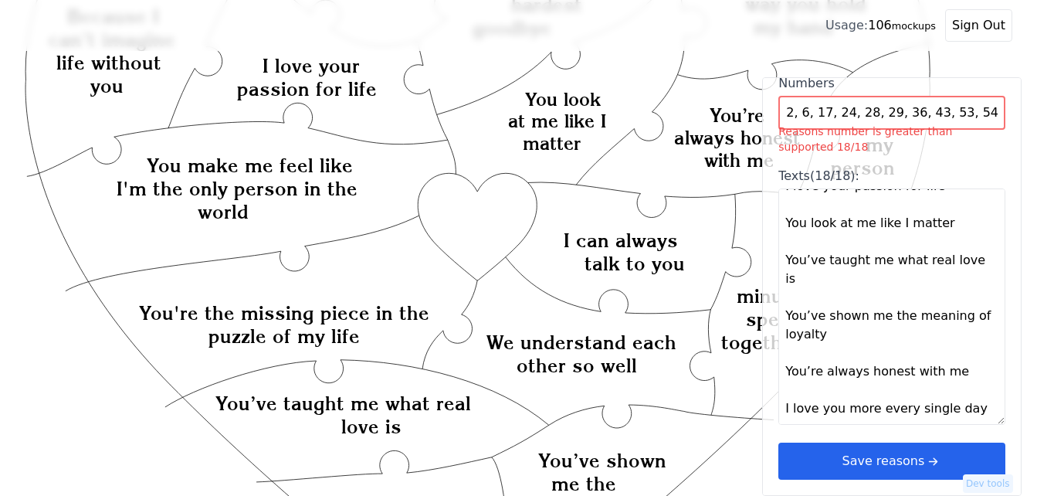
click at [887, 461] on button "Save reasons" at bounding box center [891, 460] width 227 height 37
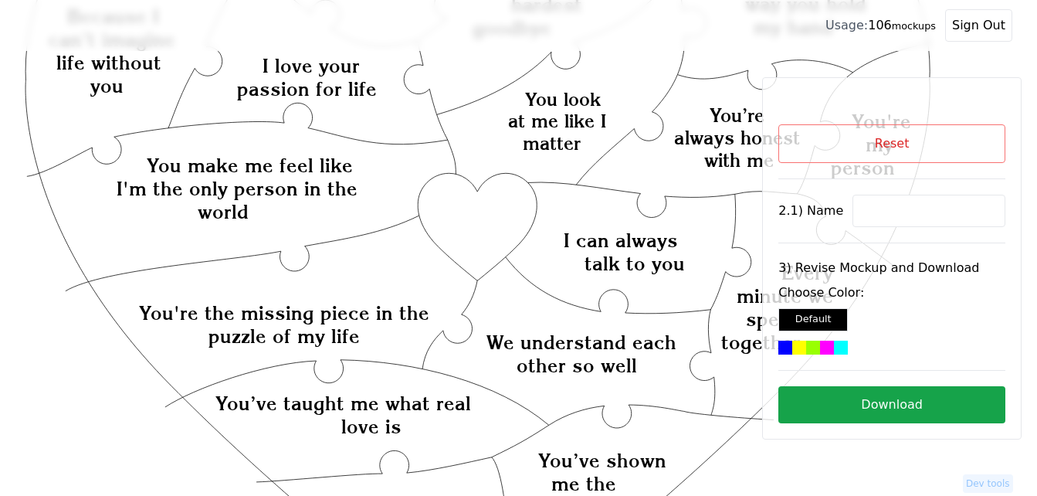
click at [894, 196] on input at bounding box center [928, 211] width 153 height 32
paste input "Cammy"
type input "Cammy"
click at [498, 211] on icon "Created with Snap Created with Snap Created with Snap You make me feel like I'm…" at bounding box center [478, 456] width 907 height 1243
click at [825, 345] on div at bounding box center [827, 348] width 14 height 14
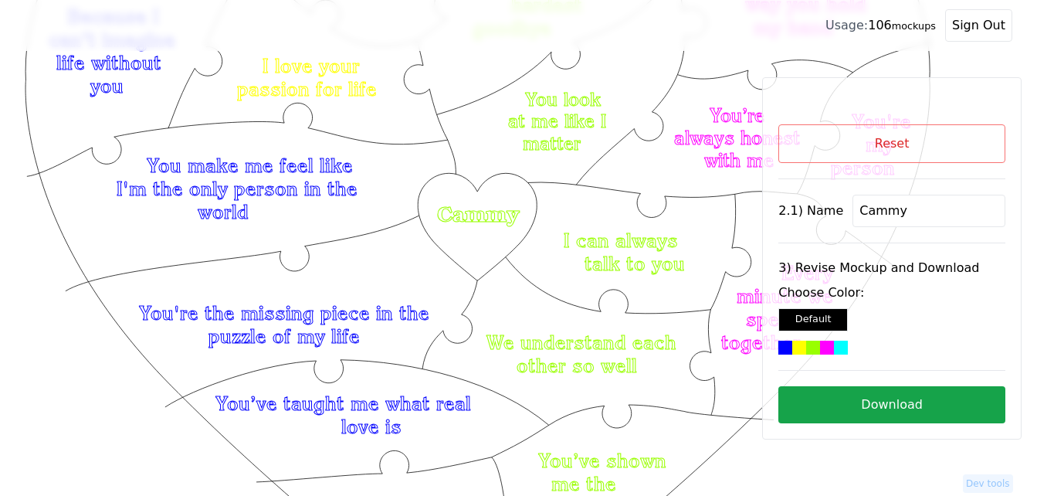
click at [895, 404] on button "Download" at bounding box center [891, 404] width 227 height 37
click at [817, 135] on button "Reset" at bounding box center [891, 143] width 227 height 39
select select "2"
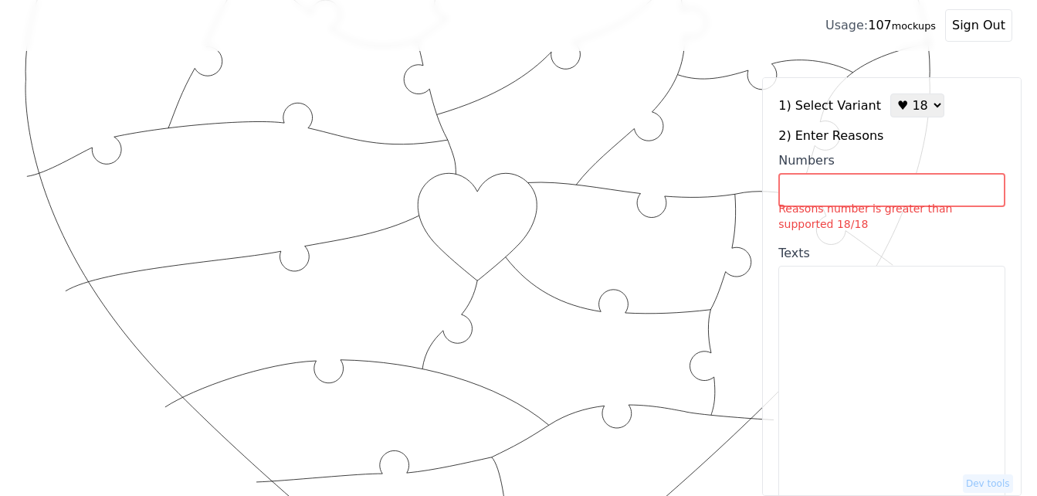
click at [869, 195] on input "Numbers Reasons number is greater than supported 18/18" at bounding box center [891, 190] width 227 height 34
paste input "1, 3, 7, 8, 17, 18, 19, 23, 25, 26, 28, 31, 35, 47, 66, 78, 95, 100"
type input "1, 3, 7, 8, 17, 18, 19, 23, 25, 26, 28, 31, 35, 47, 66, 78, 95, 100"
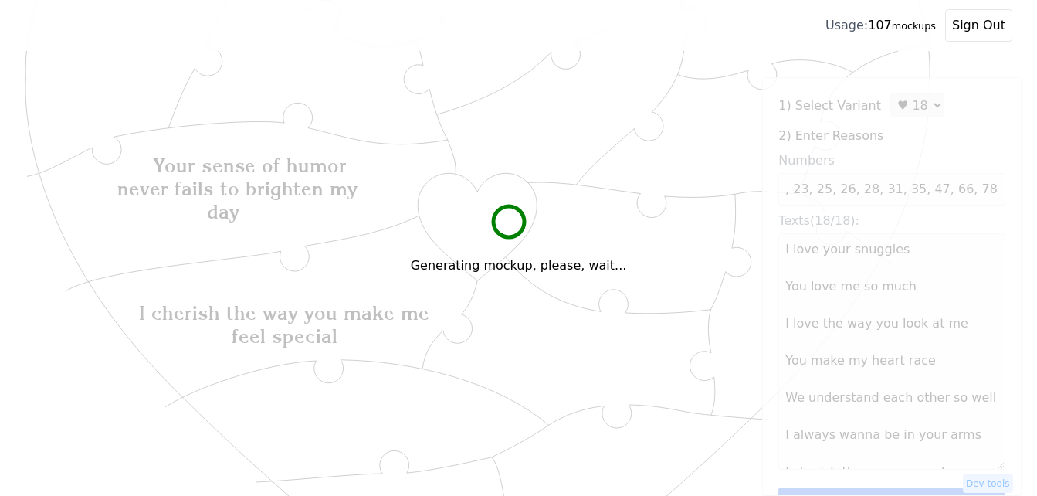
scroll to position [0, 0]
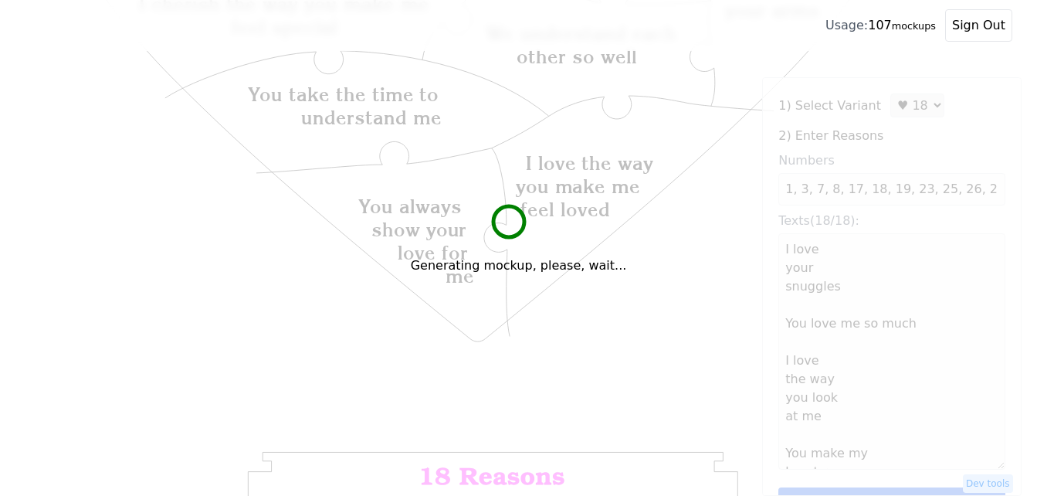
type textarea "I love your snuggles You love me so much I love the way you look at me You make…"
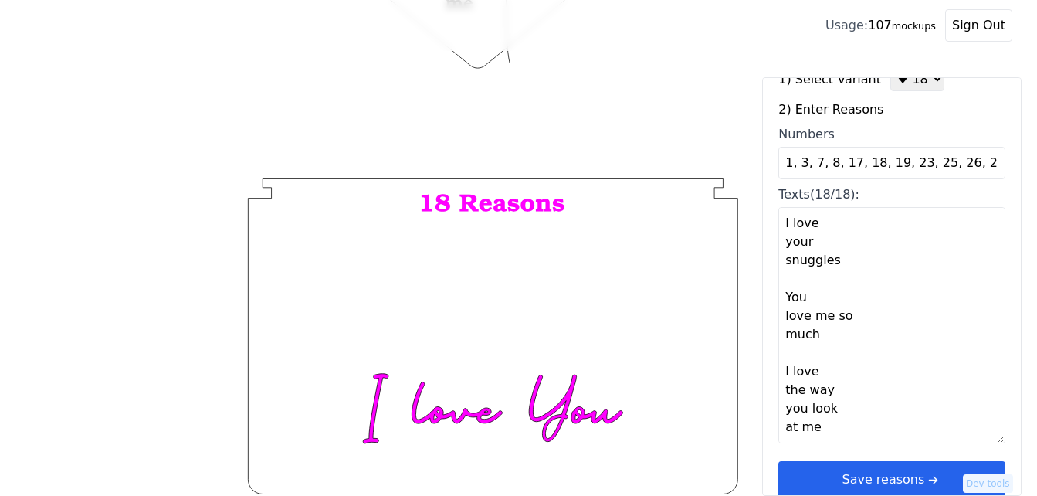
scroll to position [46, 0]
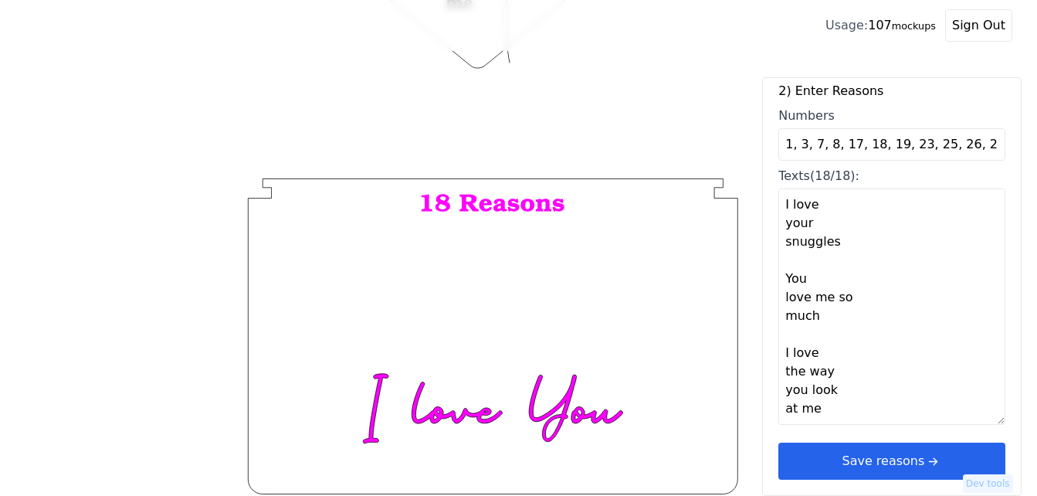
click at [948, 461] on button "Save reasons" at bounding box center [891, 460] width 227 height 37
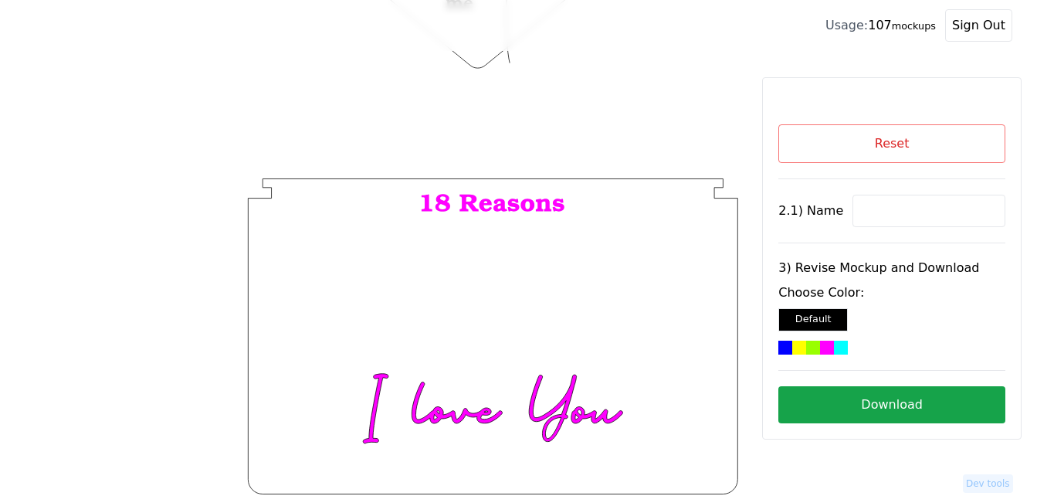
click at [929, 205] on input at bounding box center [928, 211] width 153 height 32
paste input "[PERSON_NAME]"
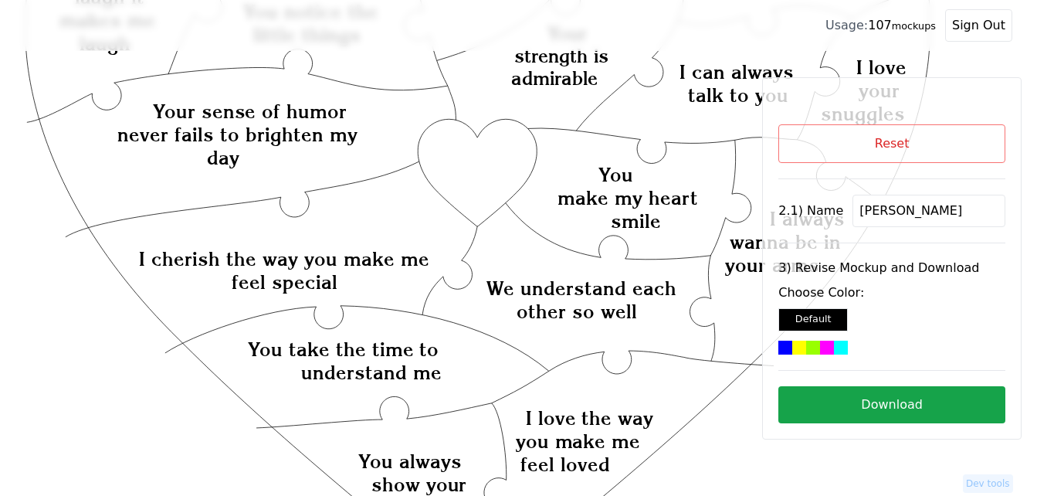
scroll to position [273, 0]
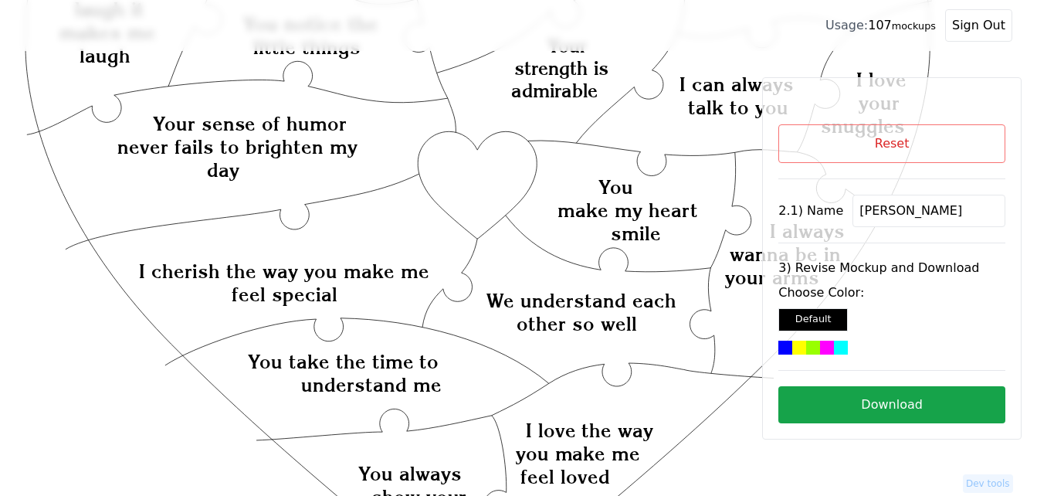
type input "[PERSON_NAME]"
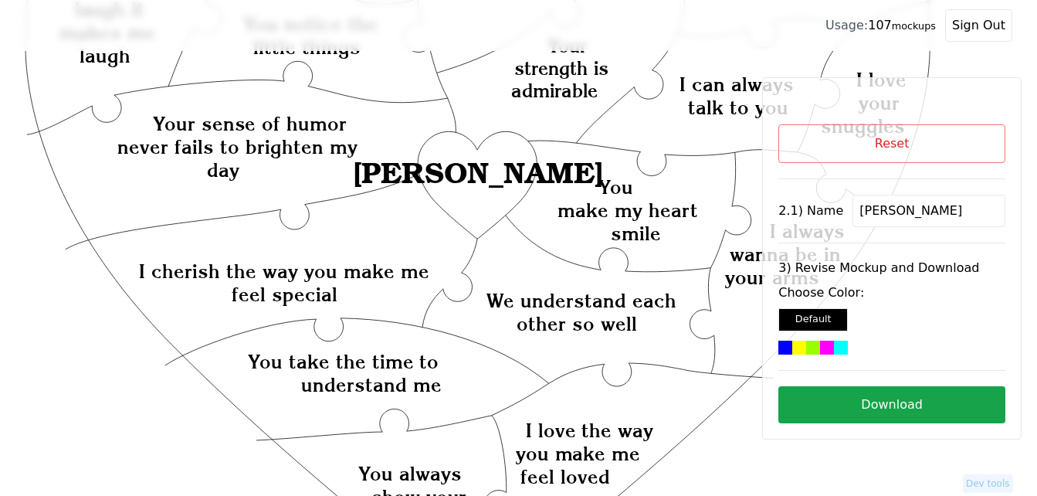
click at [465, 181] on icon "Created with Snap Created with Snap Created with Snap Your sense of humor never…" at bounding box center [478, 414] width 907 height 1243
click at [784, 345] on div at bounding box center [785, 348] width 14 height 14
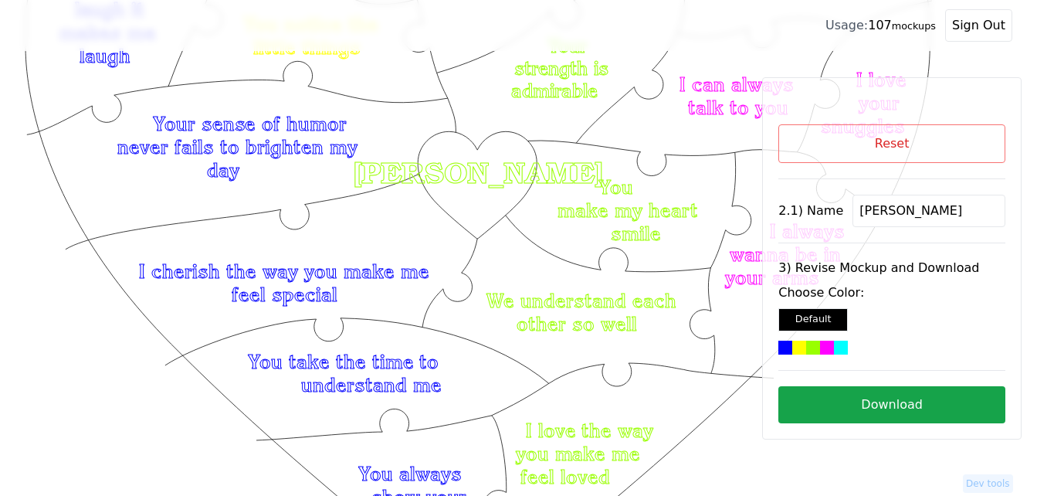
click at [874, 398] on button "Download" at bounding box center [891, 404] width 227 height 37
click at [958, 156] on button "Reset" at bounding box center [891, 143] width 227 height 39
select select "2"
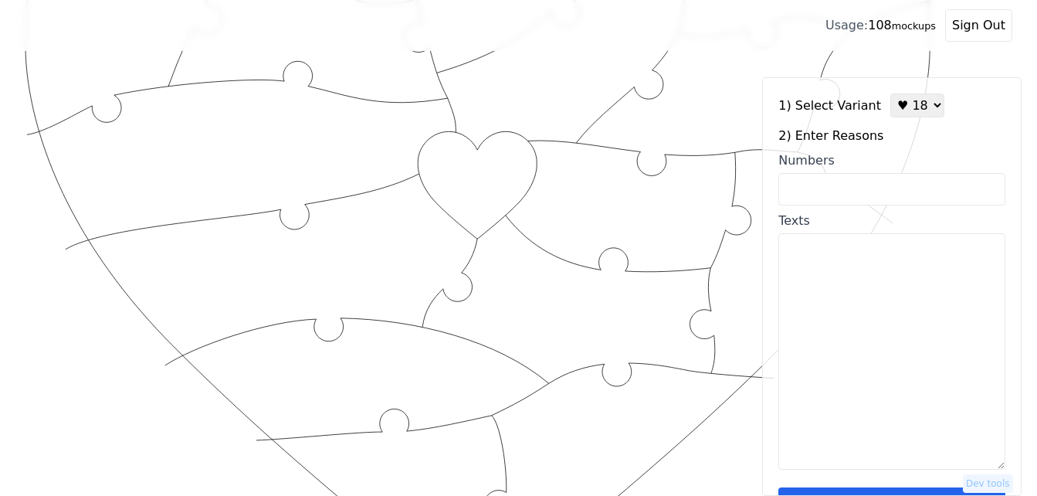
click at [890, 199] on input "Numbers" at bounding box center [891, 189] width 227 height 32
paste input "52, 55, 56, 58, 62, 64, 65, 66, 67, 68, 69, 71, 78, 79, 82, 90, 91, 95, 96, 100…"
type input "52, 55, 56, 58, 62, 64, 65, 66, 67, 68, 69, 71, 78, 79, 82, 90, 91, 95, 96, 100…"
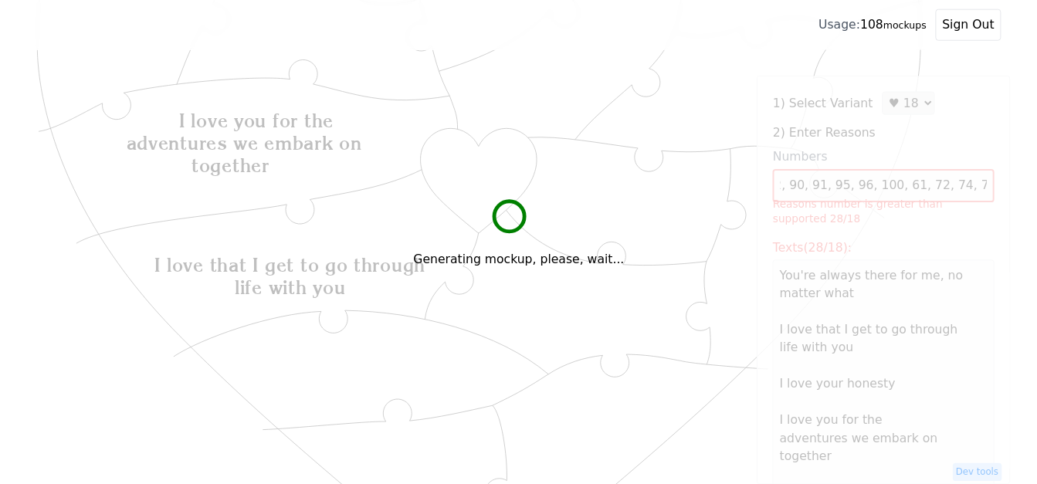
scroll to position [0, 0]
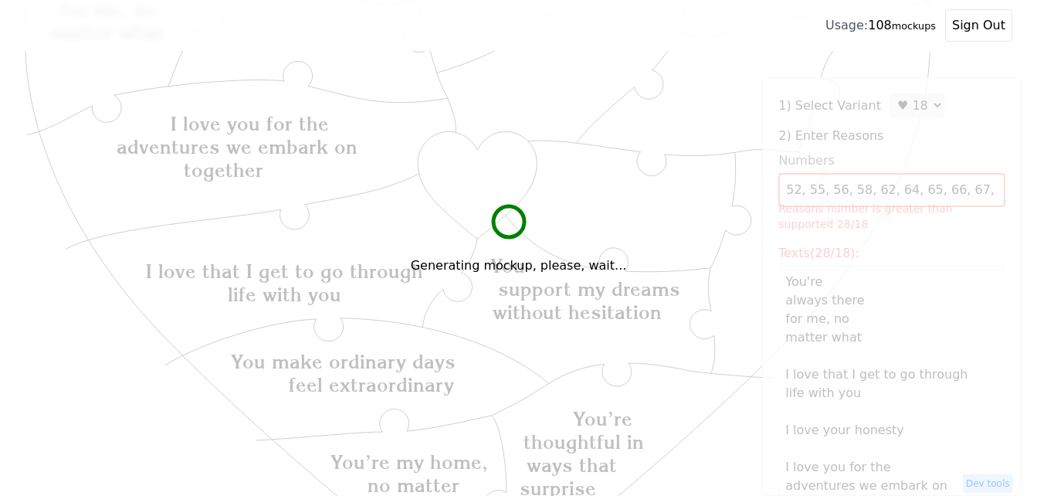
click at [914, 107] on div "Generating mockup, please, wait..." at bounding box center [518, 248] width 1037 height 496
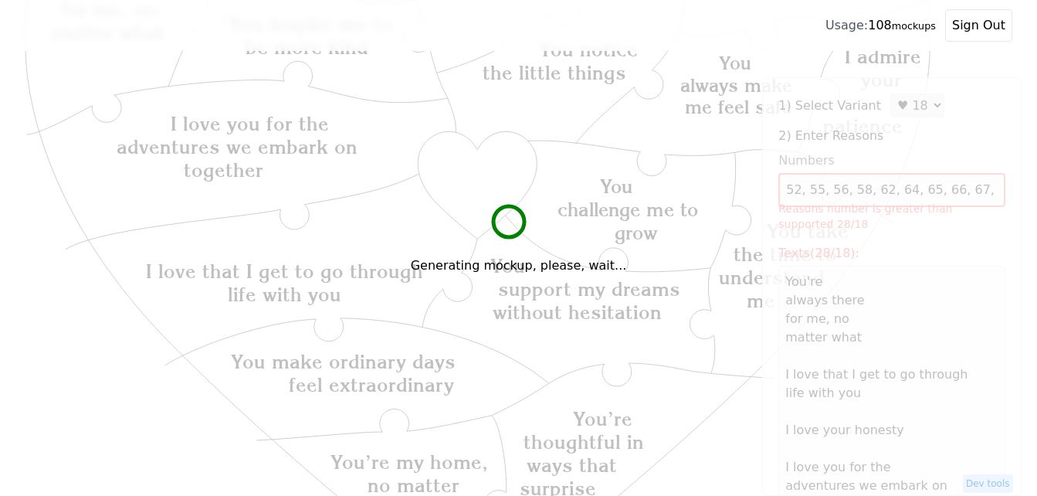
type textarea "You're always there for me, no matter what I love that I get to go through life…"
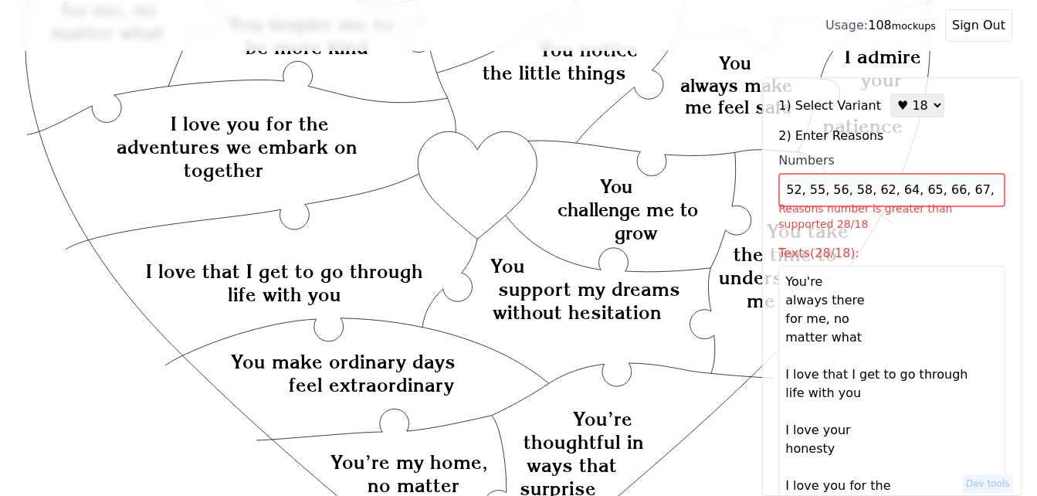
drag, startPoint x: 897, startPoint y: 110, endPoint x: 900, endPoint y: 121, distance: 12.0
click at [897, 110] on select "♥ 12 ♥ 18 ♥ 28 ♥ 40 ♥ 50 ♥ 60 ♥ 70" at bounding box center [917, 105] width 54 height 24
select select "3"
click at [890, 93] on select "♥ 12 ♥ 18 ♥ 28 ♥ 40 ♥ 50 ♥ 60 ♥ 70" at bounding box center [917, 105] width 54 height 24
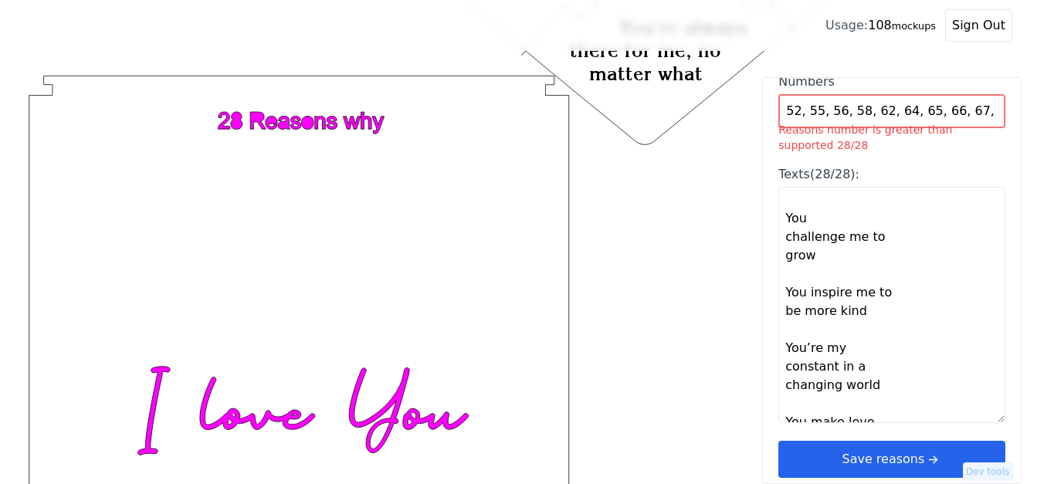
scroll to position [954, 0]
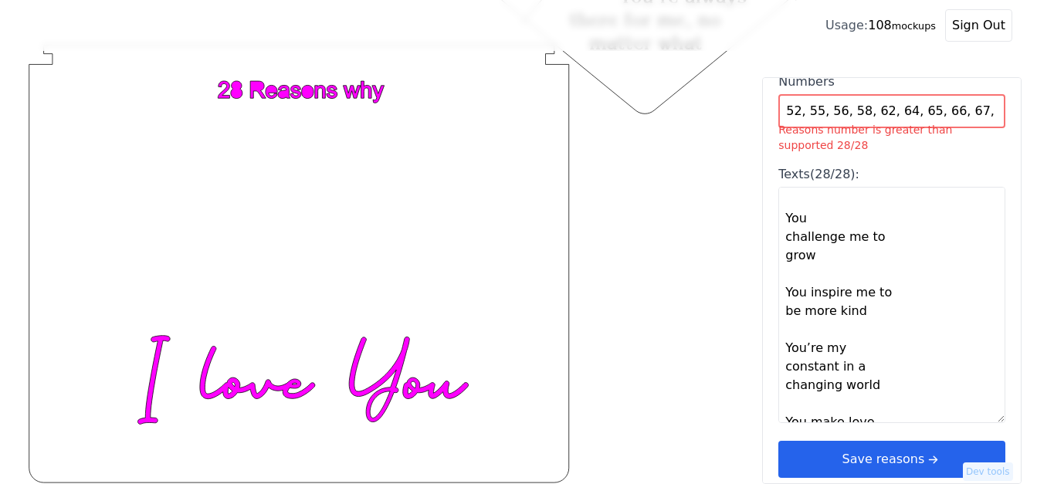
click at [890, 455] on button "Save reasons" at bounding box center [891, 459] width 227 height 37
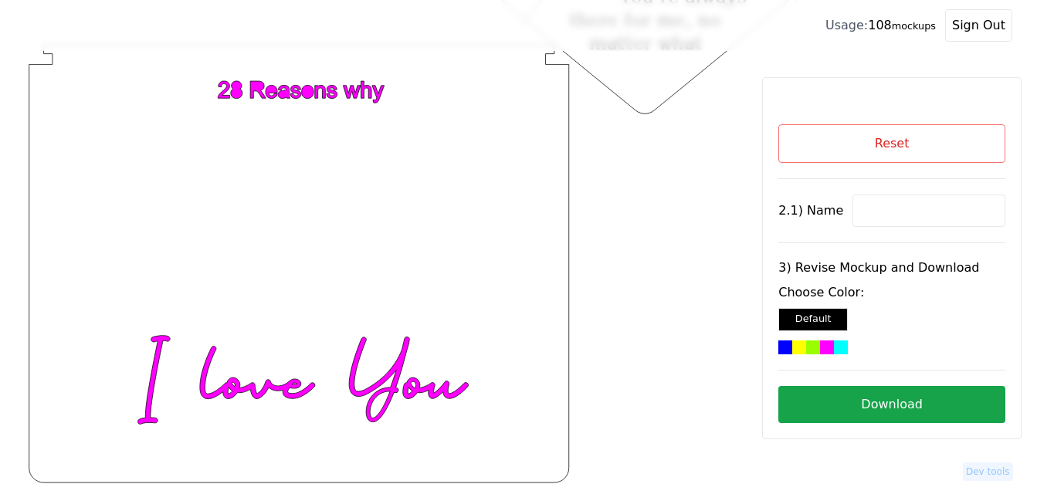
scroll to position [0, 0]
click at [880, 212] on input at bounding box center [928, 211] width 153 height 32
paste input "[PERSON_NAME]"
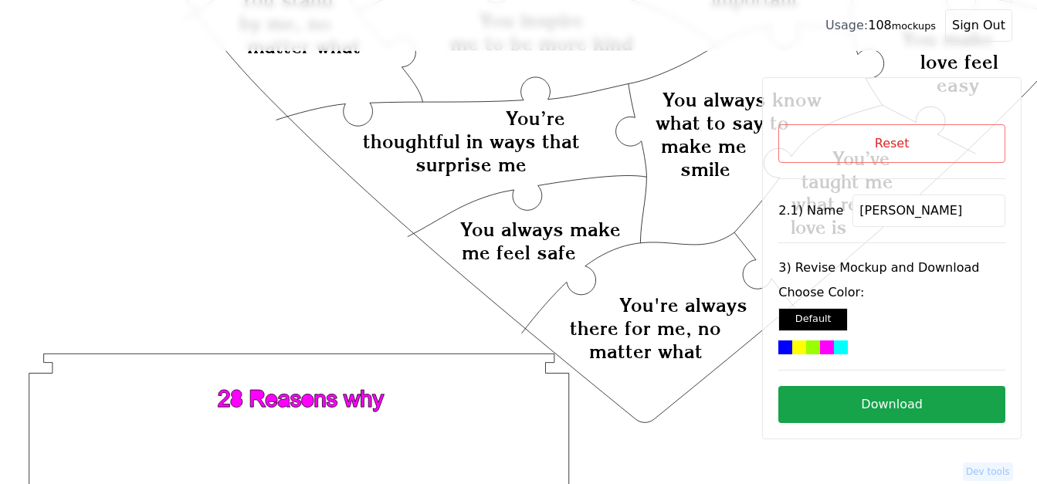
scroll to position [413, 0]
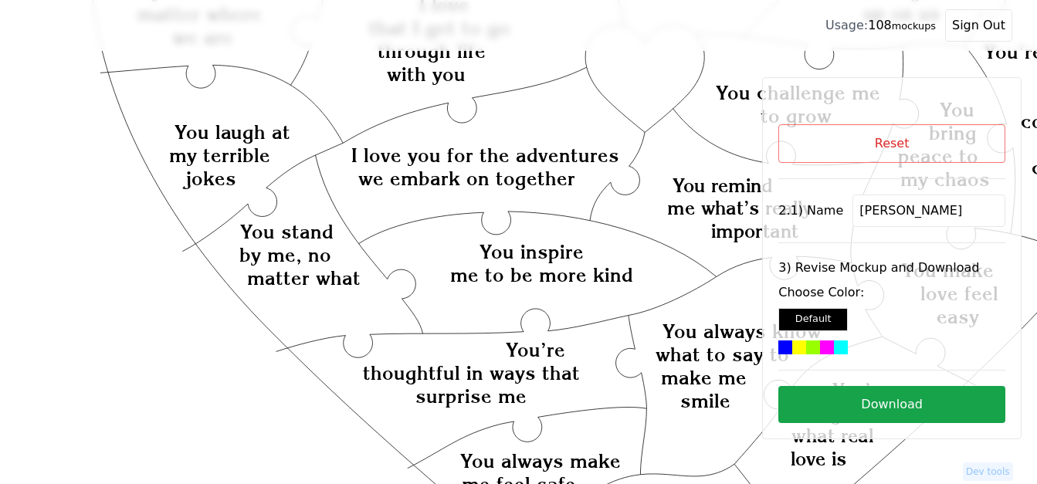
type input "[PERSON_NAME]"
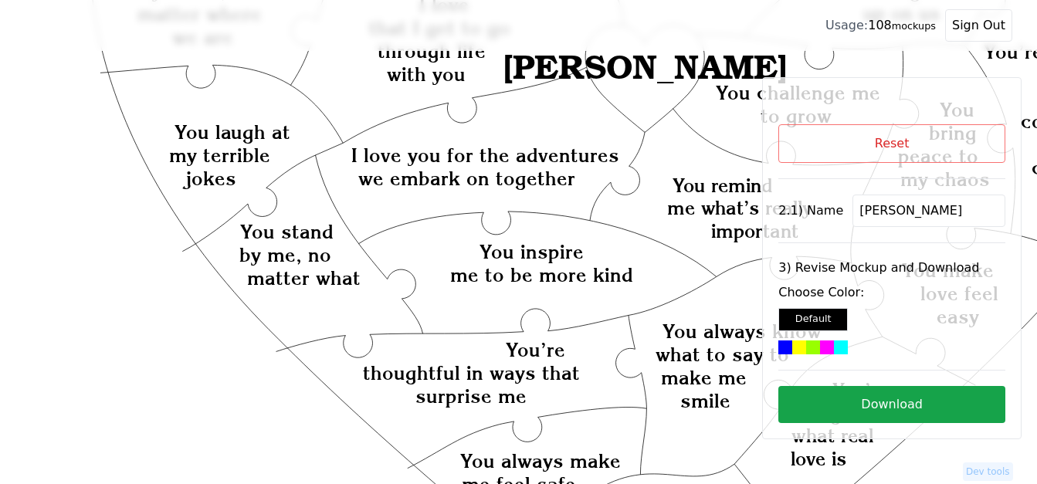
click at [646, 87] on icon "Created with Snap Created with Snap Created with Snap I love you for the advent…" at bounding box center [617, 338] width 1185 height 1371
click at [836, 341] on div at bounding box center [841, 348] width 14 height 14
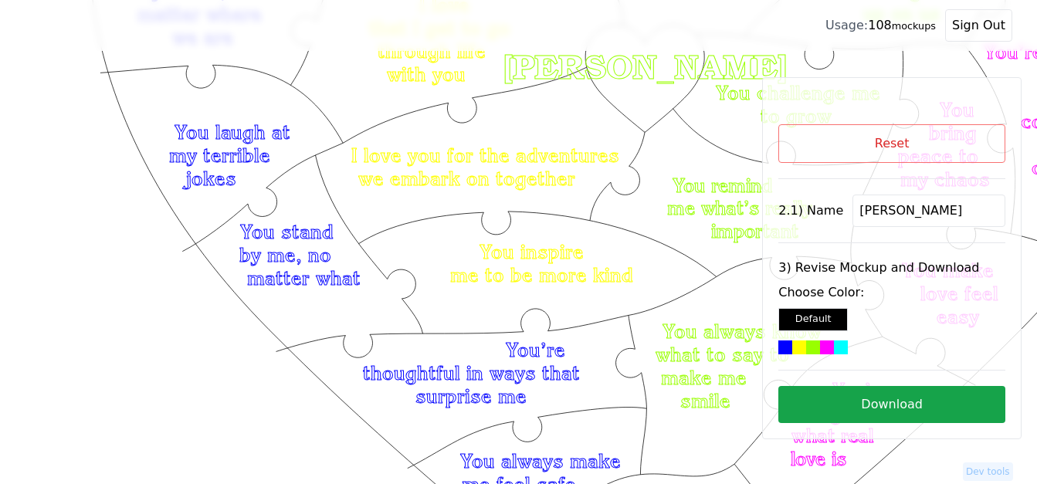
click at [942, 410] on button "Download" at bounding box center [891, 404] width 227 height 37
click at [856, 134] on button "Reset" at bounding box center [891, 143] width 227 height 39
select select "3"
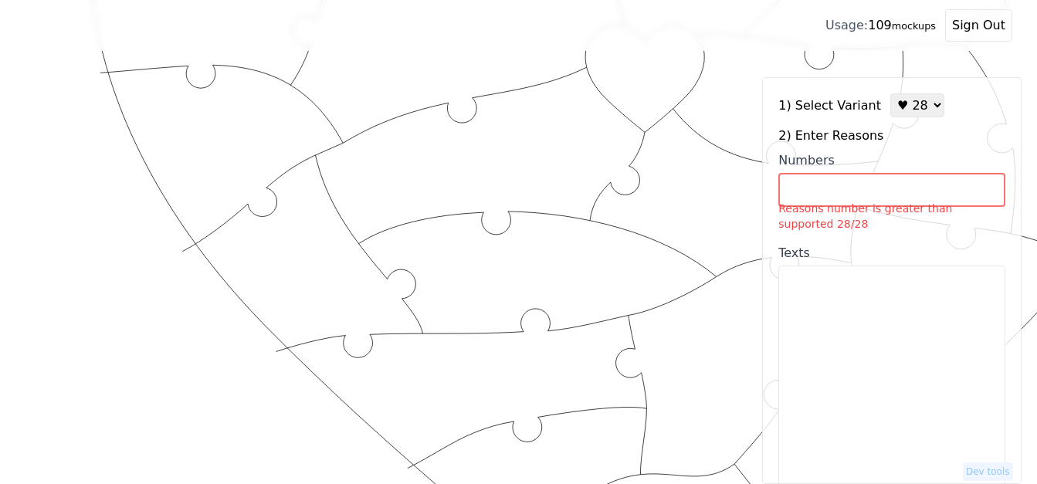
click at [875, 193] on input "Numbers Reasons number is greater than supported 28/28" at bounding box center [891, 190] width 227 height 34
paste input "2, 3, 4, 6, 7, 17, 19, 27, 28, 45, 46, 47, 49, 52, 53, 55"
type input "2, 3, 4, 6, 7, 17, 19, 27, 28, 45, 46, 47, 49, 52, 53, 55"
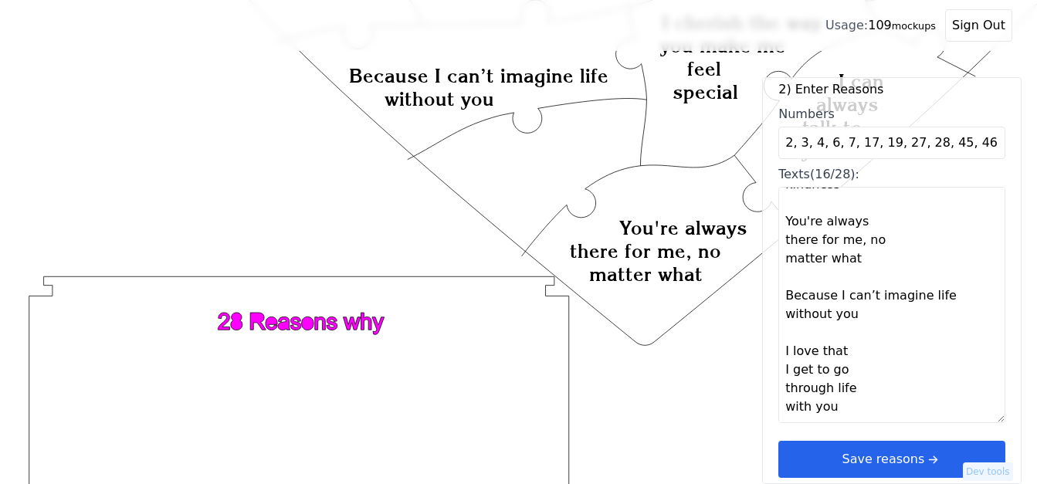
scroll to position [1093, 0]
click at [801, 404] on textarea "You are beautiful You love me so much You have a way of making the simplest mom…" at bounding box center [891, 305] width 227 height 236
paste textarea "I love your cuddles Kissing you upside down The way you dance and sing around t…"
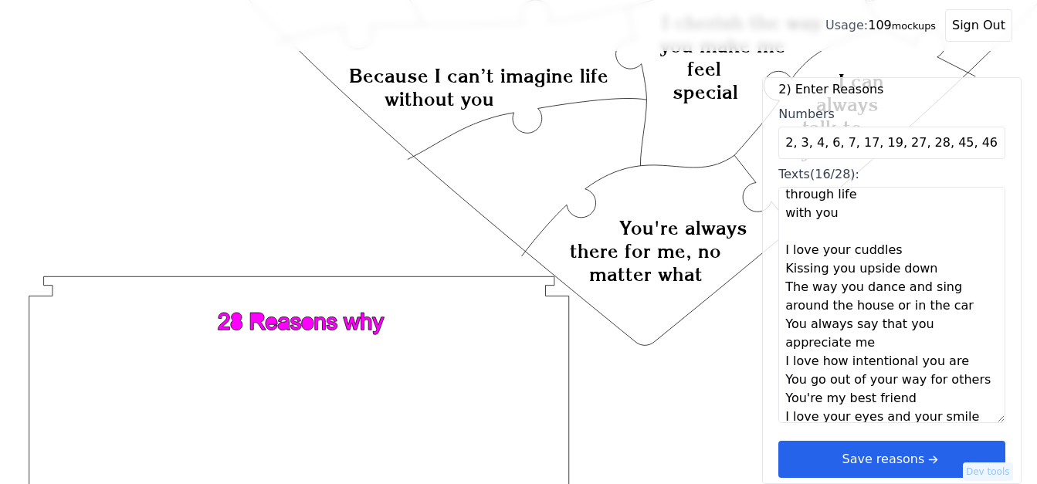
scroll to position [1268, 0]
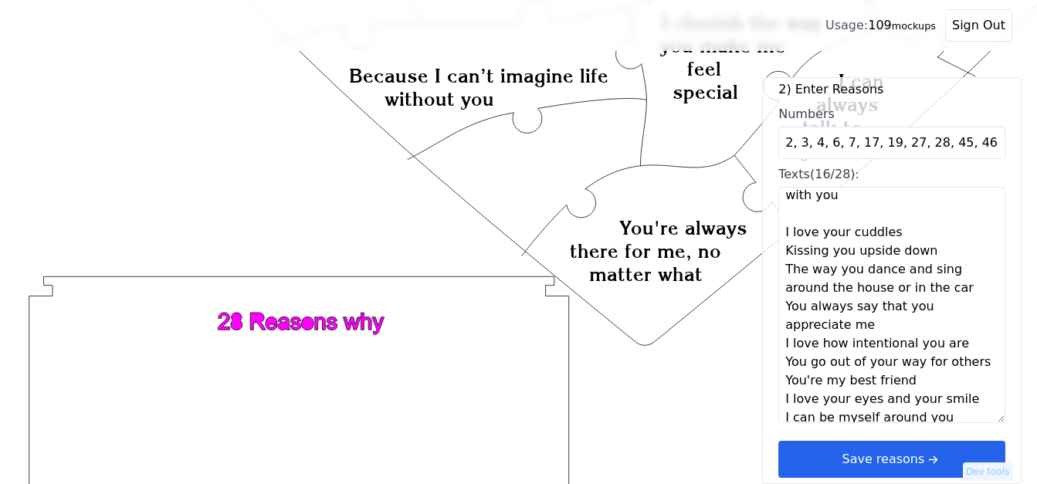
click at [897, 229] on textarea "You are beautiful You love me so much You have a way of making the simplest mom…" at bounding box center [891, 305] width 227 height 236
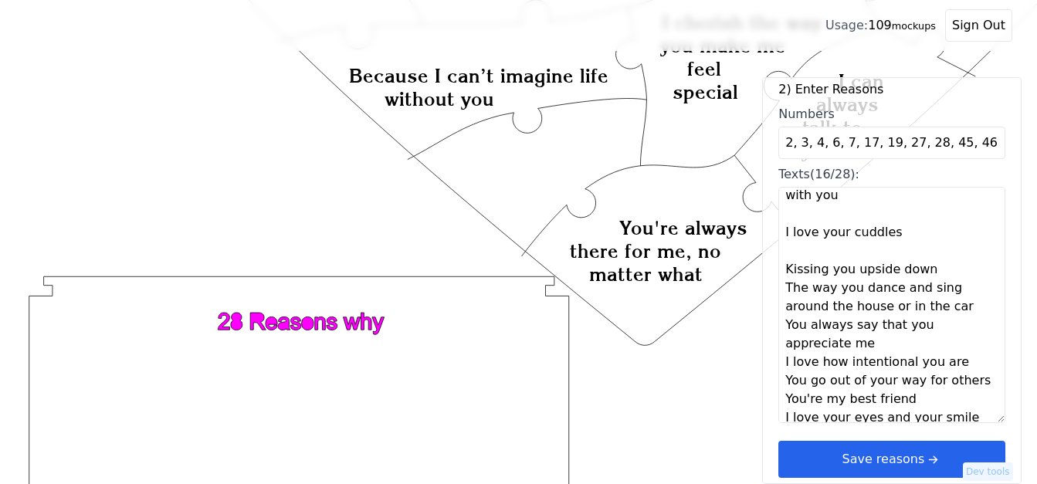
click at [929, 269] on textarea "You are beautiful You love me so much You have a way of making the simplest mom…" at bounding box center [891, 305] width 227 height 236
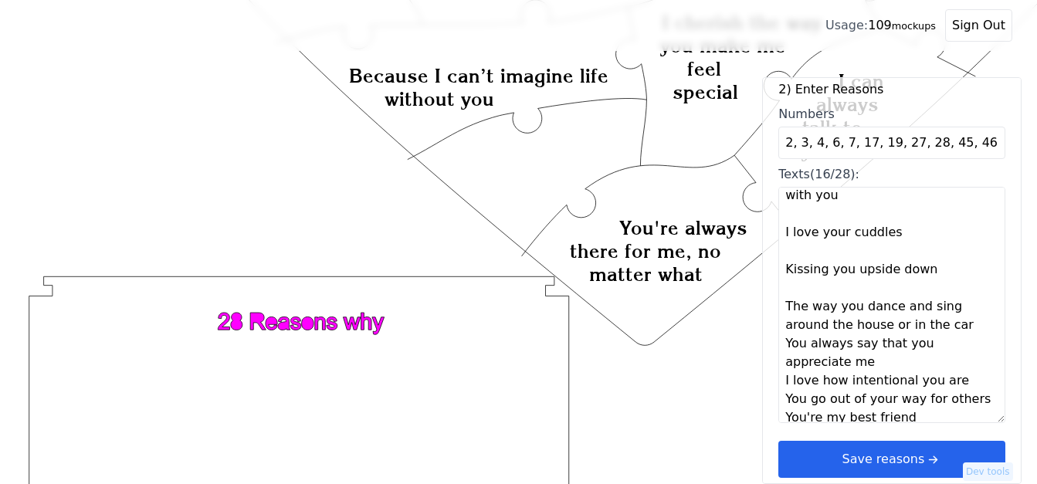
click at [951, 313] on textarea "You are beautiful You love me so much You have a way of making the simplest mom…" at bounding box center [891, 305] width 227 height 236
click at [962, 327] on textarea "You are beautiful You love me so much You have a way of making the simplest mom…" at bounding box center [891, 305] width 227 height 236
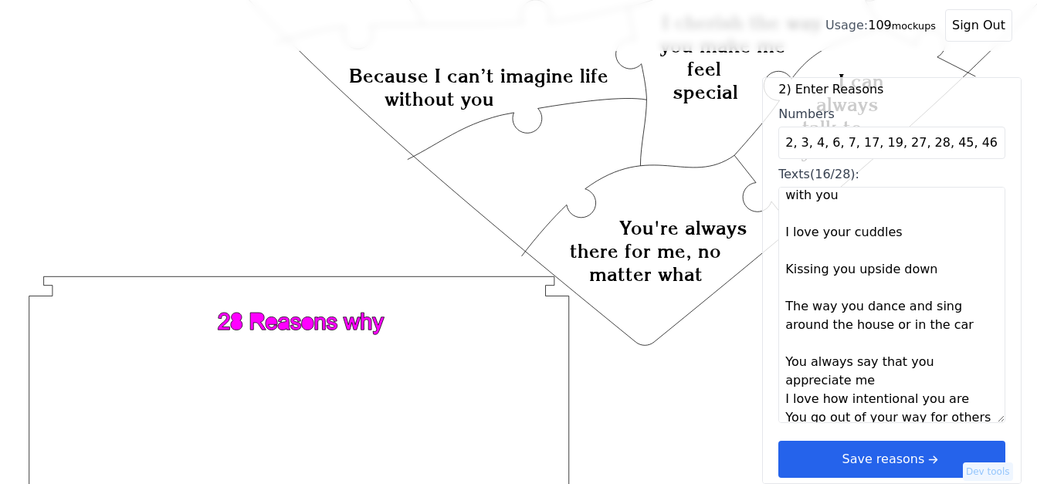
click at [869, 383] on textarea "You are beautiful You love me so much You have a way of making the simplest mom…" at bounding box center [891, 305] width 227 height 236
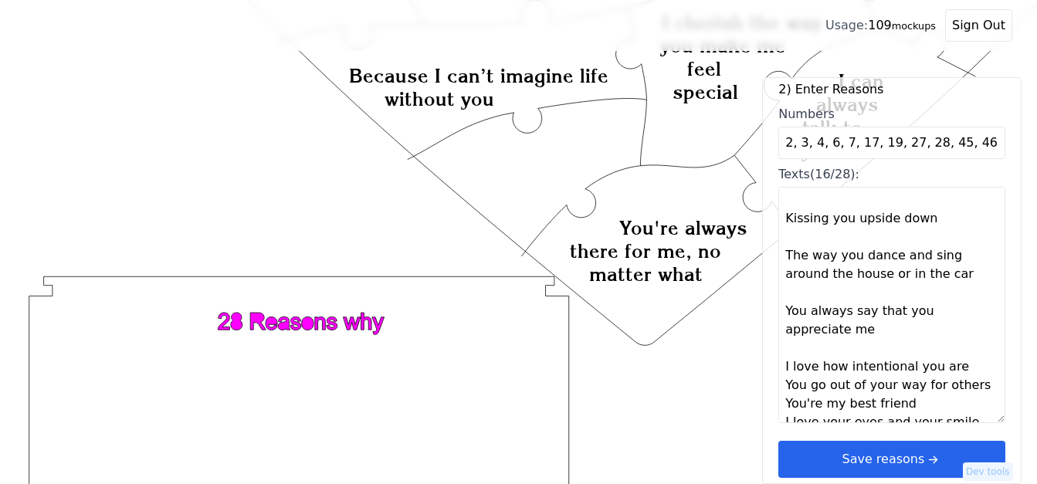
scroll to position [1345, 0]
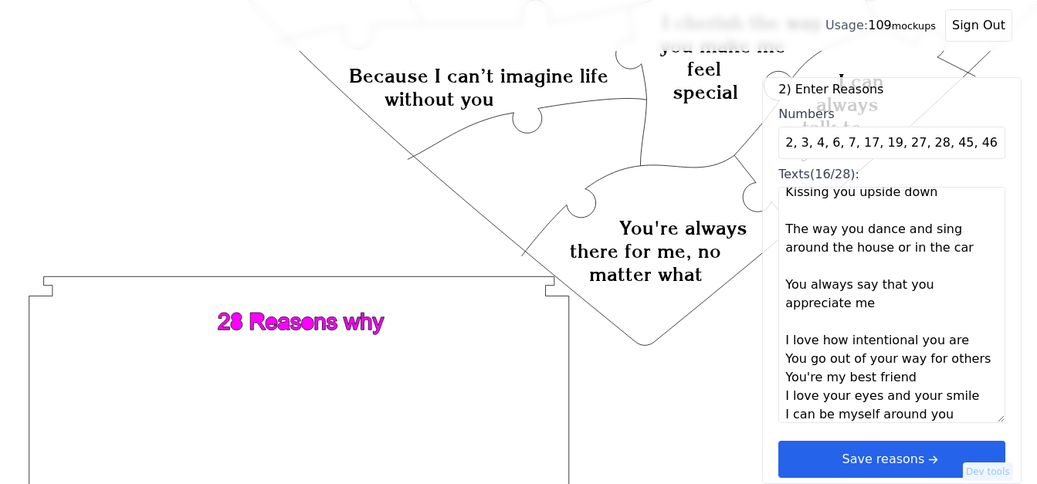
click at [954, 342] on textarea "You are beautiful You love me so much You have a way of making the simplest mom…" at bounding box center [891, 305] width 227 height 236
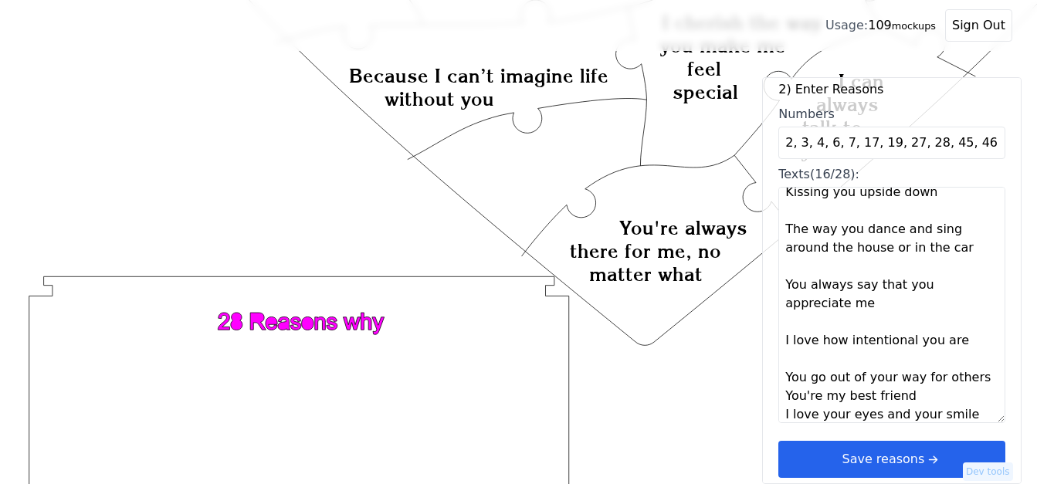
click at [970, 381] on textarea "You are beautiful You love me so much You have a way of making the simplest mom…" at bounding box center [891, 305] width 227 height 236
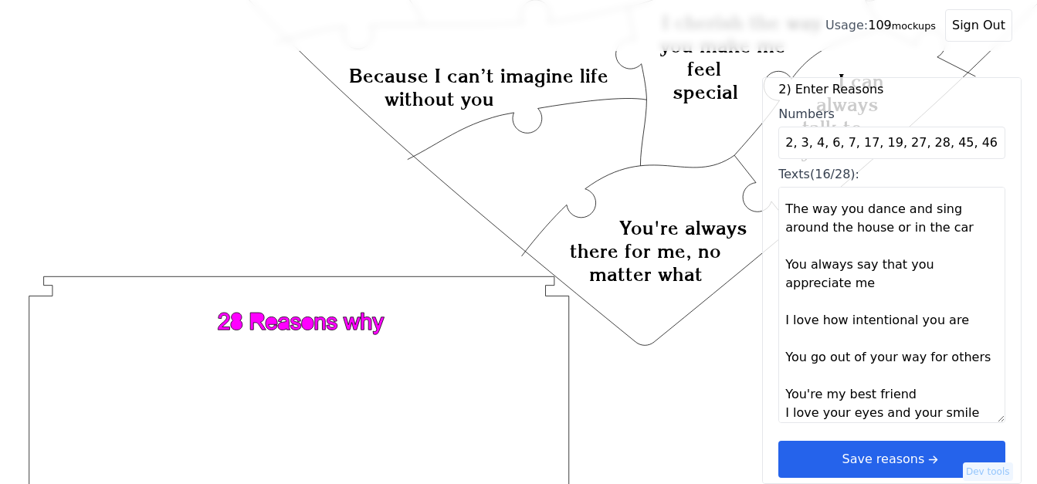
scroll to position [1422, 0]
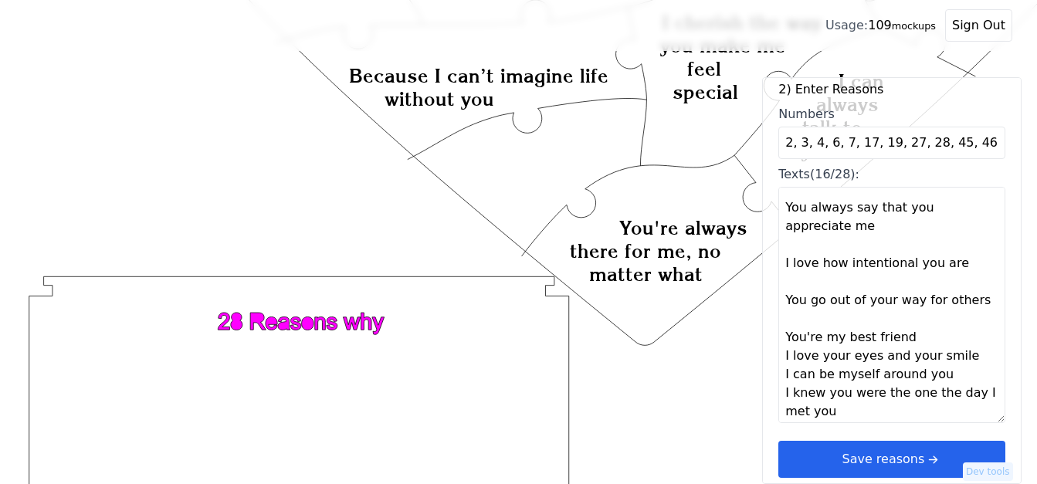
click at [910, 337] on textarea "You are beautiful You love me so much You have a way of making the simplest mom…" at bounding box center [891, 305] width 227 height 236
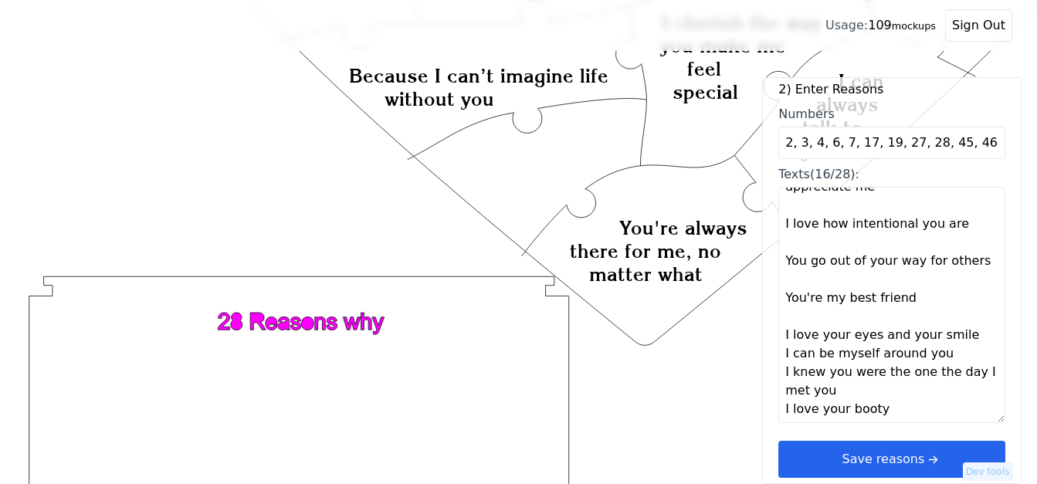
scroll to position [1483, 0]
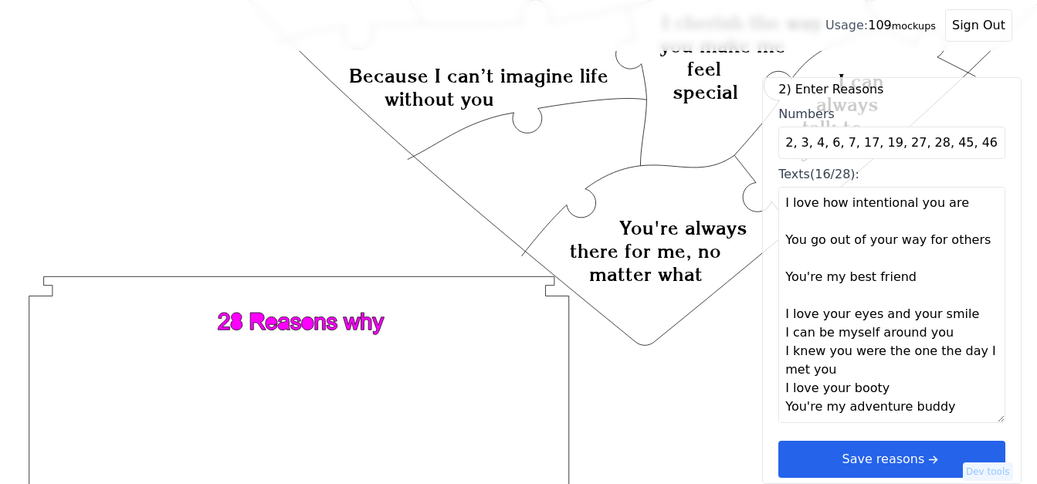
click at [961, 316] on textarea "You are beautiful You love me so much You have a way of making the simplest mom…" at bounding box center [891, 305] width 227 height 236
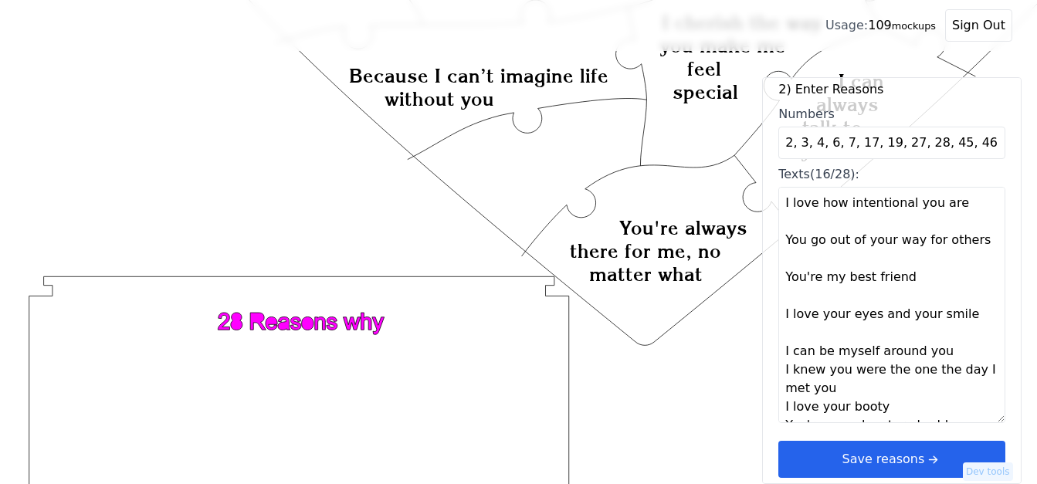
click at [955, 351] on textarea "You are beautiful You love me so much You have a way of making the simplest mom…" at bounding box center [891, 305] width 227 height 236
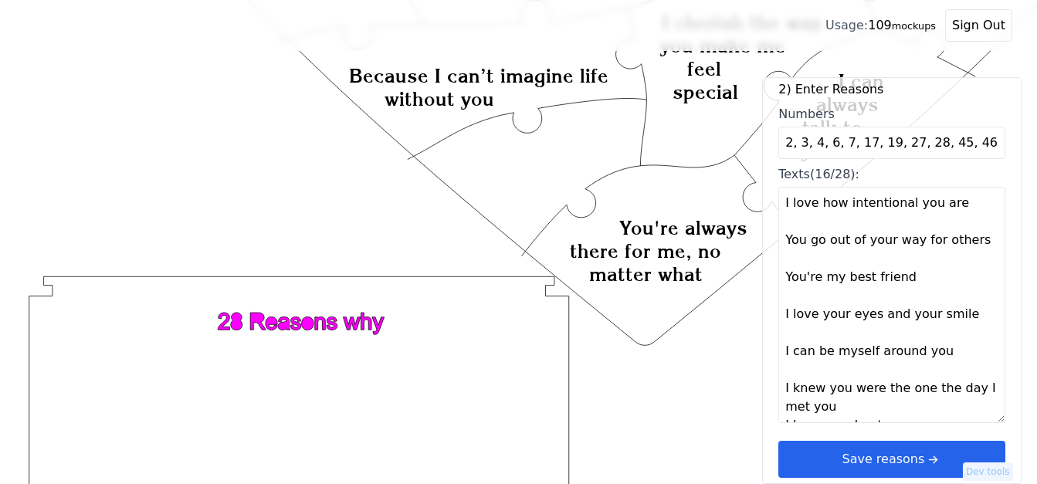
click at [873, 408] on textarea "You are beautiful You love me so much You have a way of making the simplest mom…" at bounding box center [891, 305] width 227 height 236
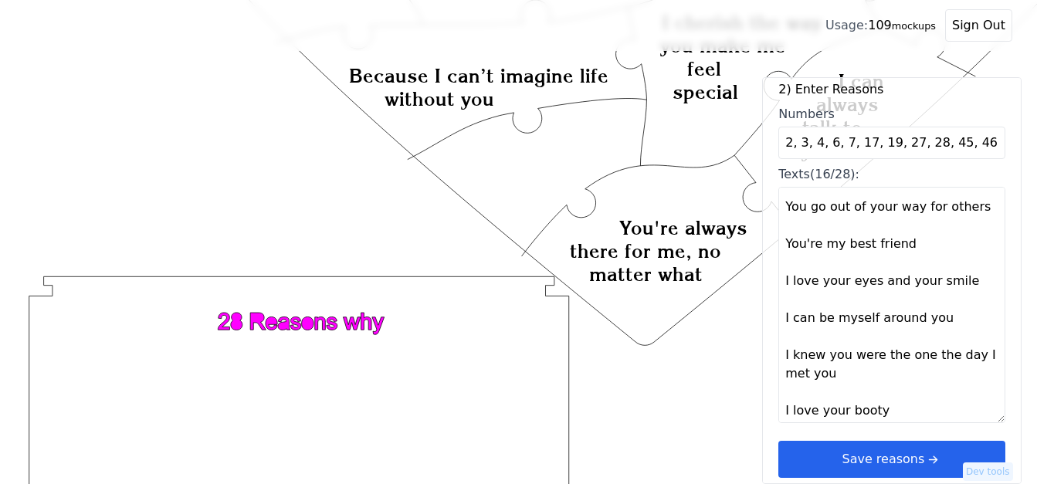
scroll to position [1538, 0]
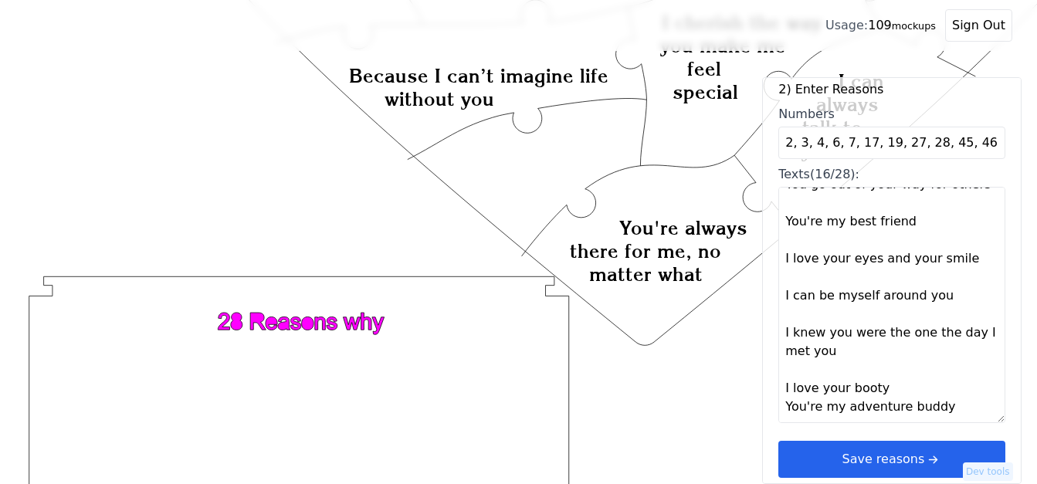
click at [902, 388] on textarea "You are beautiful You love me so much You have a way of making the simplest mom…" at bounding box center [891, 305] width 227 height 236
type textarea "You are beautiful You love me so much You have a way of making the simplest mom…"
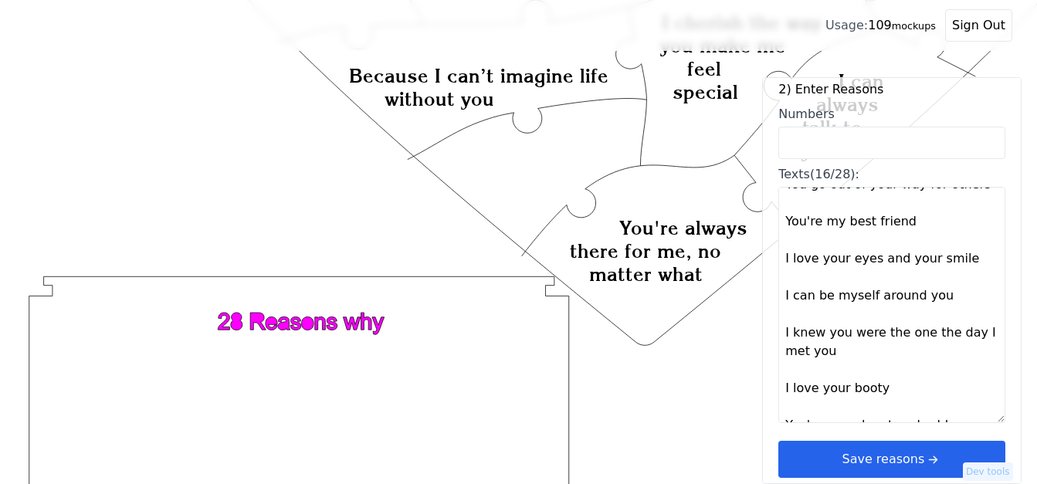
type textarea "You are beautiful You love me so much You have a way of making the simplest mom…"
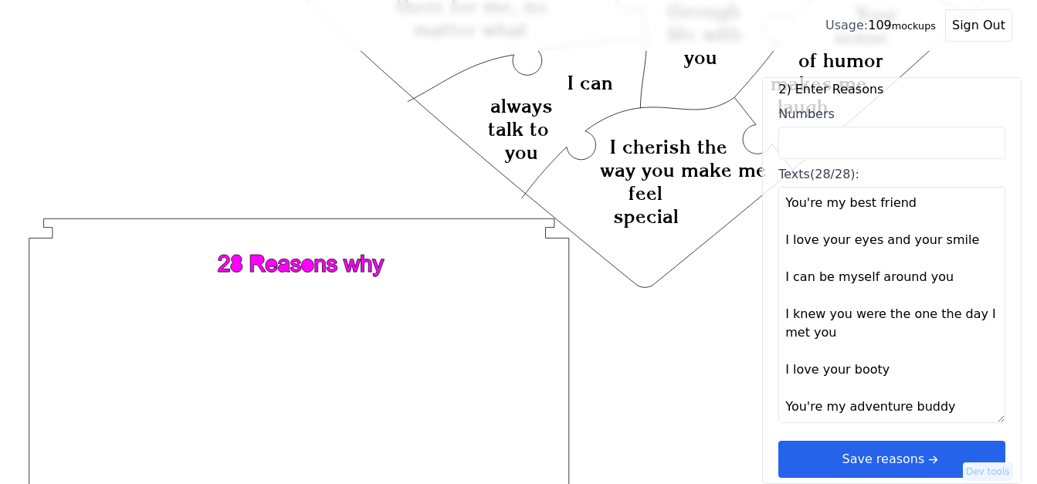
scroll to position [954, 0]
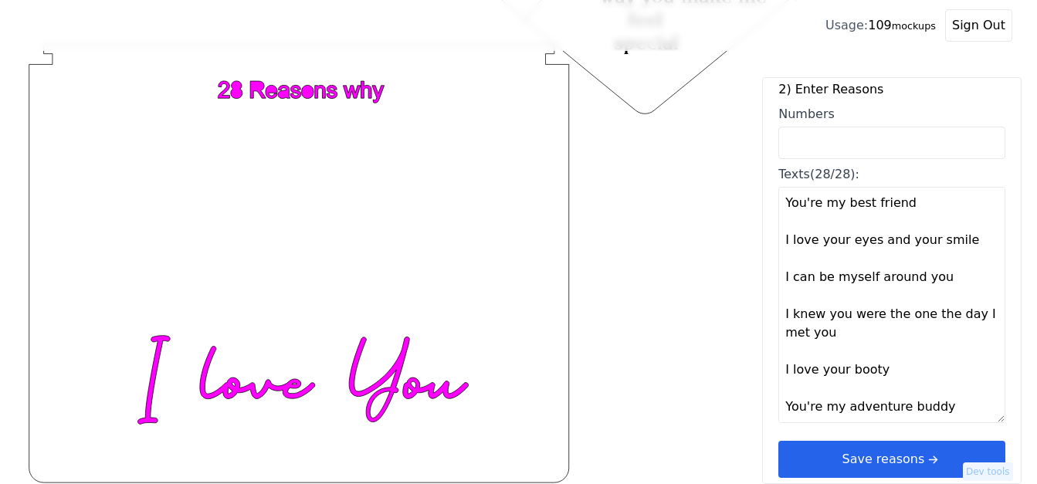
click at [924, 464] on icon "arrow right short" at bounding box center [932, 459] width 17 height 17
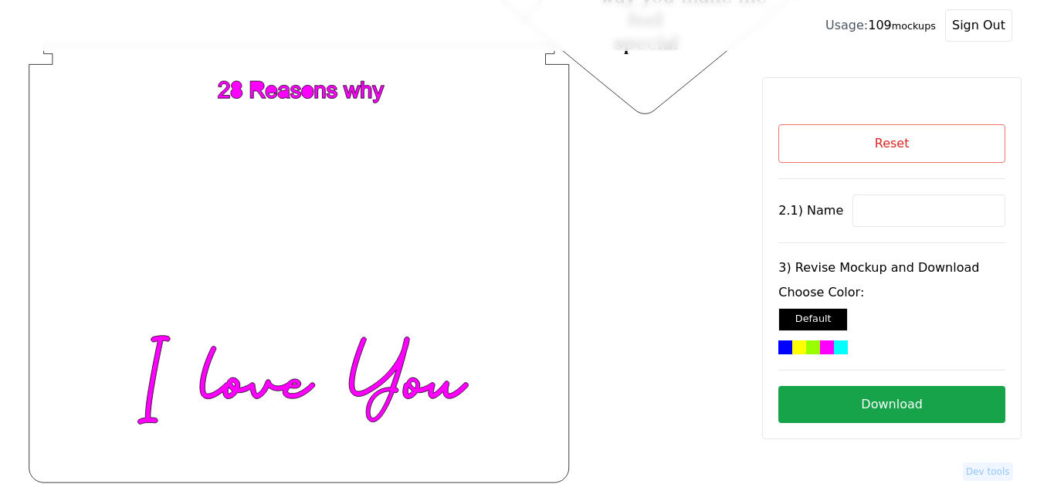
click at [827, 351] on div at bounding box center [827, 348] width 14 height 14
click at [869, 406] on button "Download" at bounding box center [891, 404] width 227 height 37
